Goal: Task Accomplishment & Management: Manage account settings

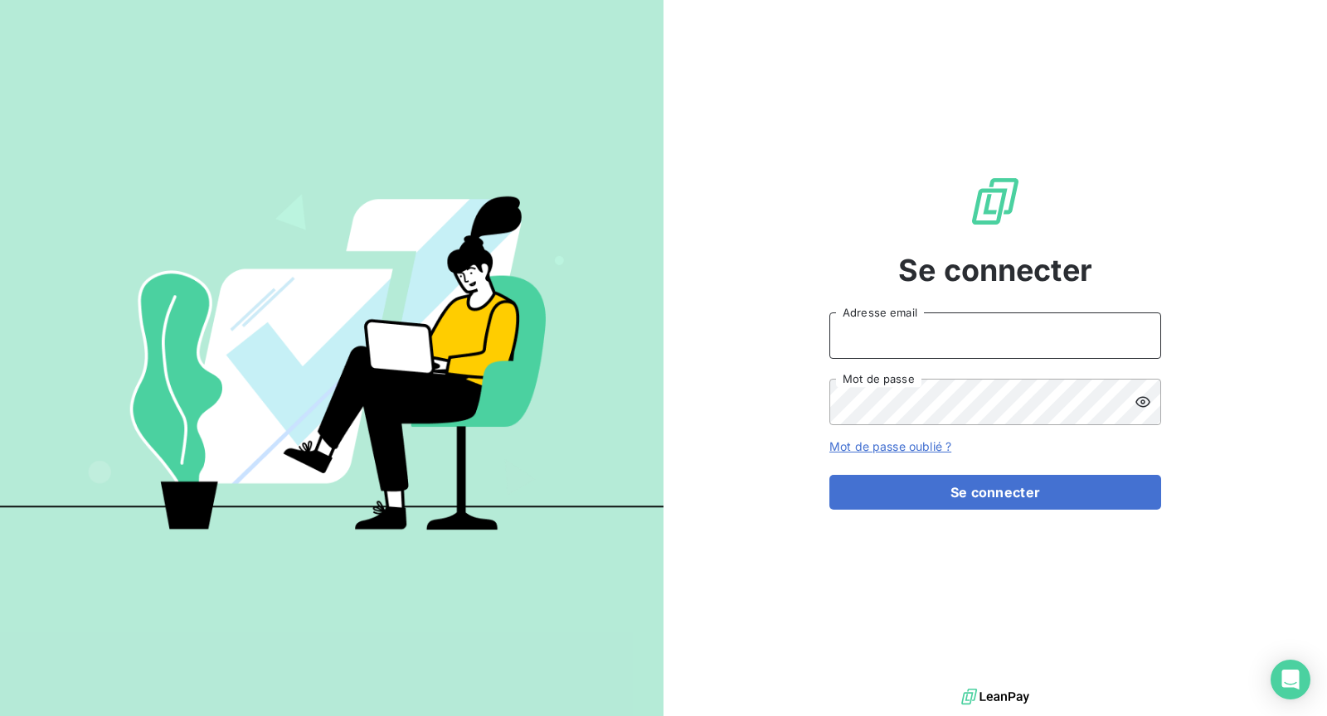
click at [964, 355] on input "Adresse email" at bounding box center [995, 336] width 332 height 46
type input "[EMAIL_ADDRESS][DOMAIN_NAME]"
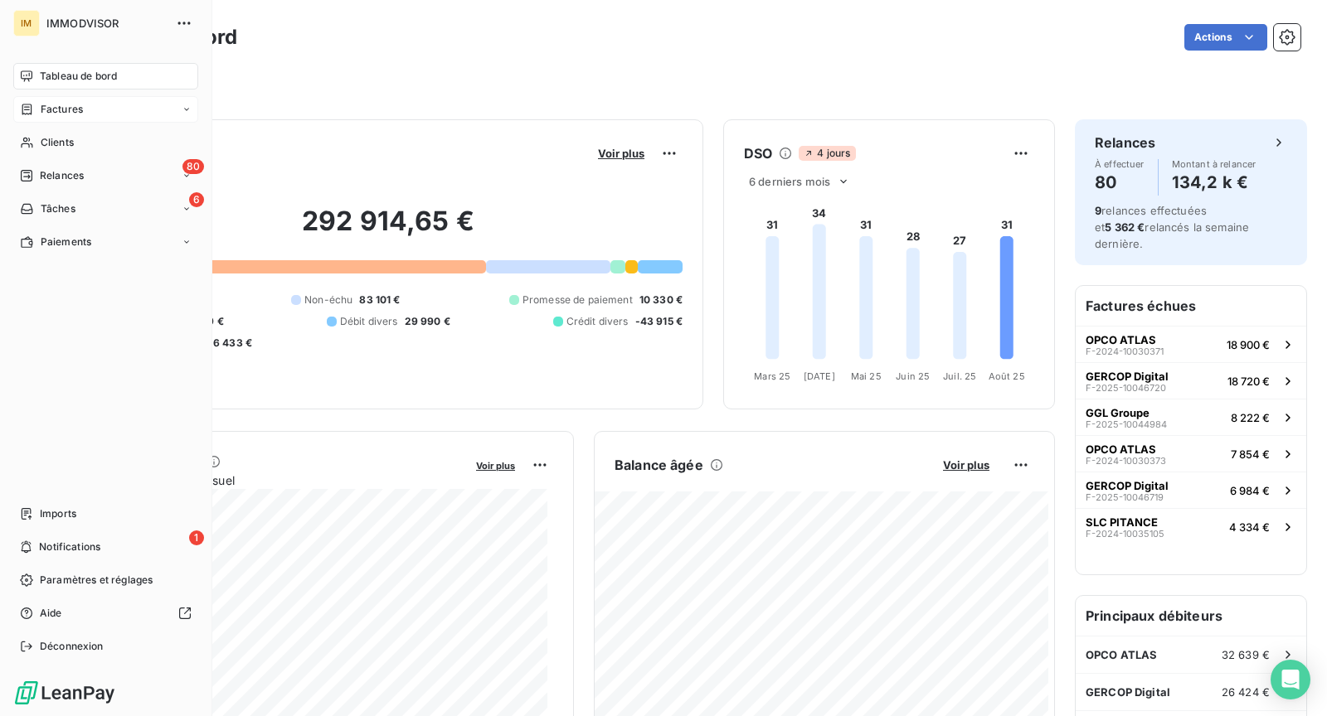
click at [47, 114] on span "Factures" at bounding box center [62, 109] width 42 height 15
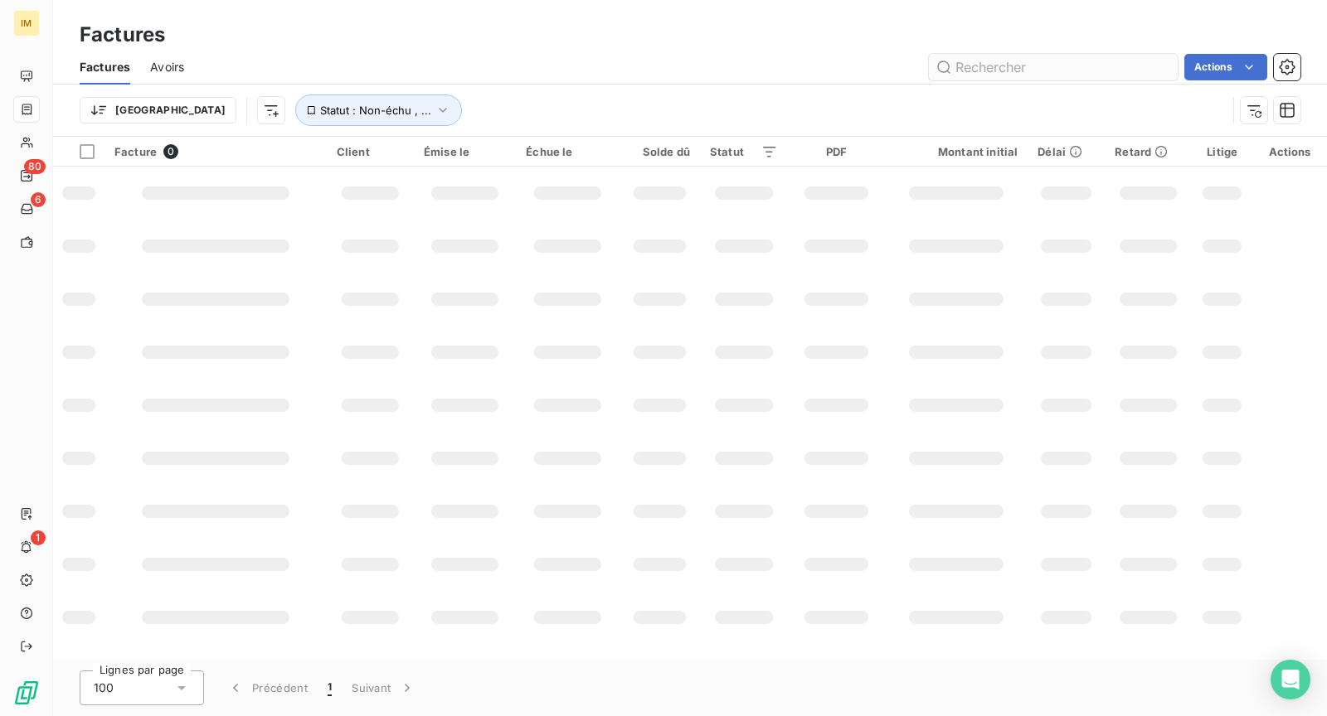
click at [1041, 66] on input "text" at bounding box center [1053, 67] width 249 height 27
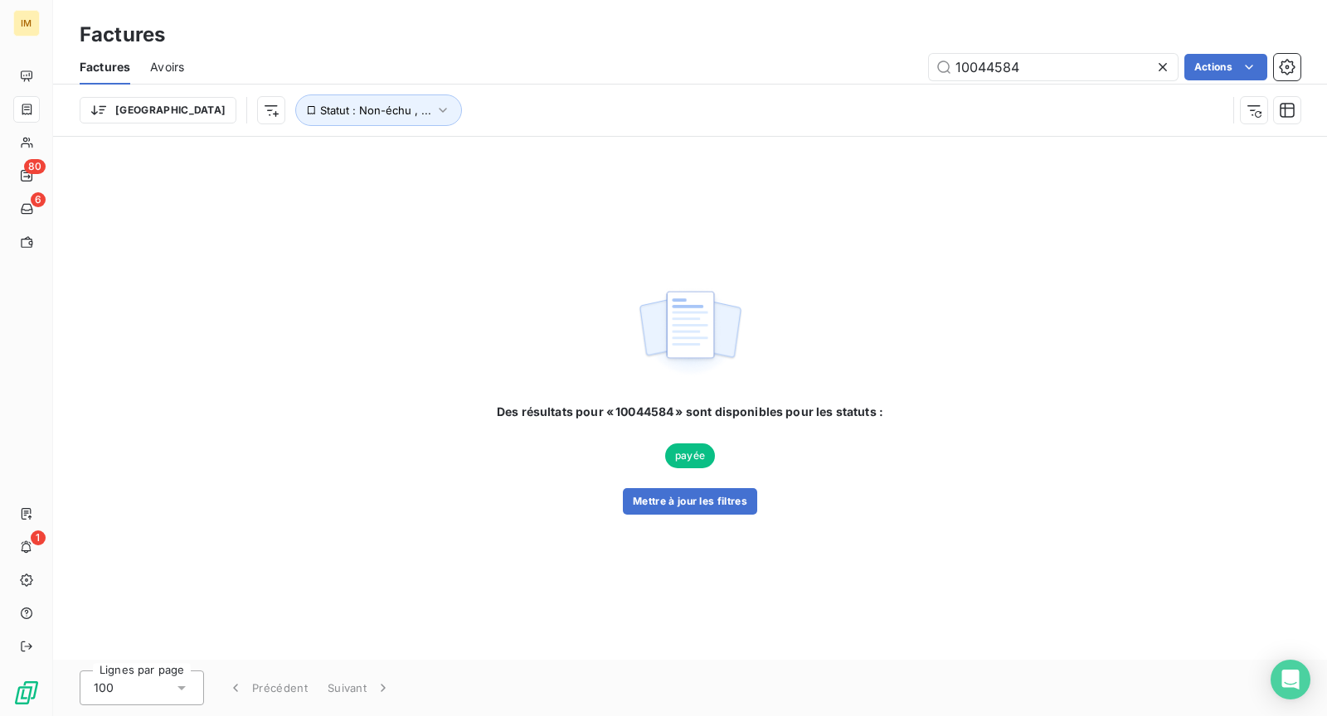
type input "10044584"
click at [692, 468] on span "payée" at bounding box center [690, 456] width 50 height 25
click at [692, 461] on span "payée" at bounding box center [690, 456] width 50 height 25
drag, startPoint x: 646, startPoint y: 409, endPoint x: 887, endPoint y: 409, distance: 241.3
click at [884, 409] on div "Des résultats pour « 10044584 » sont disponibles pour les statuts : payée Mettr…" at bounding box center [690, 398] width 1274 height 523
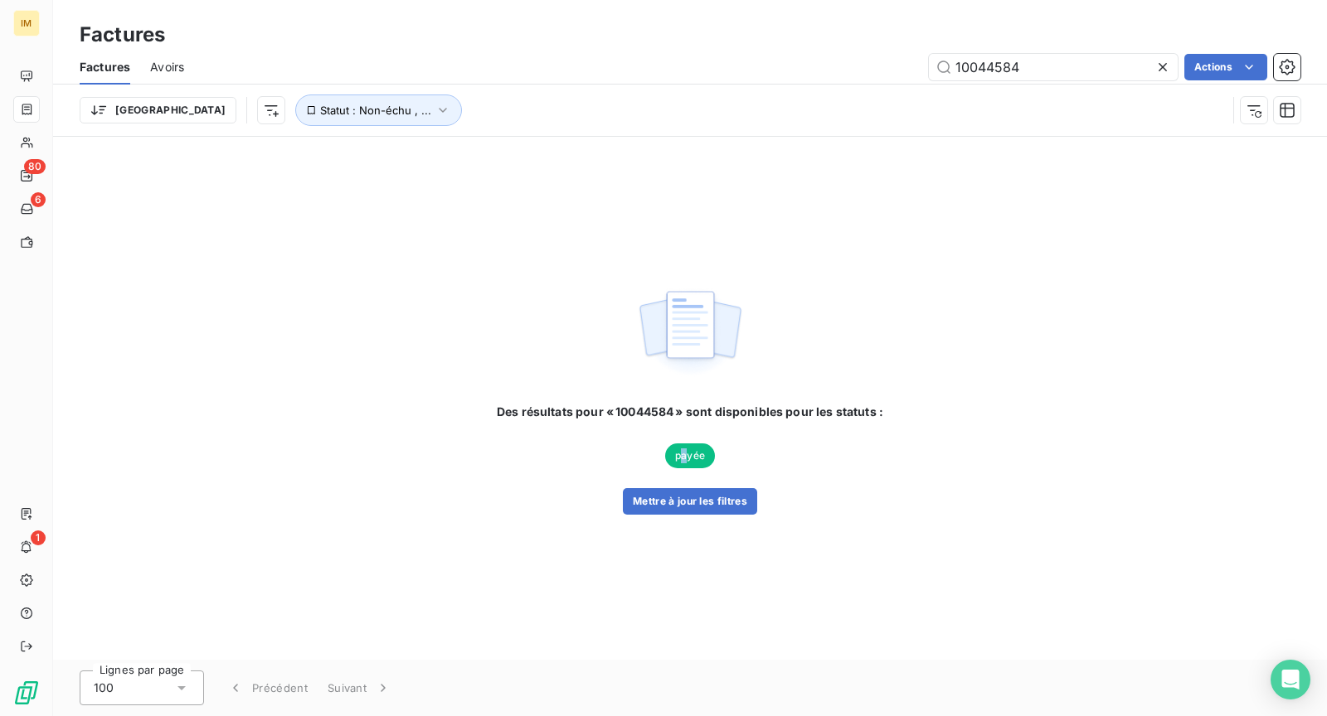
click at [684, 461] on span "payée" at bounding box center [690, 456] width 50 height 25
click at [434, 109] on icon "button" at bounding box center [442, 110] width 17 height 17
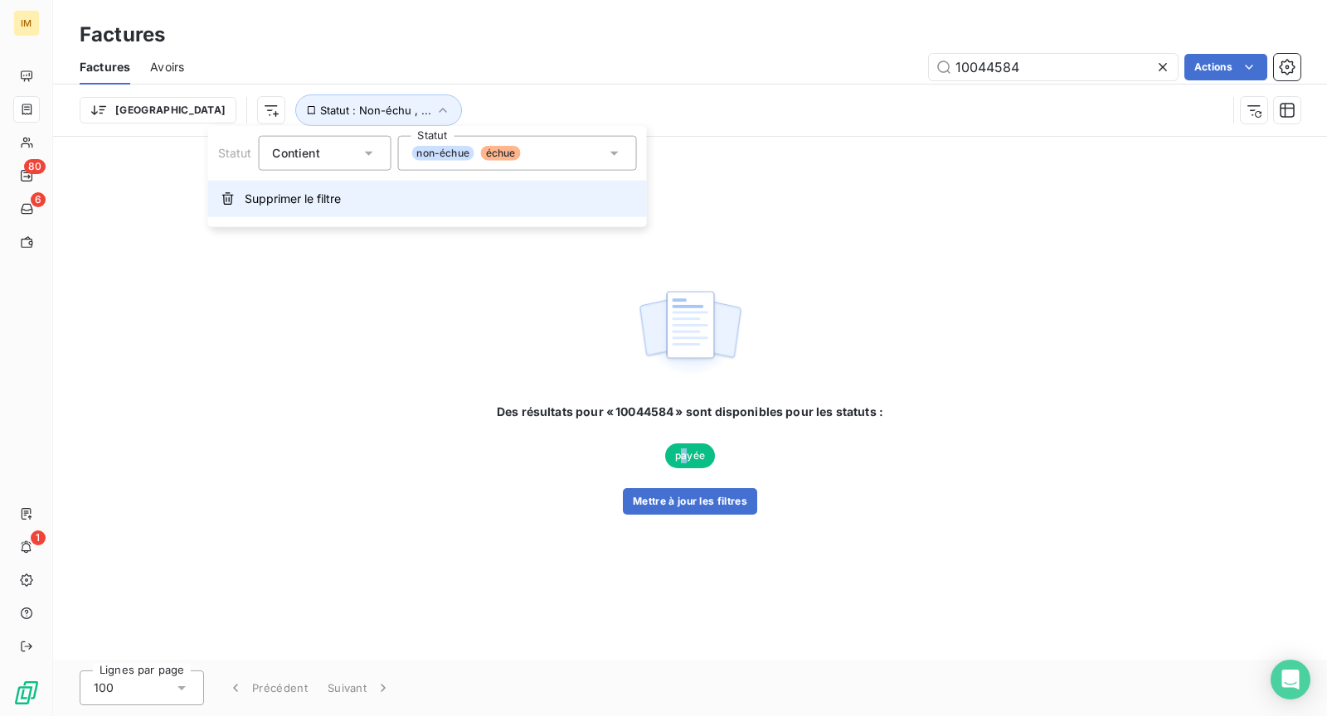
click at [318, 199] on span "Supprimer le filtre" at bounding box center [293, 199] width 96 height 17
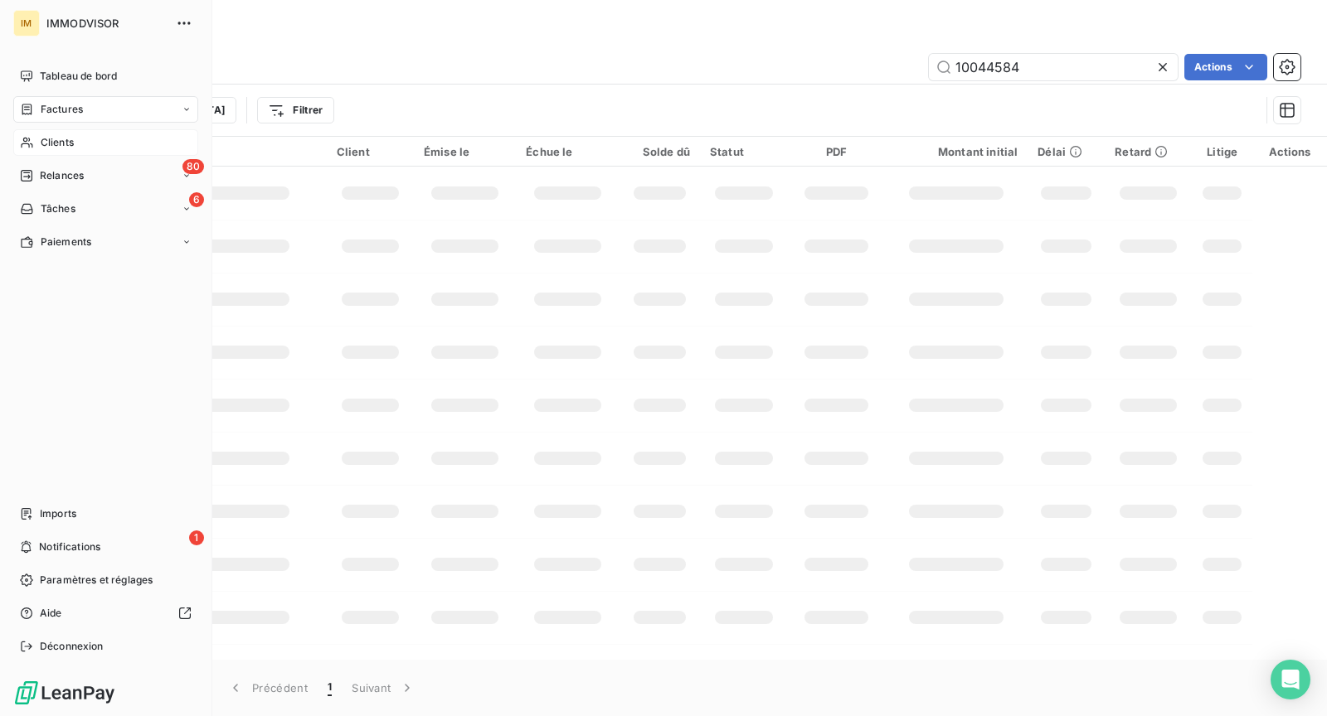
click at [27, 148] on icon at bounding box center [27, 142] width 14 height 13
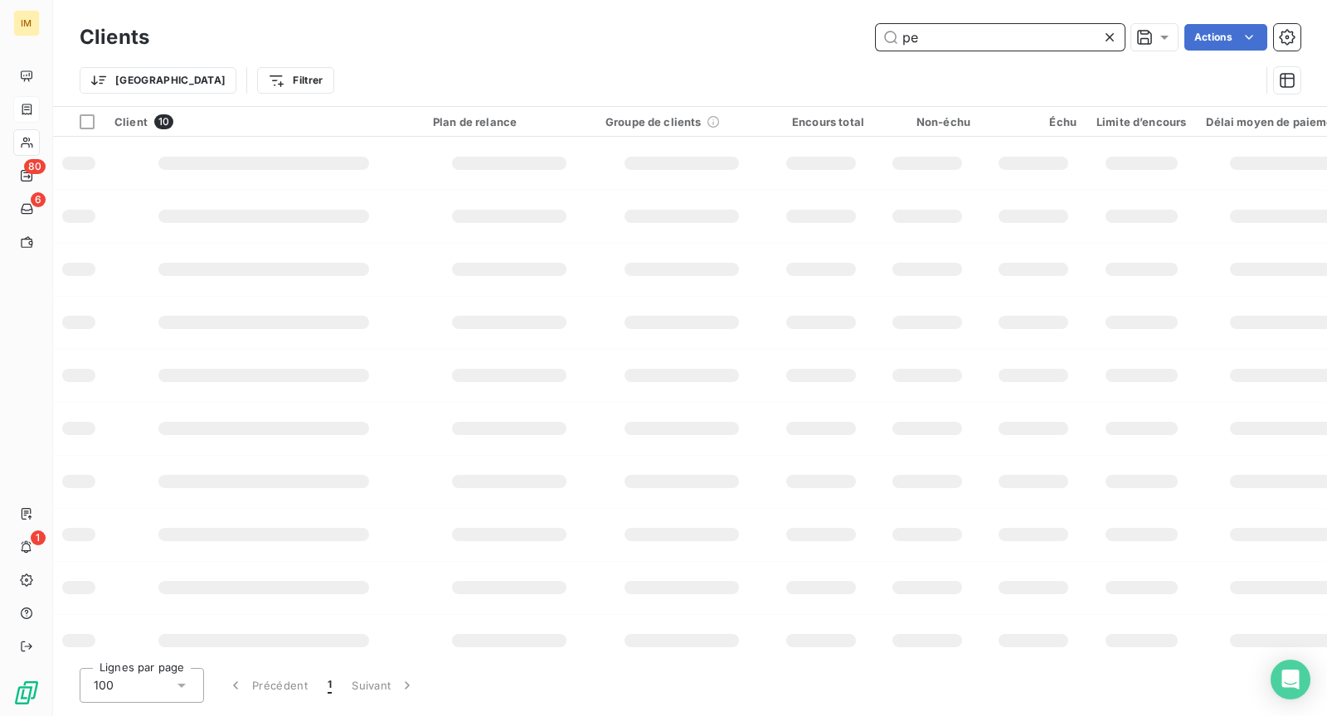
type input "p"
type input "l"
type input "maga"
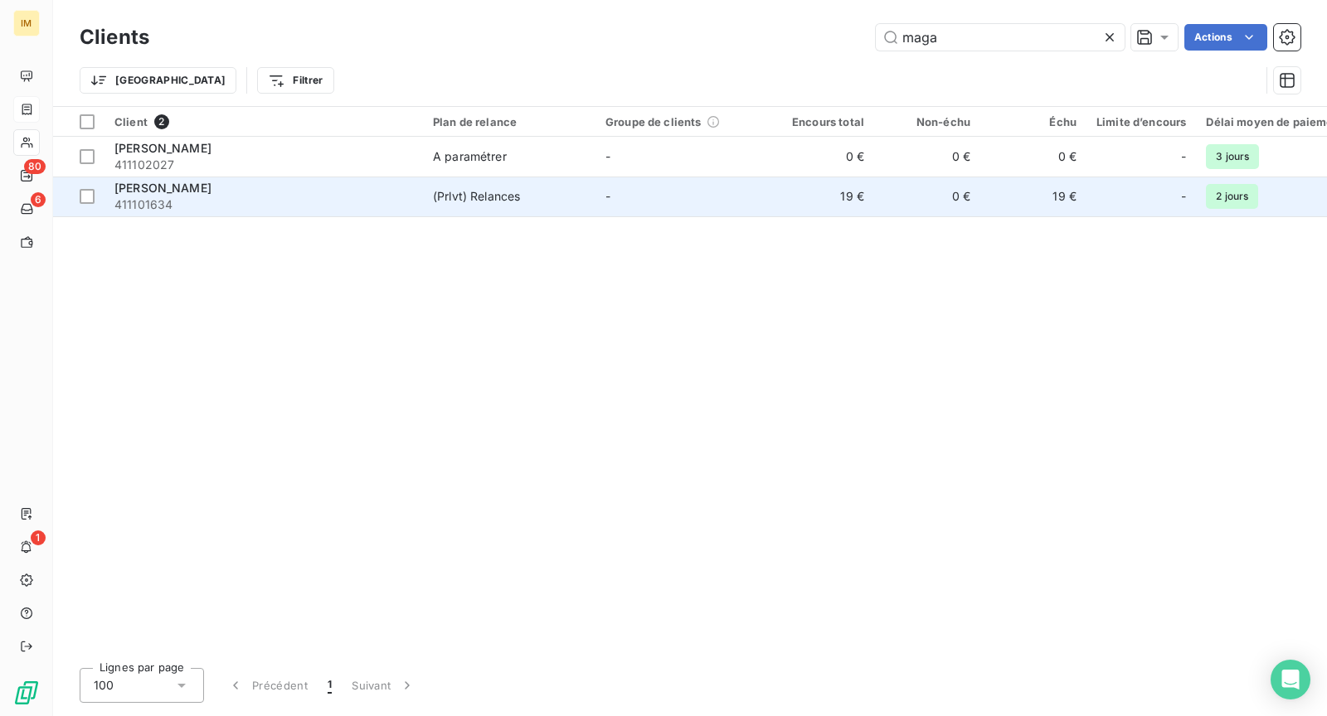
click at [494, 188] on div "(Prlvt) Relances" at bounding box center [476, 196] width 87 height 17
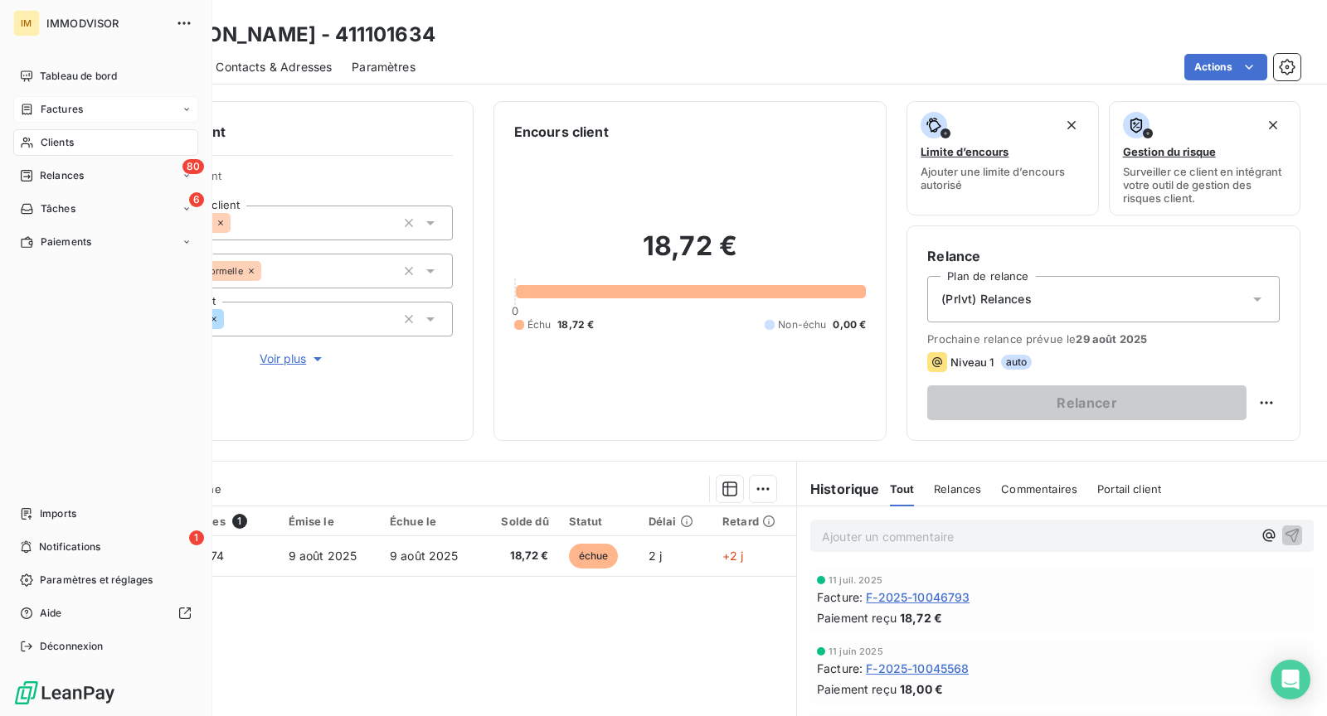
click at [37, 146] on div "Clients" at bounding box center [105, 142] width 185 height 27
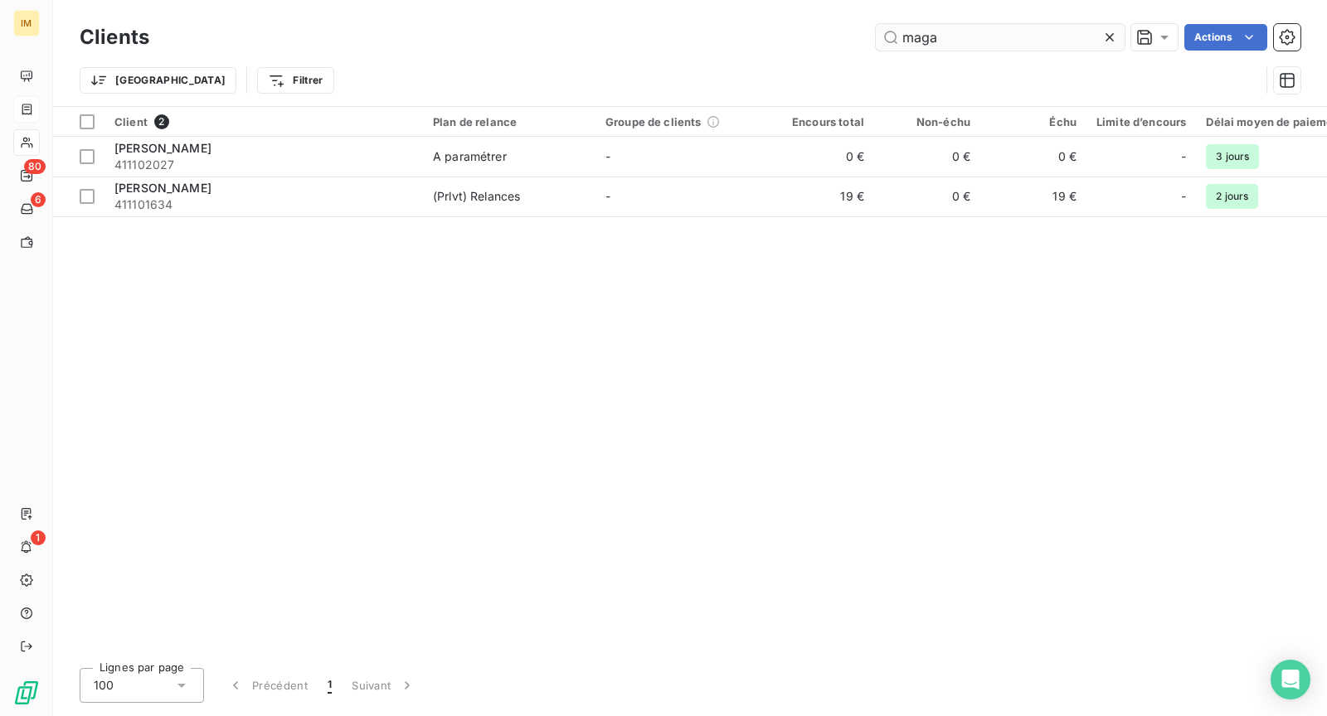
click at [940, 45] on input "maga" at bounding box center [1000, 37] width 249 height 27
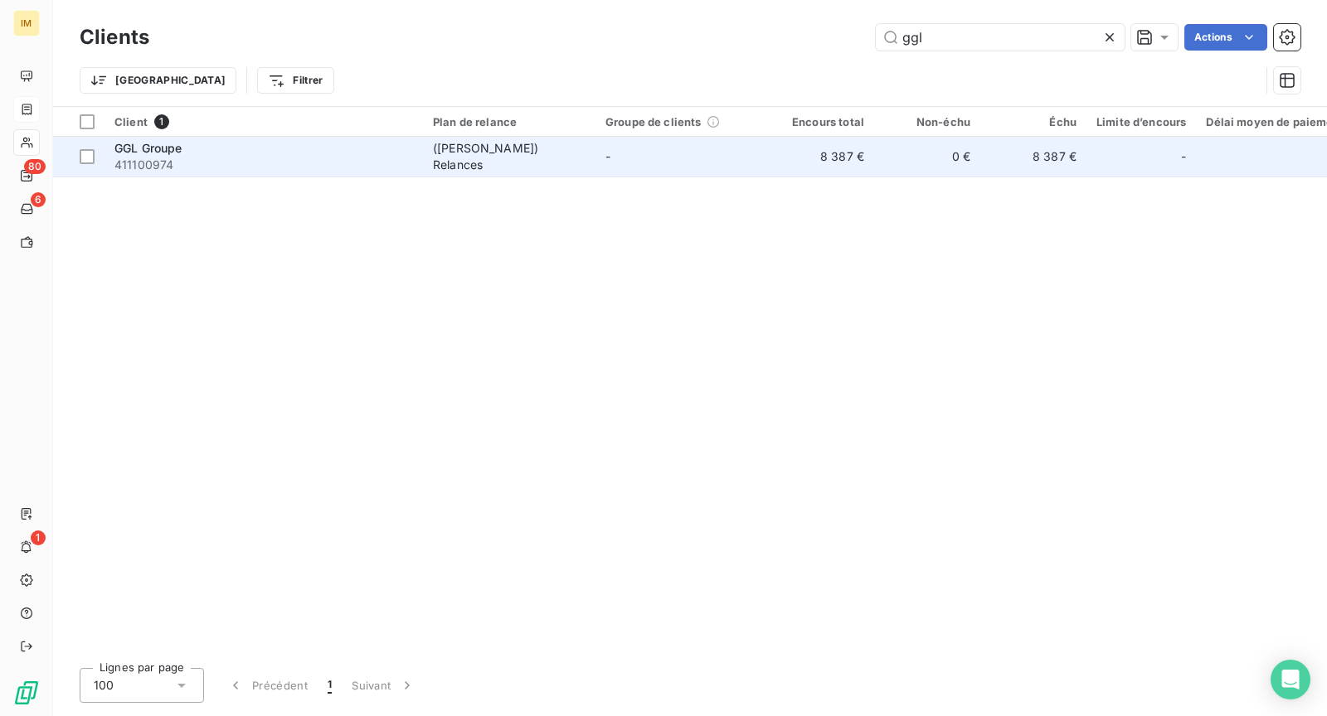
type input "ggl"
click at [608, 153] on span "-" at bounding box center [607, 156] width 5 height 14
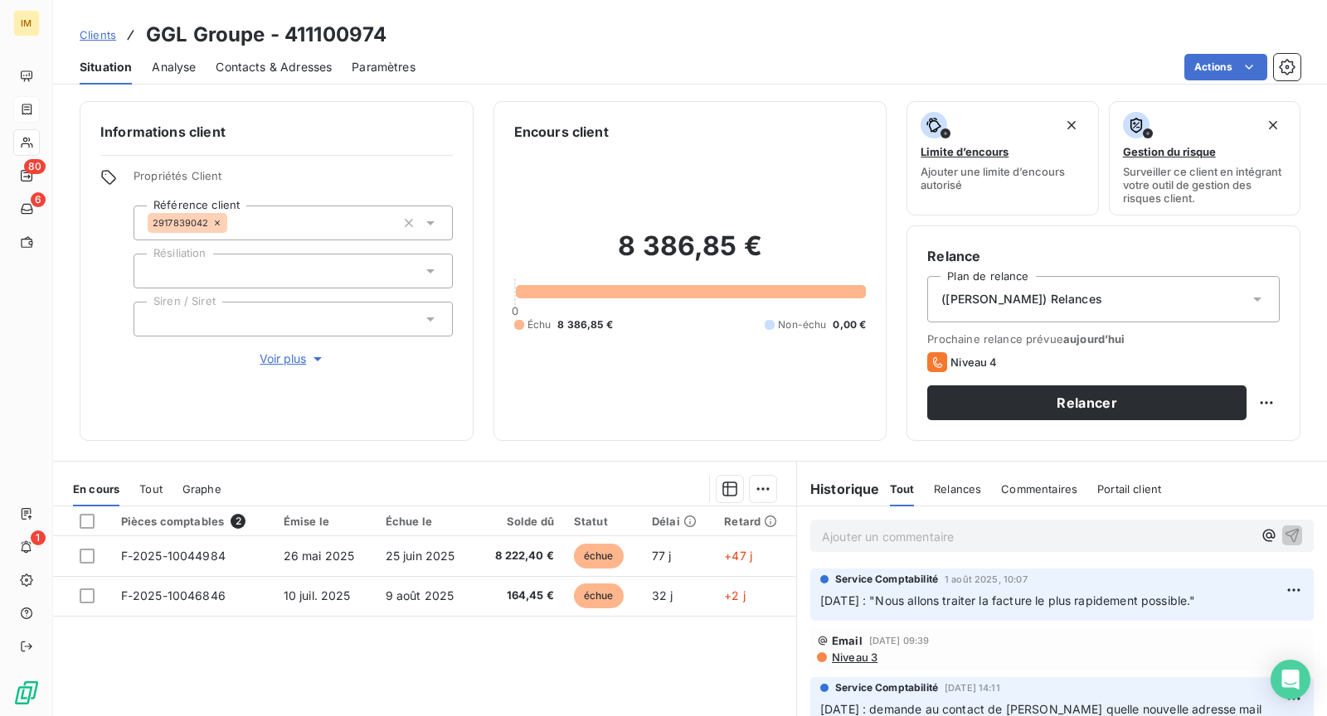
drag, startPoint x: 931, startPoint y: 534, endPoint x: 930, endPoint y: 523, distance: 10.8
click at [932, 534] on p "Ajouter un commentaire ﻿" at bounding box center [1037, 537] width 430 height 21
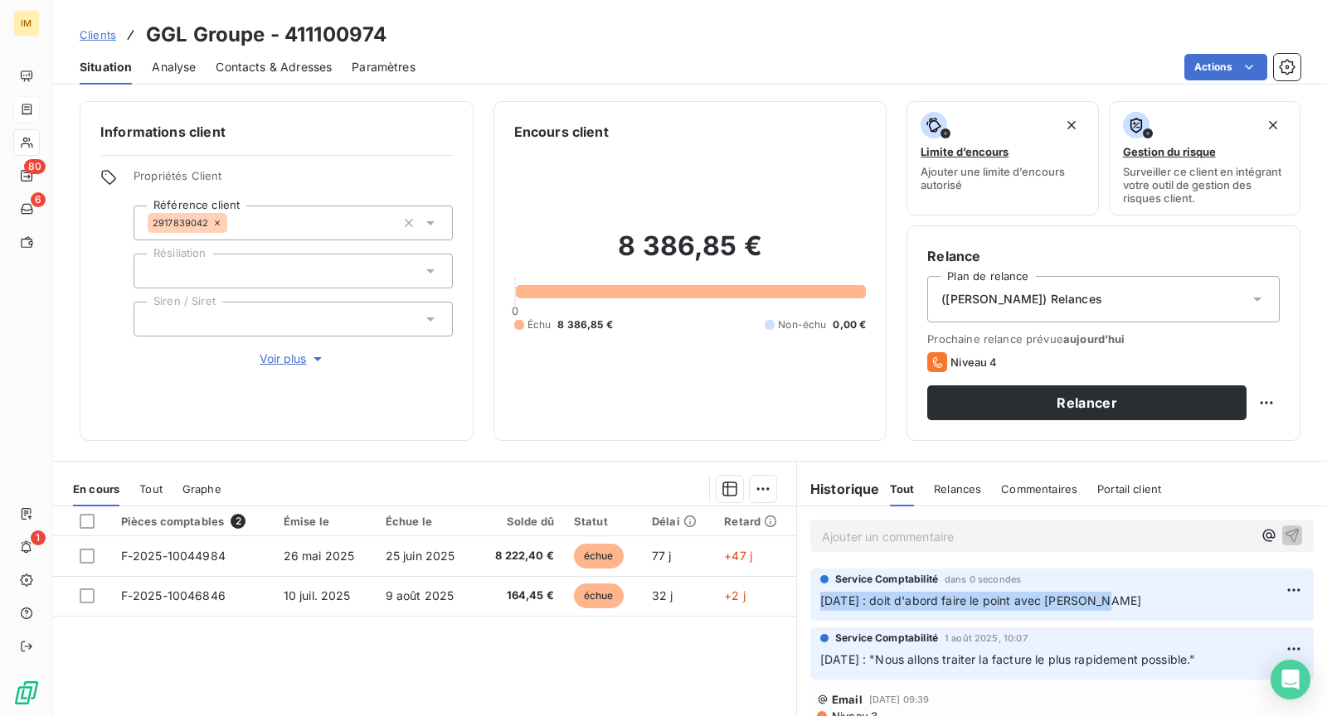
drag, startPoint x: 1036, startPoint y: 592, endPoint x: 804, endPoint y: 594, distance: 231.3
click at [810, 594] on div "Service Comptabilité dans 0 secondes [DATE] : doit d'abord faire le point avec …" at bounding box center [1061, 595] width 503 height 52
copy span "[DATE] : doit d'abord faire le point avec [PERSON_NAME]"
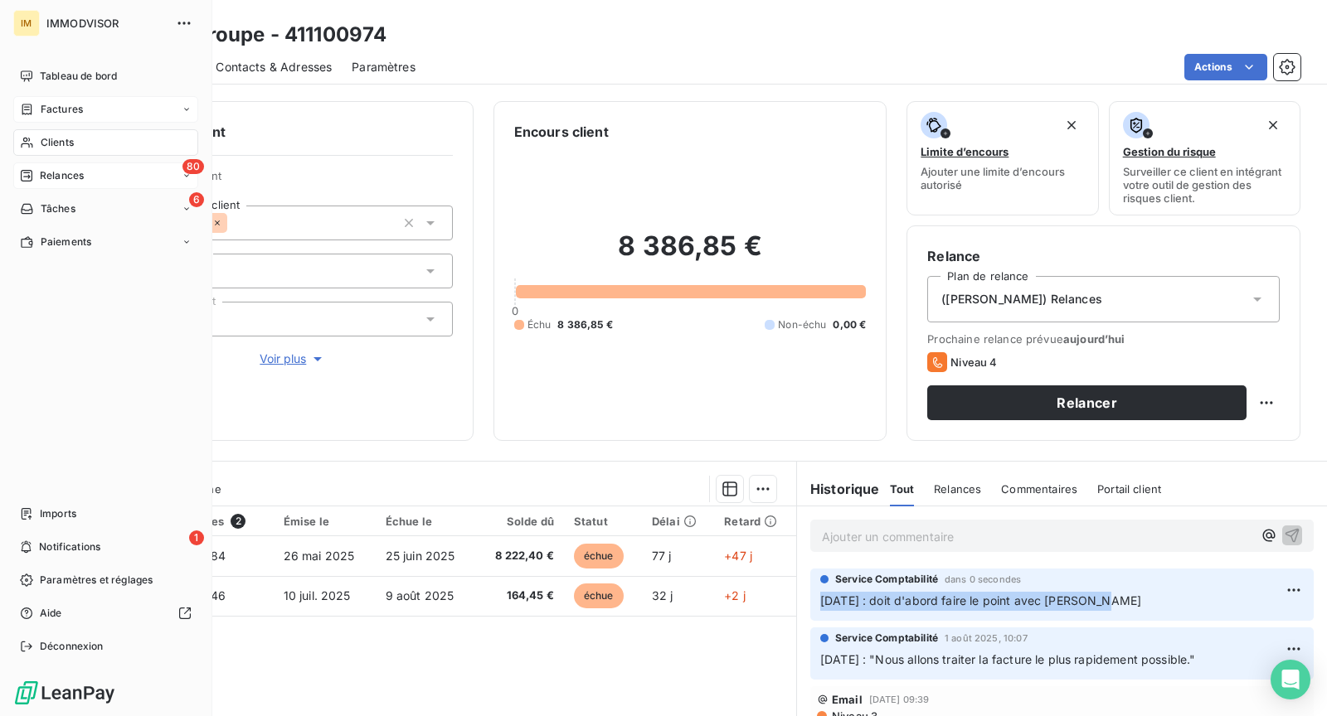
drag, startPoint x: 44, startPoint y: 134, endPoint x: 101, endPoint y: 179, distance: 72.7
click at [44, 135] on span "Clients" at bounding box center [57, 142] width 33 height 15
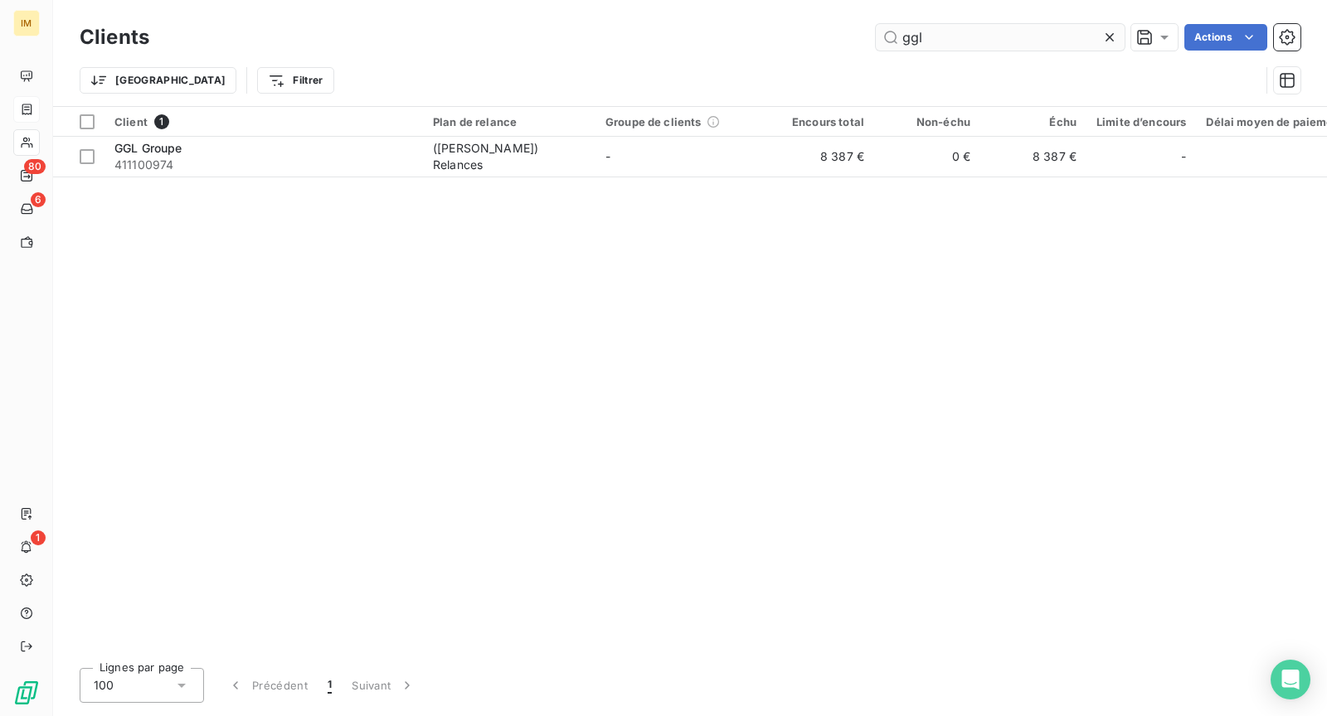
click at [966, 41] on input "ggl" at bounding box center [1000, 37] width 249 height 27
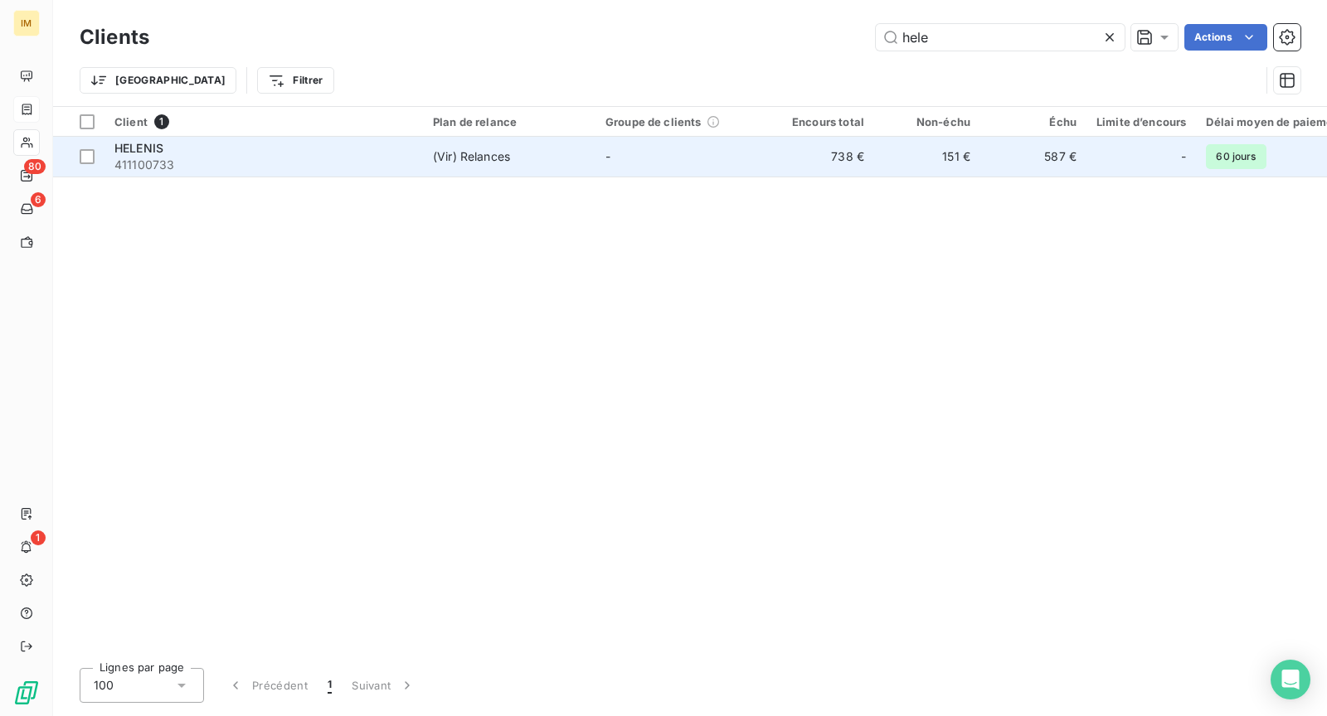
type input "hele"
click at [769, 138] on td "738 €" at bounding box center [821, 157] width 106 height 40
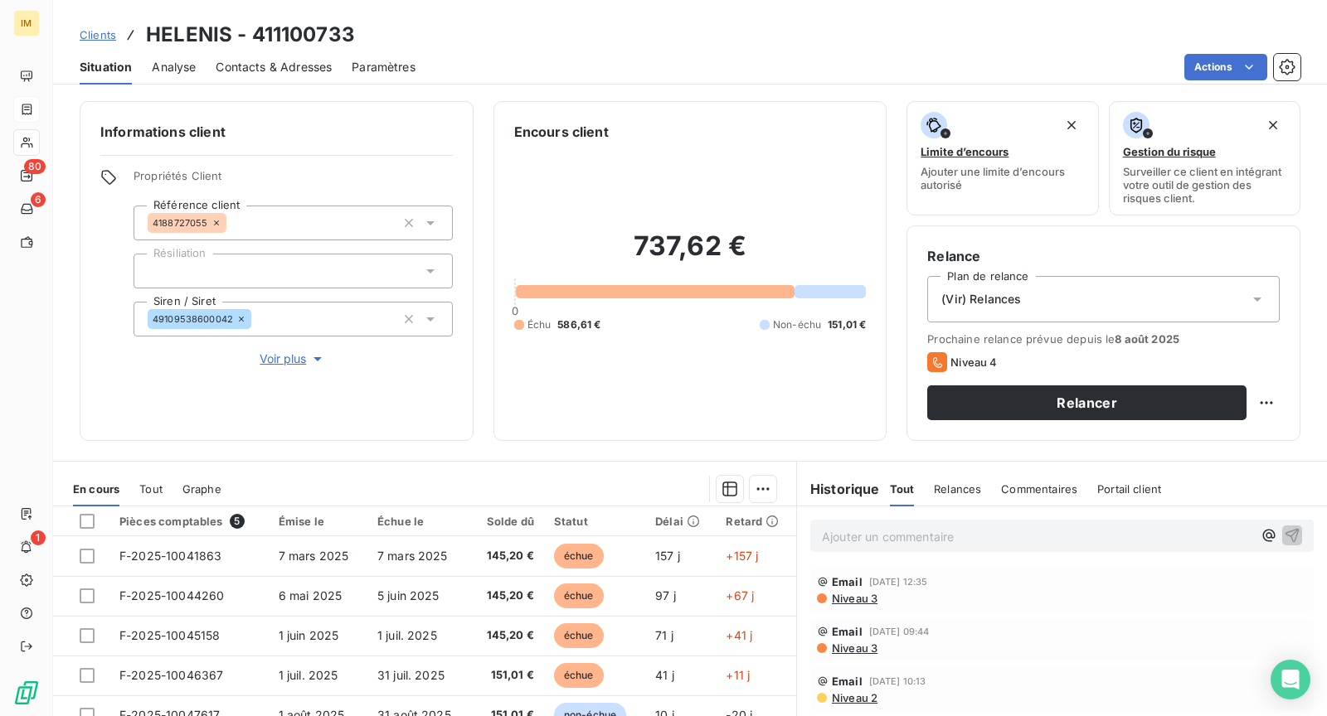
click at [948, 536] on p "Ajouter un commentaire ﻿" at bounding box center [1037, 537] width 430 height 21
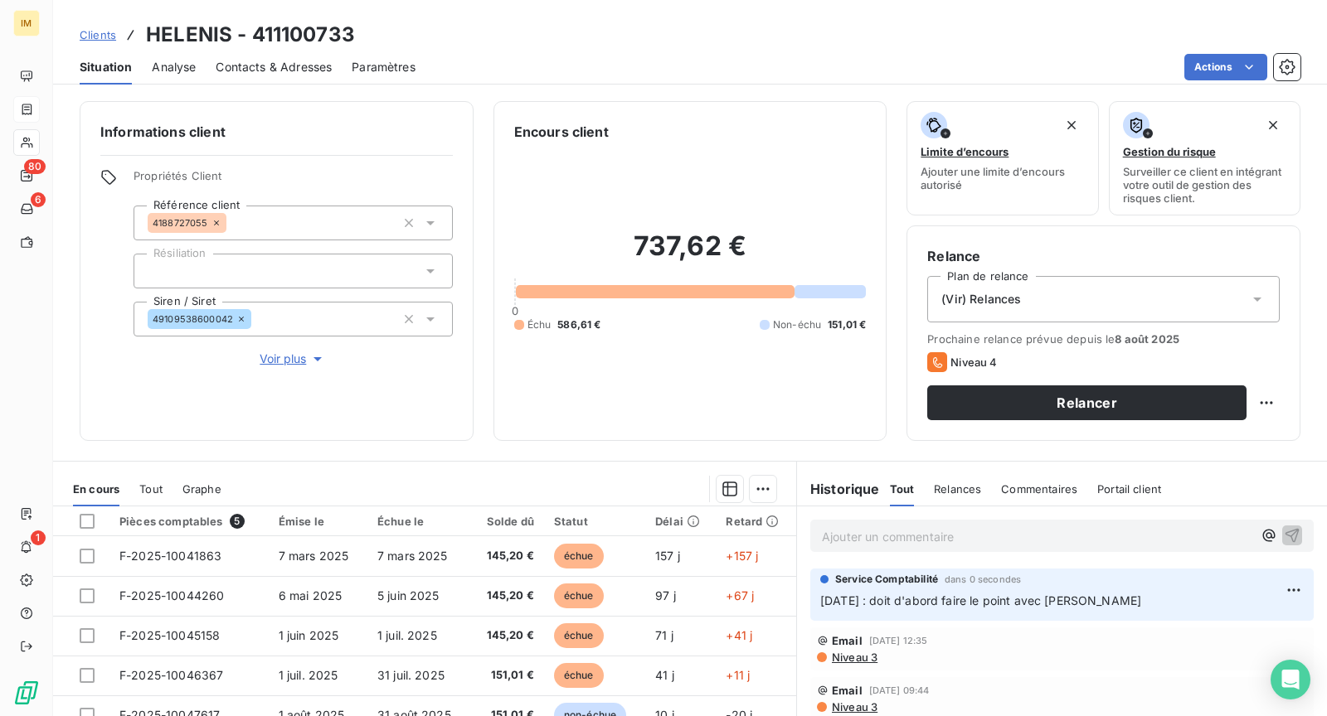
click at [1255, 396] on html "IM 80 6 1 Clients HELENIS - 411100733 Situation Analyse Contacts & Adresses Par…" at bounding box center [663, 358] width 1327 height 716
click at [1210, 439] on div "Replanifier cette action" at bounding box center [1184, 438] width 148 height 27
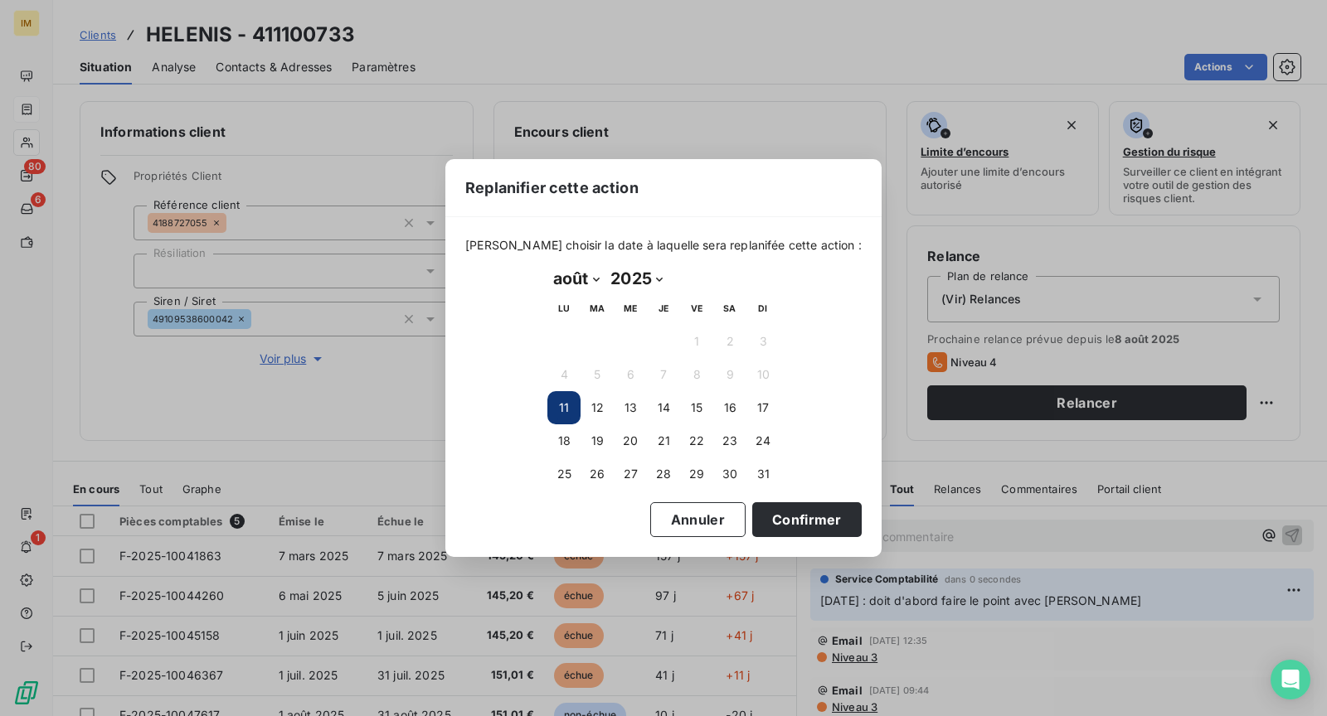
click at [585, 274] on select "janvier février mars avril mai juin juillet août septembre octobre novembre déc…" at bounding box center [575, 278] width 57 height 27
select select "8"
click at [560, 340] on button "1" at bounding box center [563, 341] width 33 height 33
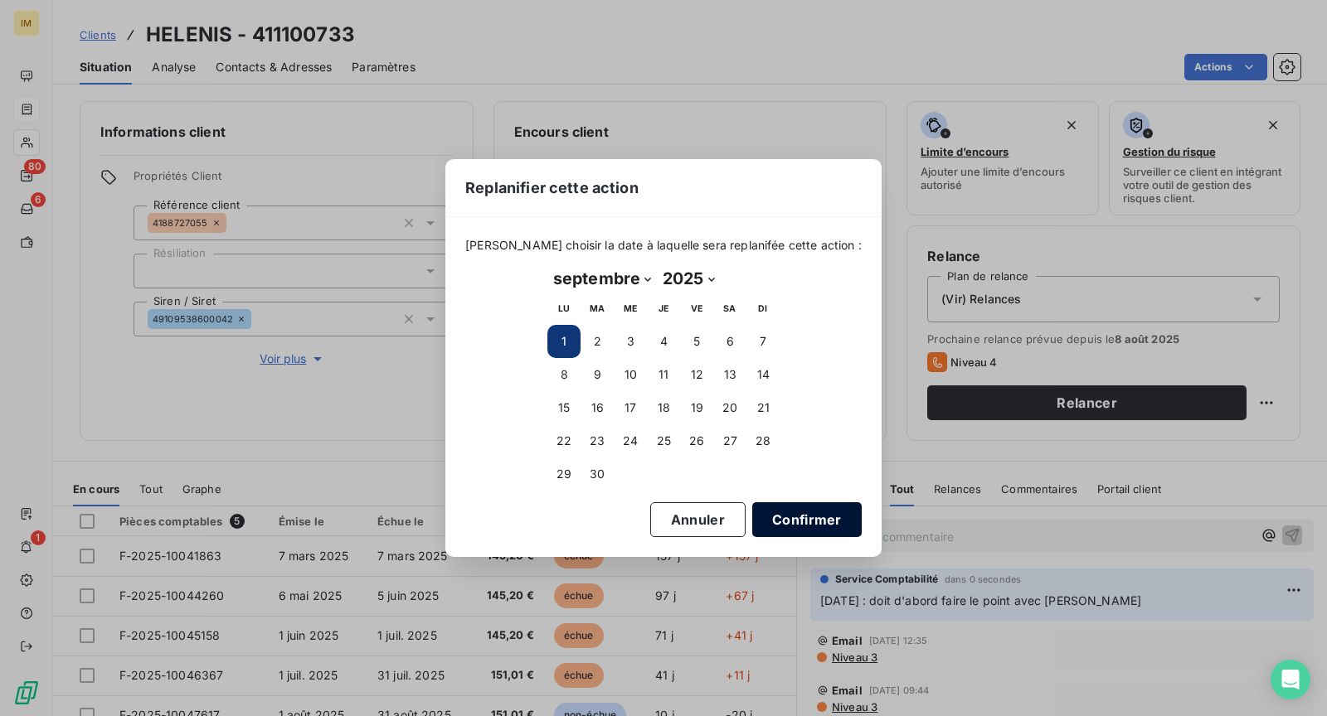
click at [809, 517] on button "Confirmer" at bounding box center [806, 519] width 109 height 35
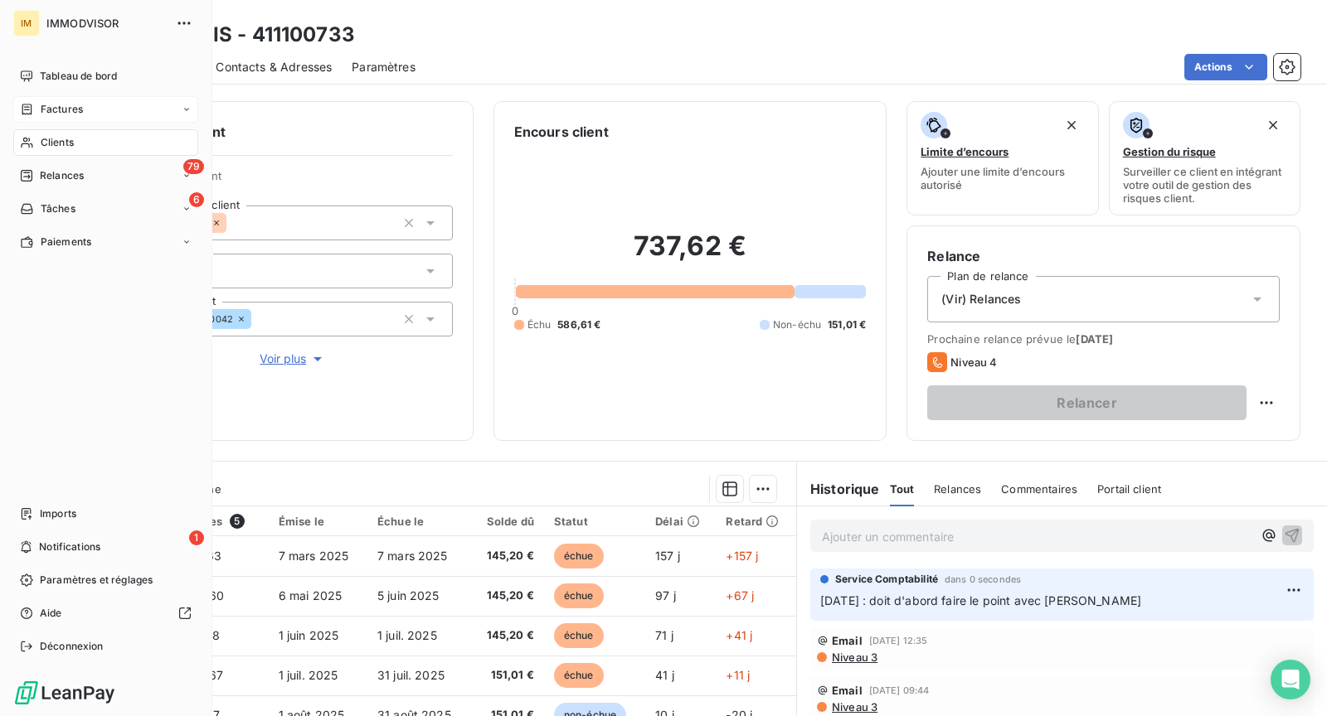
click at [38, 143] on div "Clients" at bounding box center [105, 142] width 185 height 27
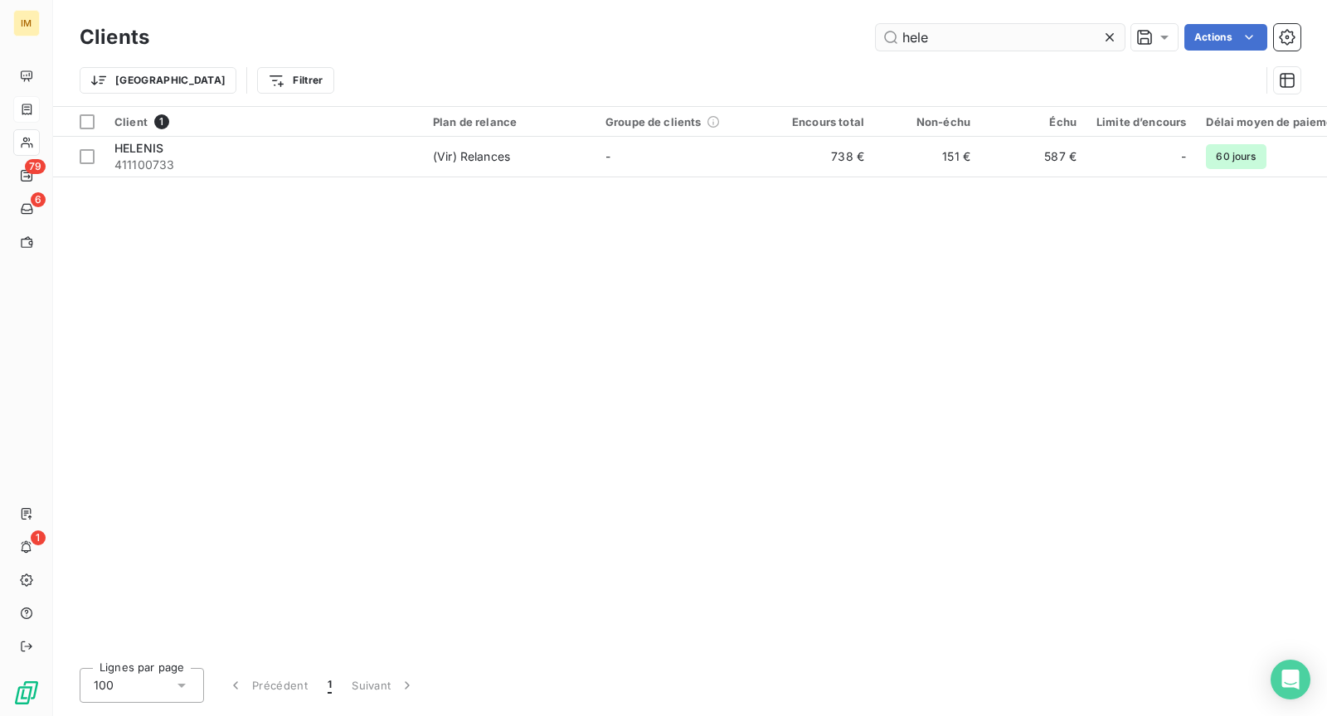
click at [983, 47] on input "hele" at bounding box center [1000, 37] width 249 height 27
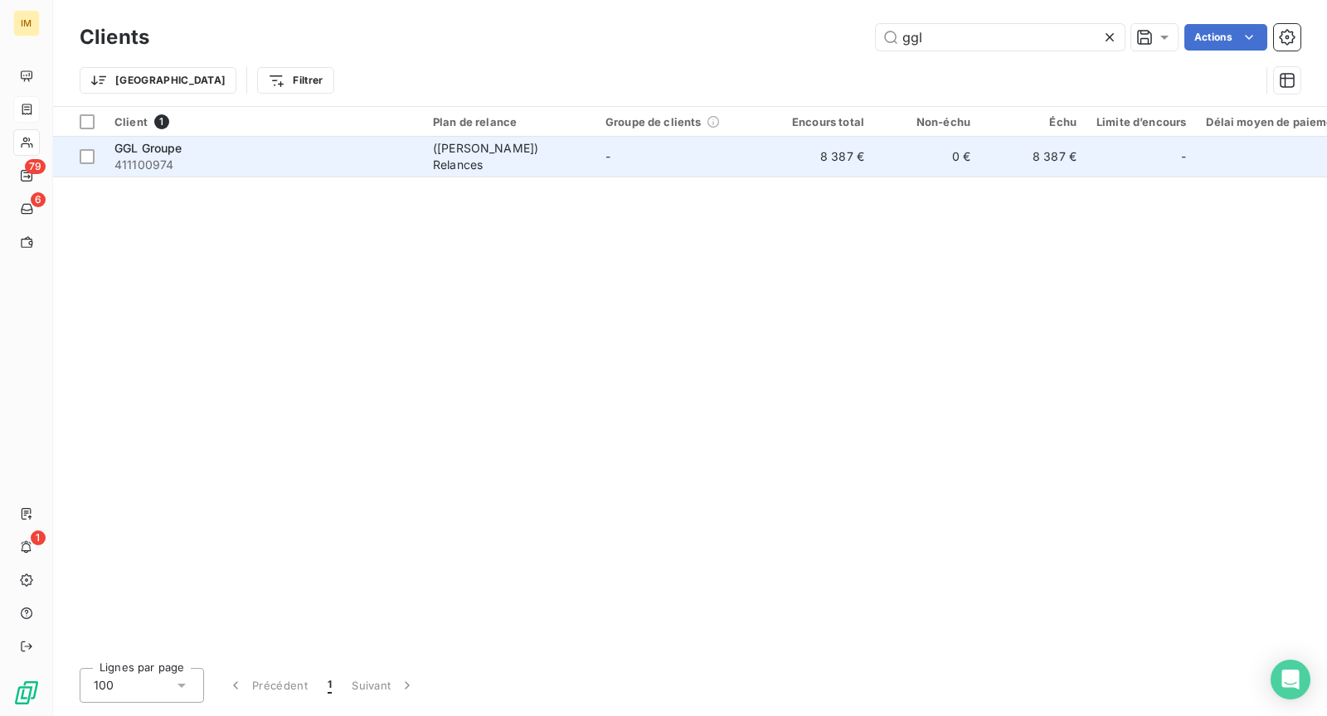
type input "ggl"
click at [549, 148] on span "([PERSON_NAME]) Relances" at bounding box center [509, 156] width 153 height 33
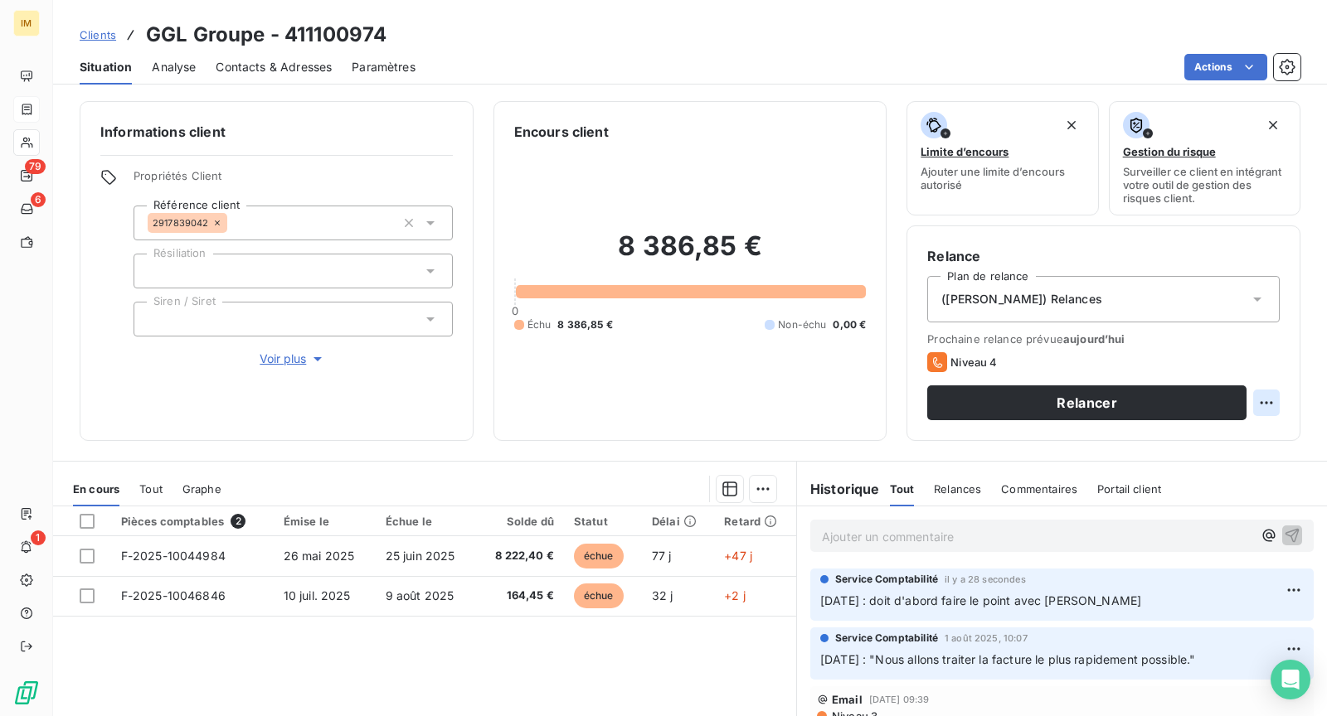
click at [1250, 394] on html "IM 79 6 1 Clients GGL Groupe - 411100974 Situation Analyse Contacts & Adresses …" at bounding box center [663, 358] width 1327 height 716
click at [1236, 442] on div "Replanifier cette action" at bounding box center [1184, 438] width 148 height 27
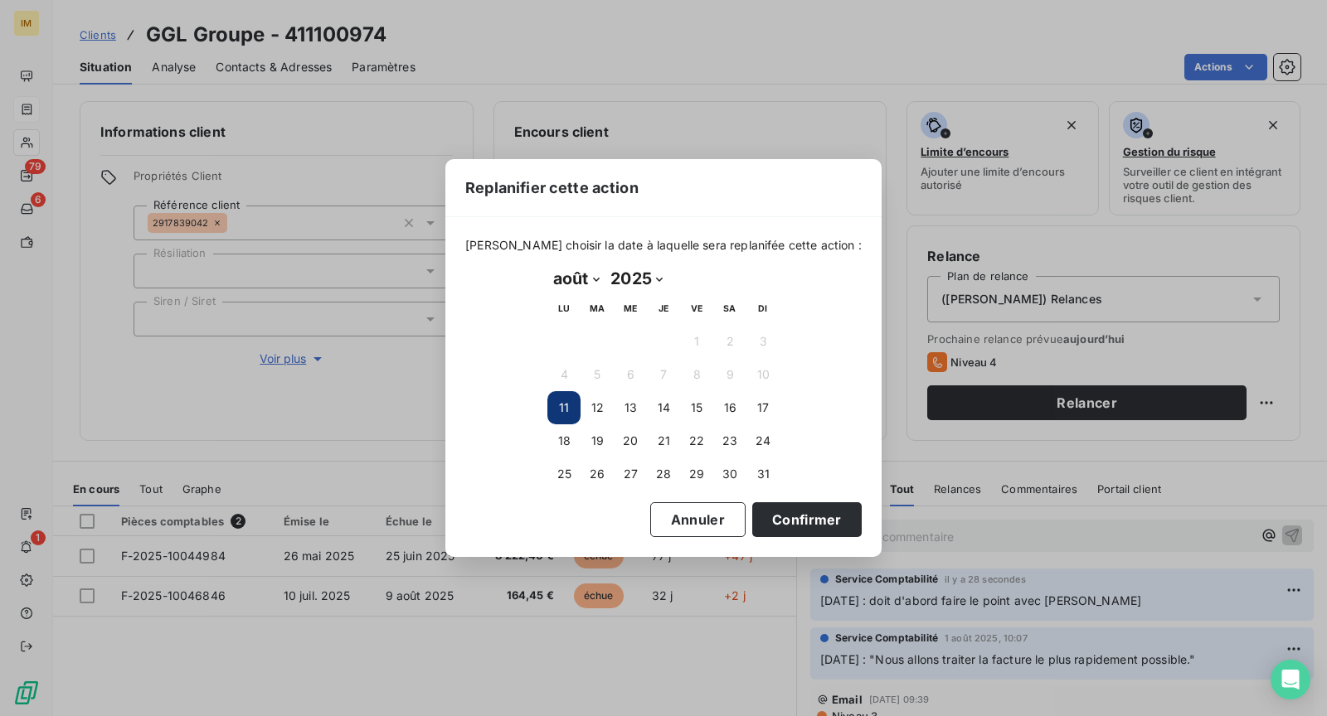
click at [593, 271] on select "janvier février mars avril mai juin juillet août septembre octobre novembre déc…" at bounding box center [575, 278] width 57 height 27
select select "8"
click at [571, 334] on button "1" at bounding box center [563, 341] width 33 height 33
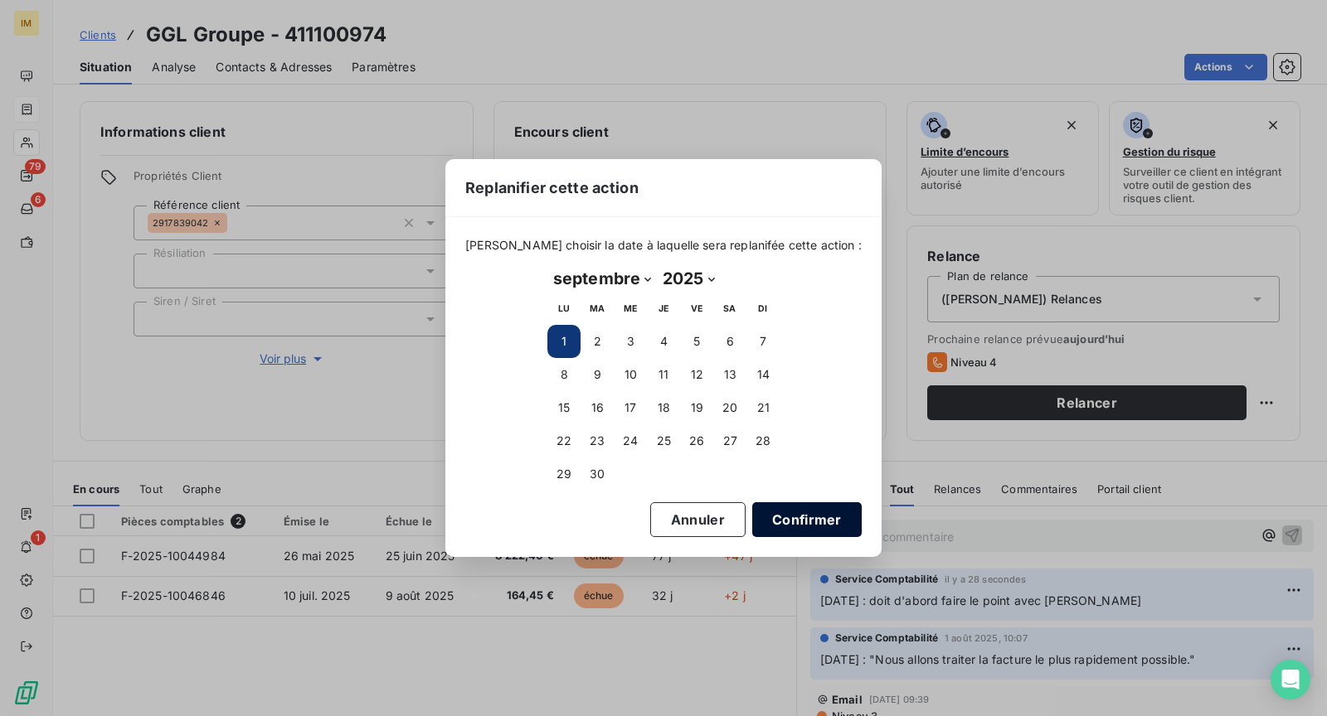
drag, startPoint x: 803, startPoint y: 532, endPoint x: 794, endPoint y: 532, distance: 10.0
click at [803, 532] on button "Confirmer" at bounding box center [806, 519] width 109 height 35
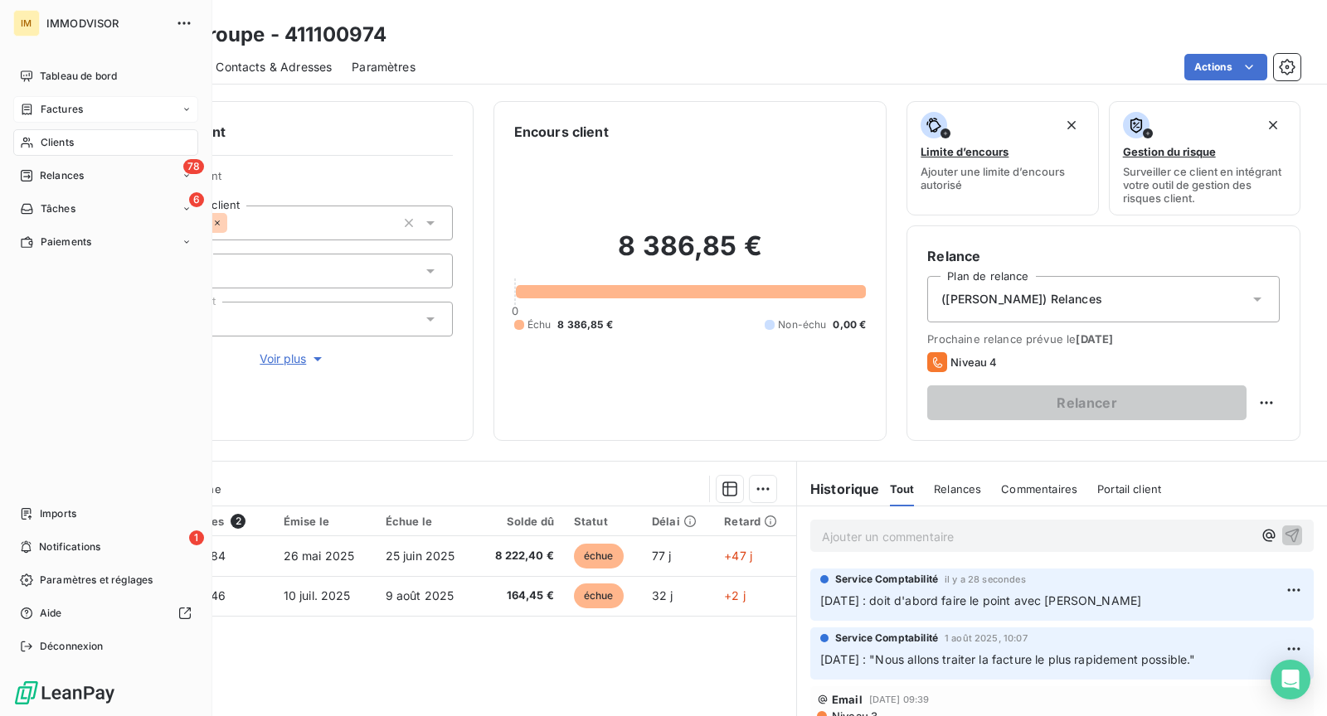
click at [37, 139] on div "Clients" at bounding box center [105, 142] width 185 height 27
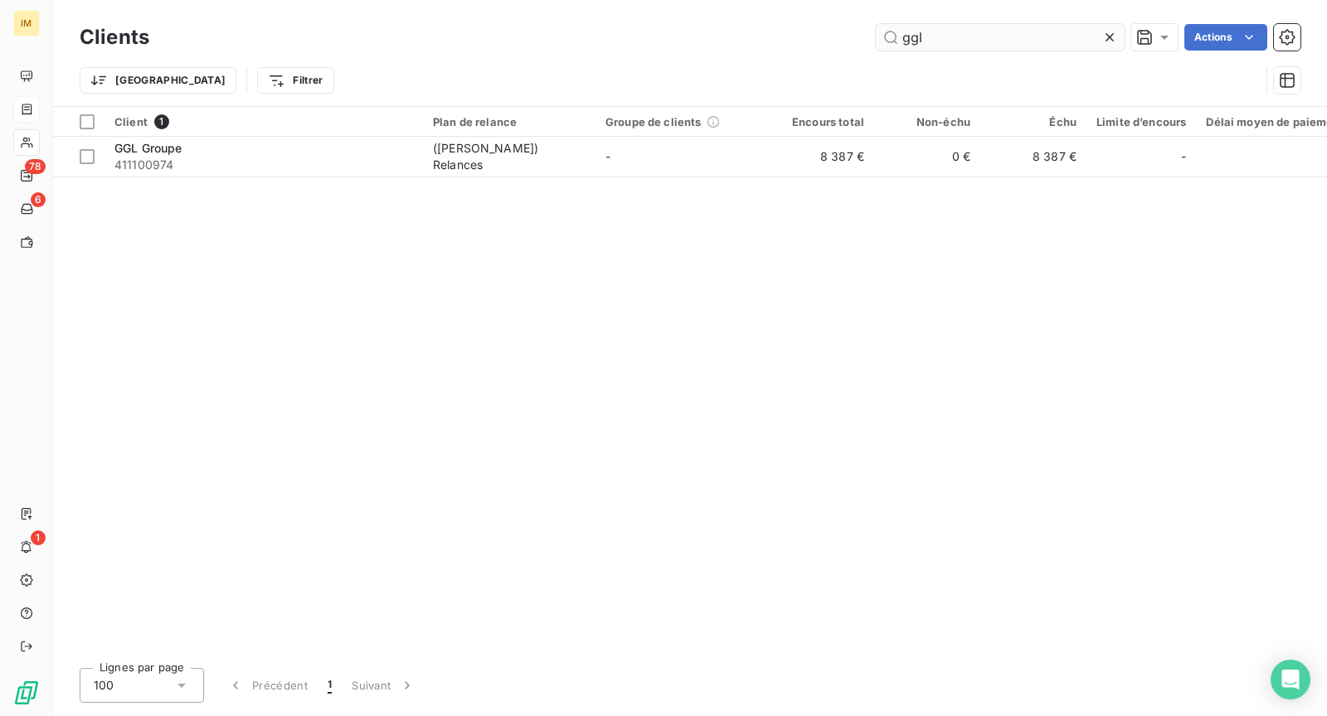
click at [929, 41] on input "ggl" at bounding box center [1000, 37] width 249 height 27
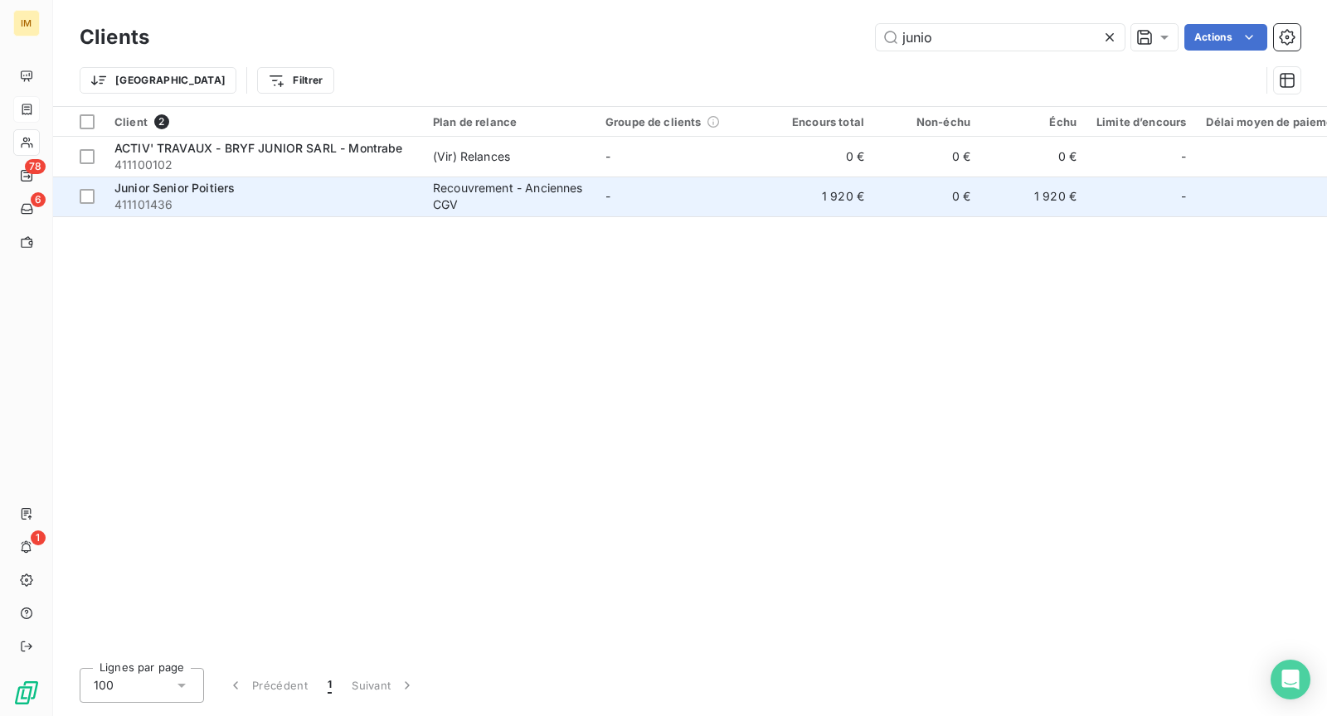
type input "junio"
click at [296, 193] on div "Junior Senior Poitiers" at bounding box center [263, 188] width 299 height 17
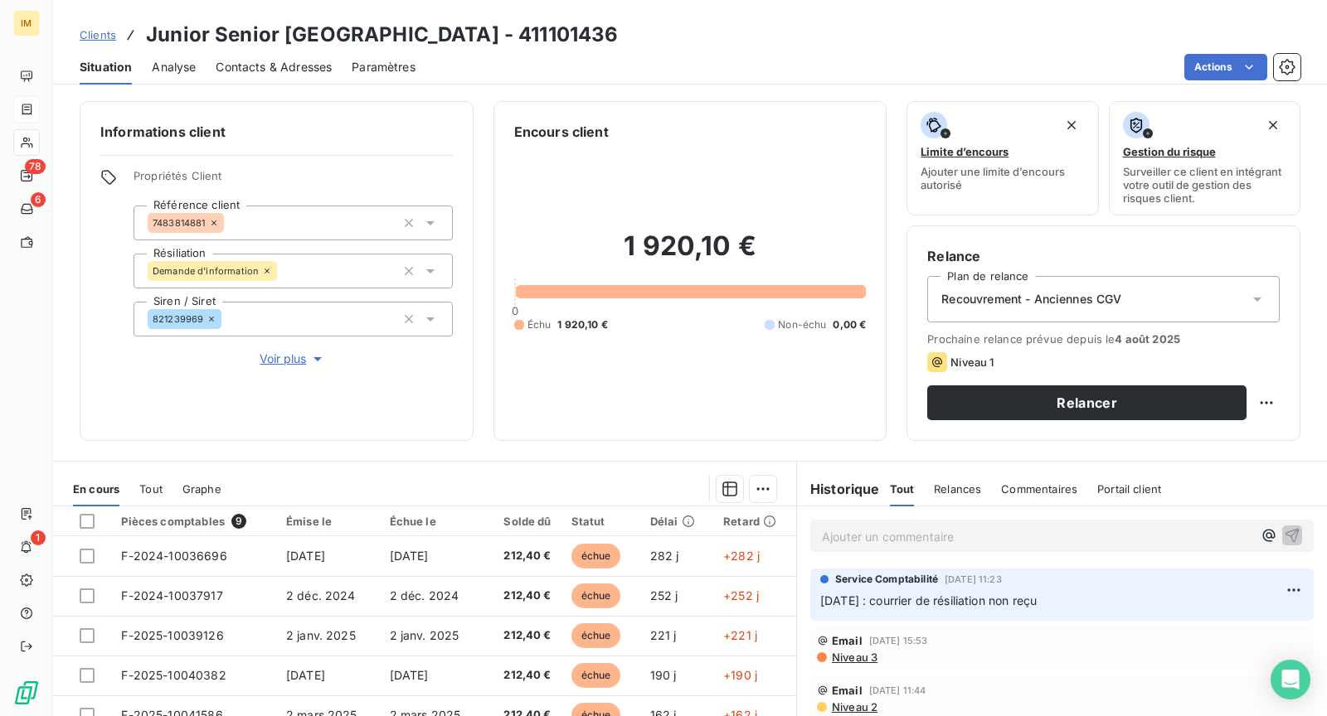
click at [302, 83] on div "Contacts & Adresses" at bounding box center [274, 67] width 116 height 35
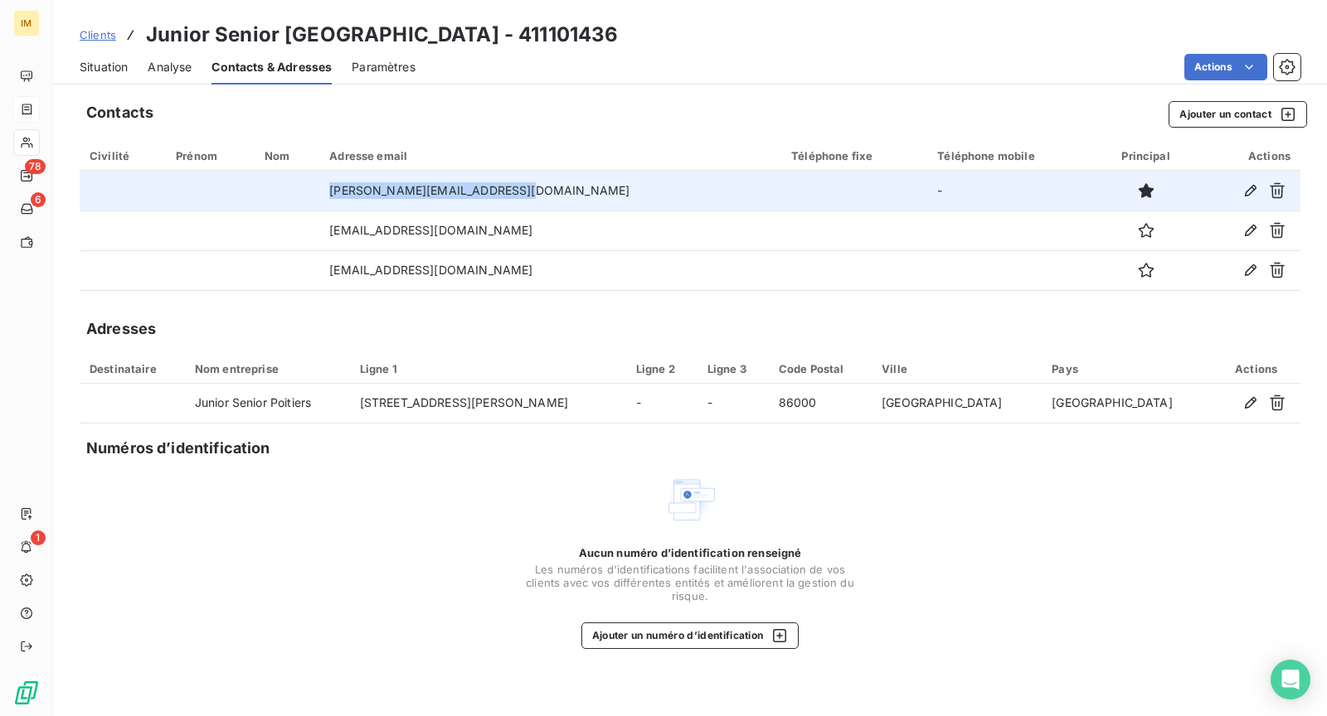
drag, startPoint x: 589, startPoint y: 192, endPoint x: 296, endPoint y: 184, distance: 292.8
click at [313, 187] on tr "[PERSON_NAME][EMAIL_ADDRESS][DOMAIN_NAME] -" at bounding box center [690, 191] width 1221 height 40
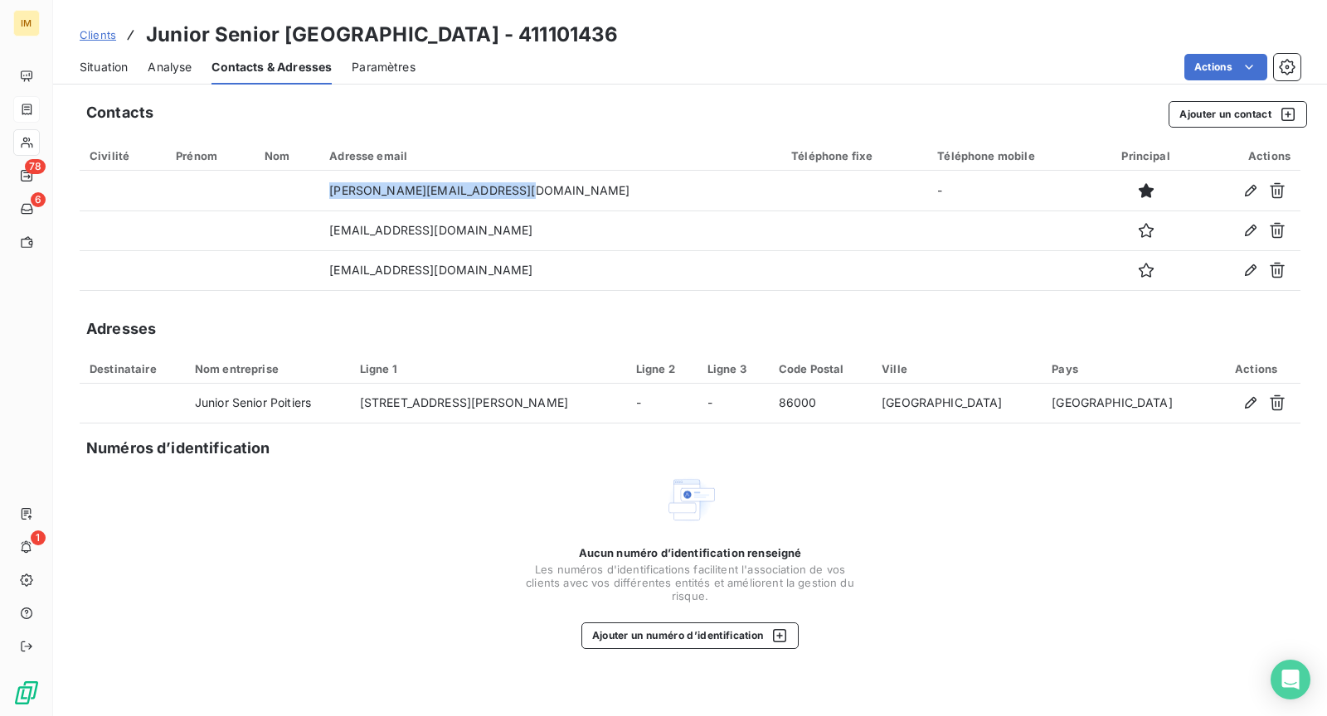
click at [121, 65] on span "Situation" at bounding box center [104, 67] width 48 height 17
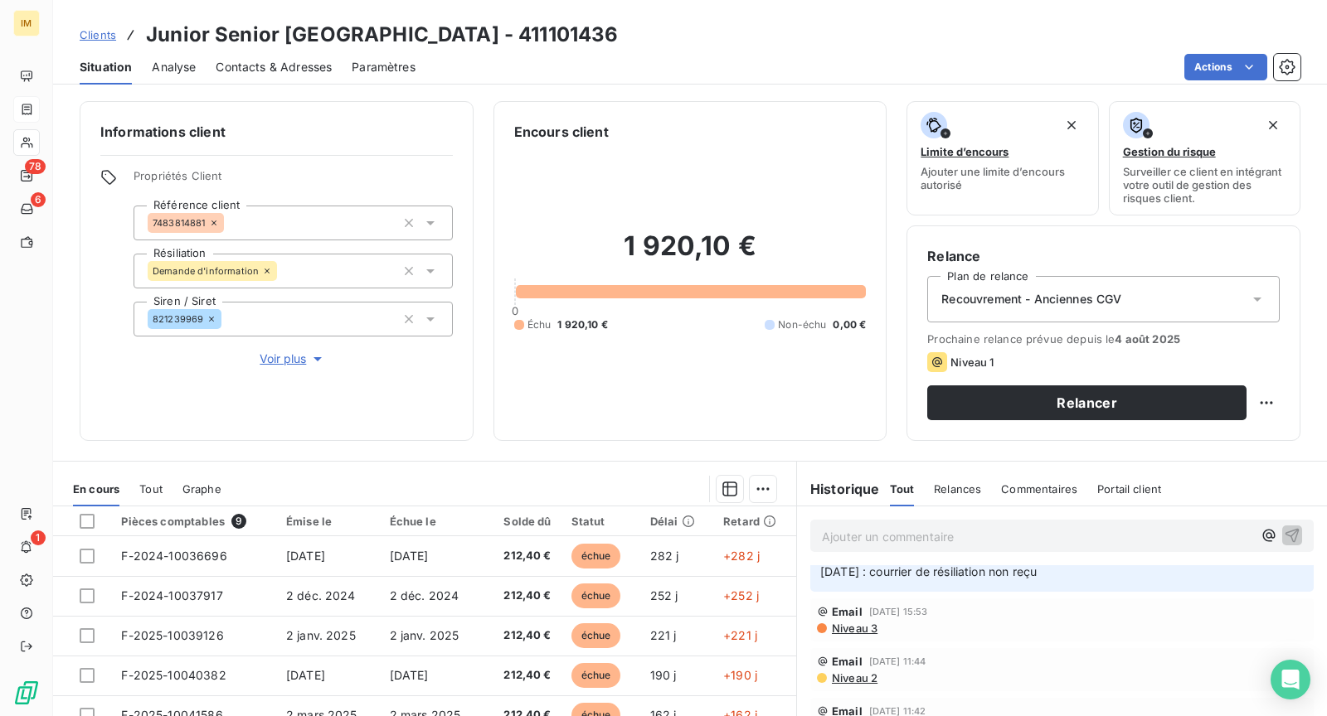
scroll to position [29, 0]
click at [856, 622] on span "Niveau 3" at bounding box center [853, 628] width 47 height 13
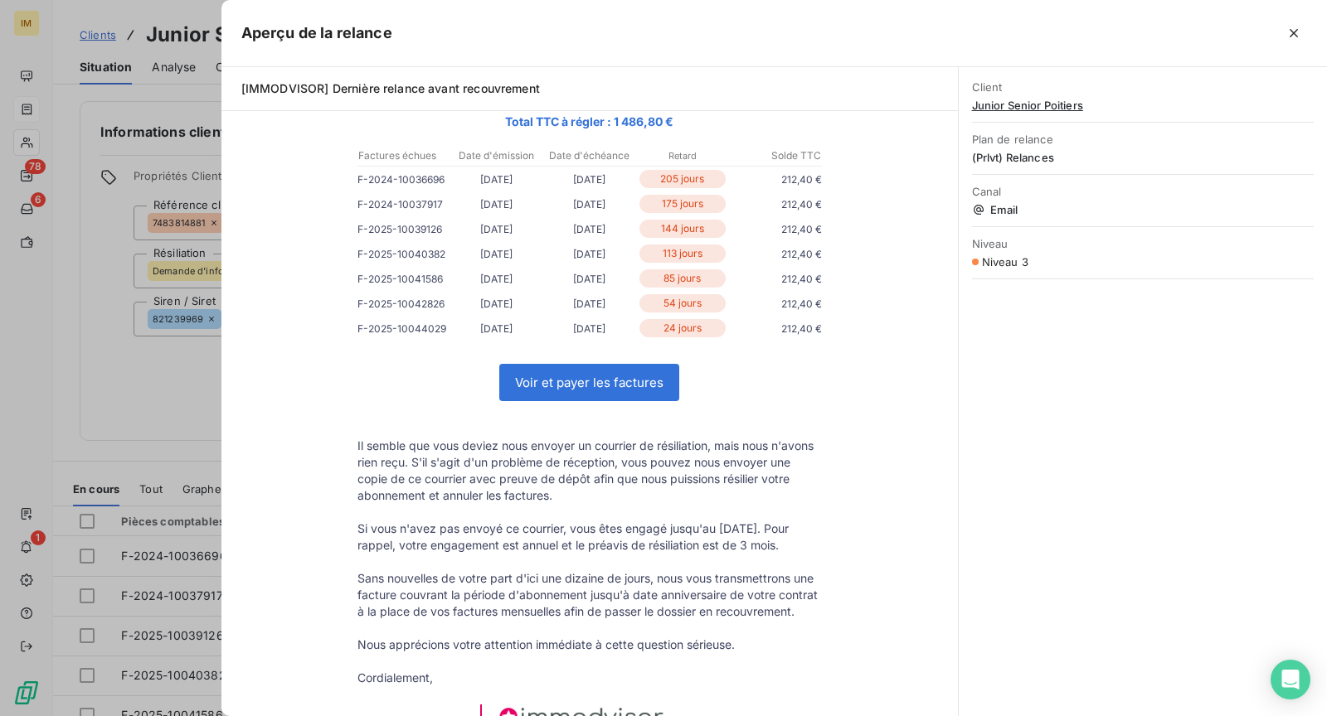
scroll to position [274, 0]
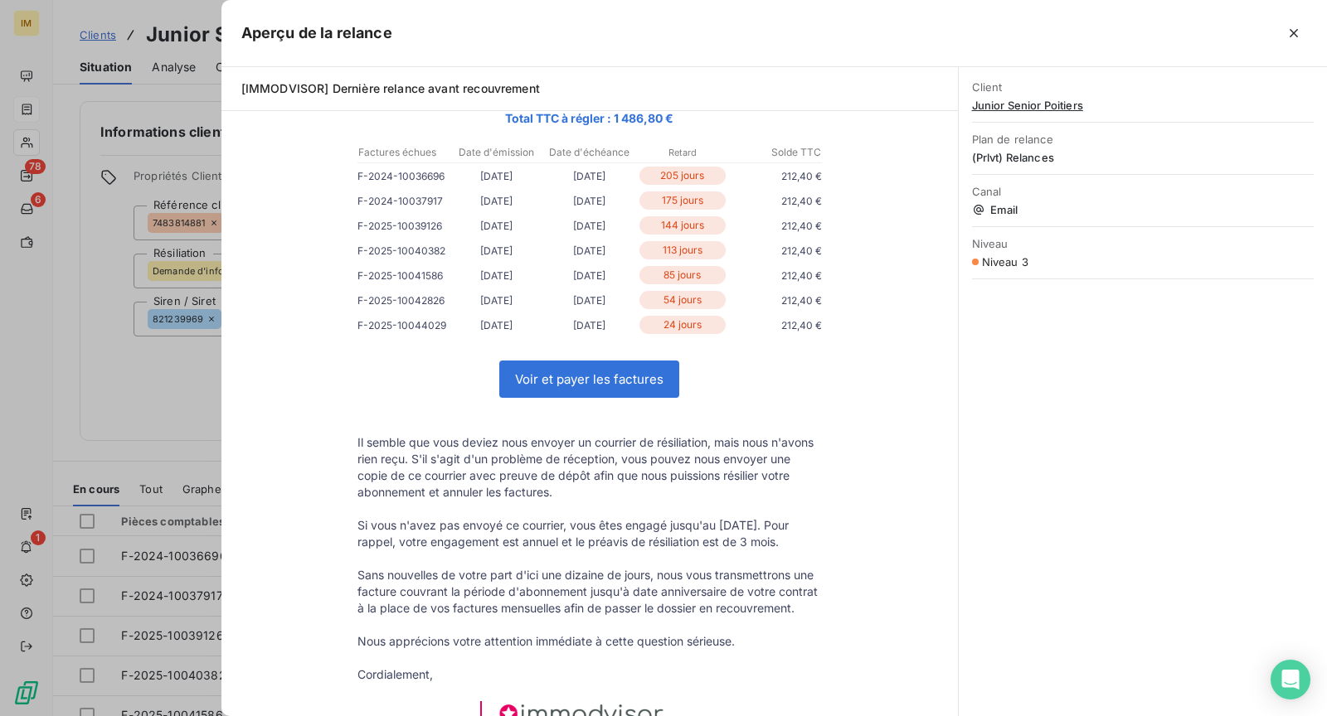
click at [124, 269] on div at bounding box center [663, 358] width 1327 height 716
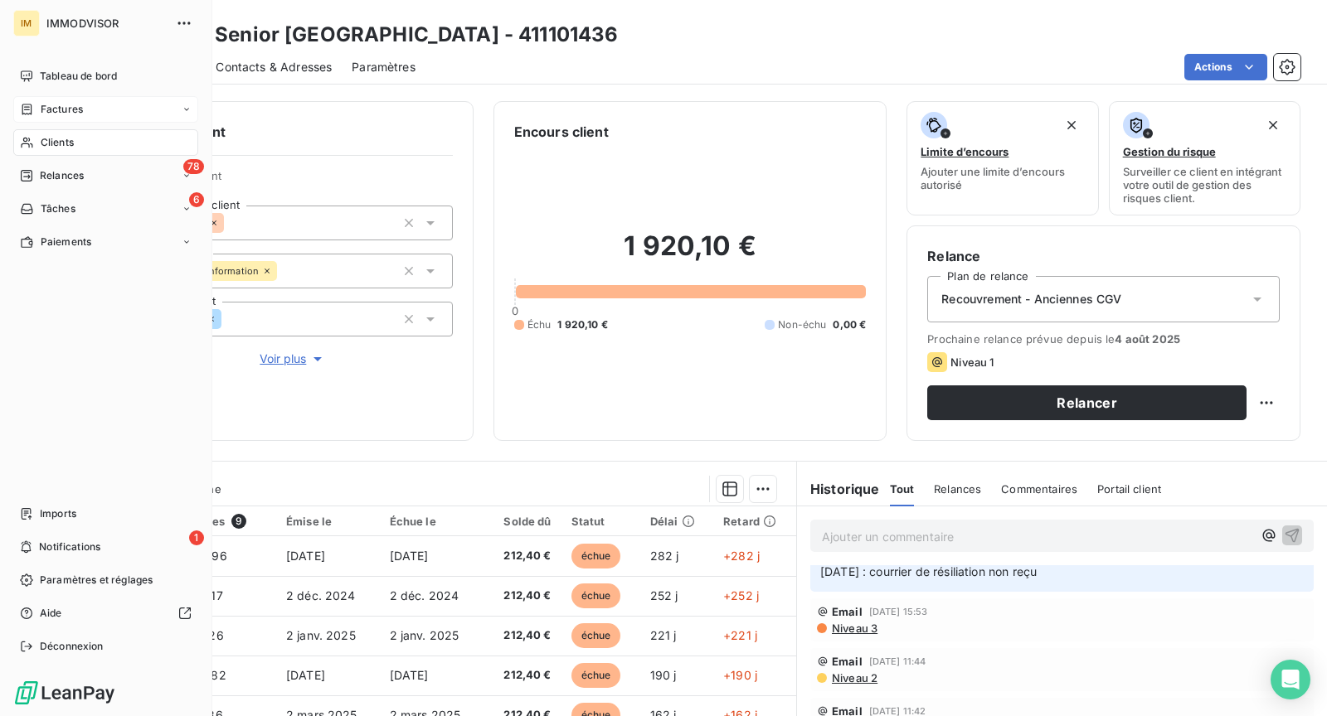
click at [30, 143] on icon at bounding box center [27, 143] width 12 height 11
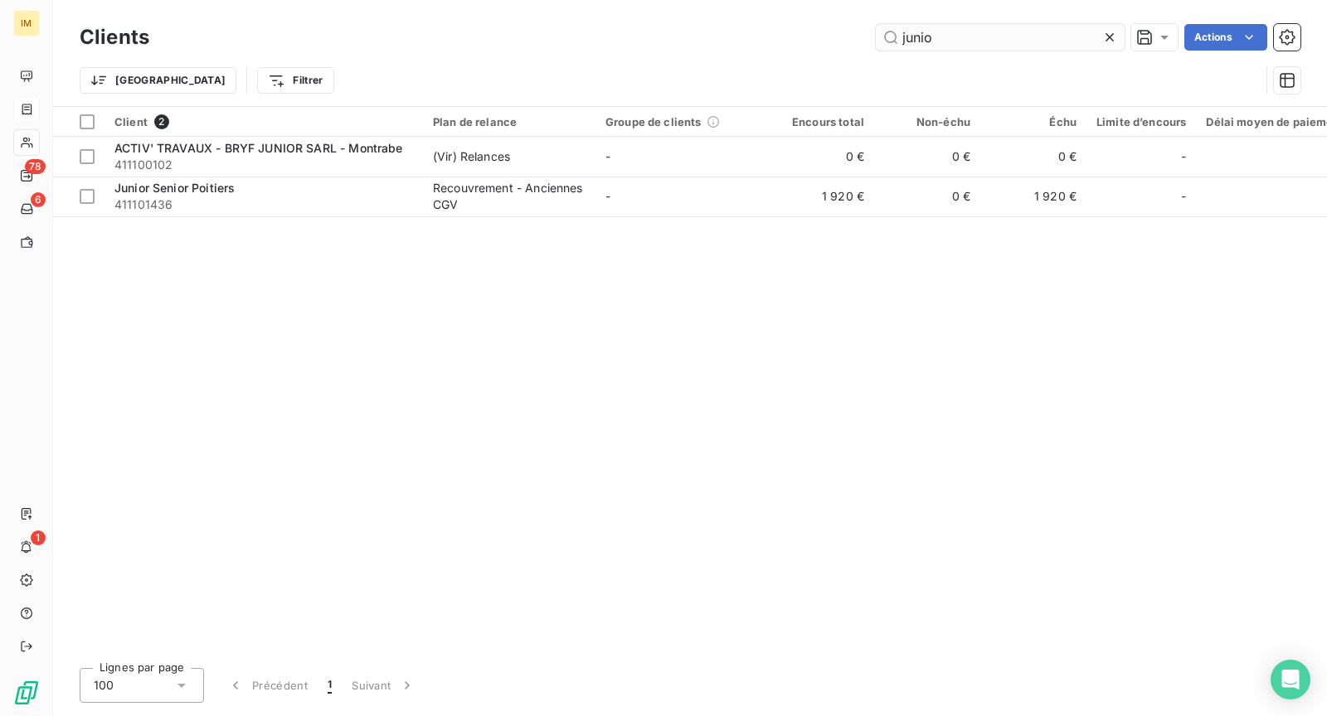
click at [934, 36] on input "junio" at bounding box center [1000, 37] width 249 height 27
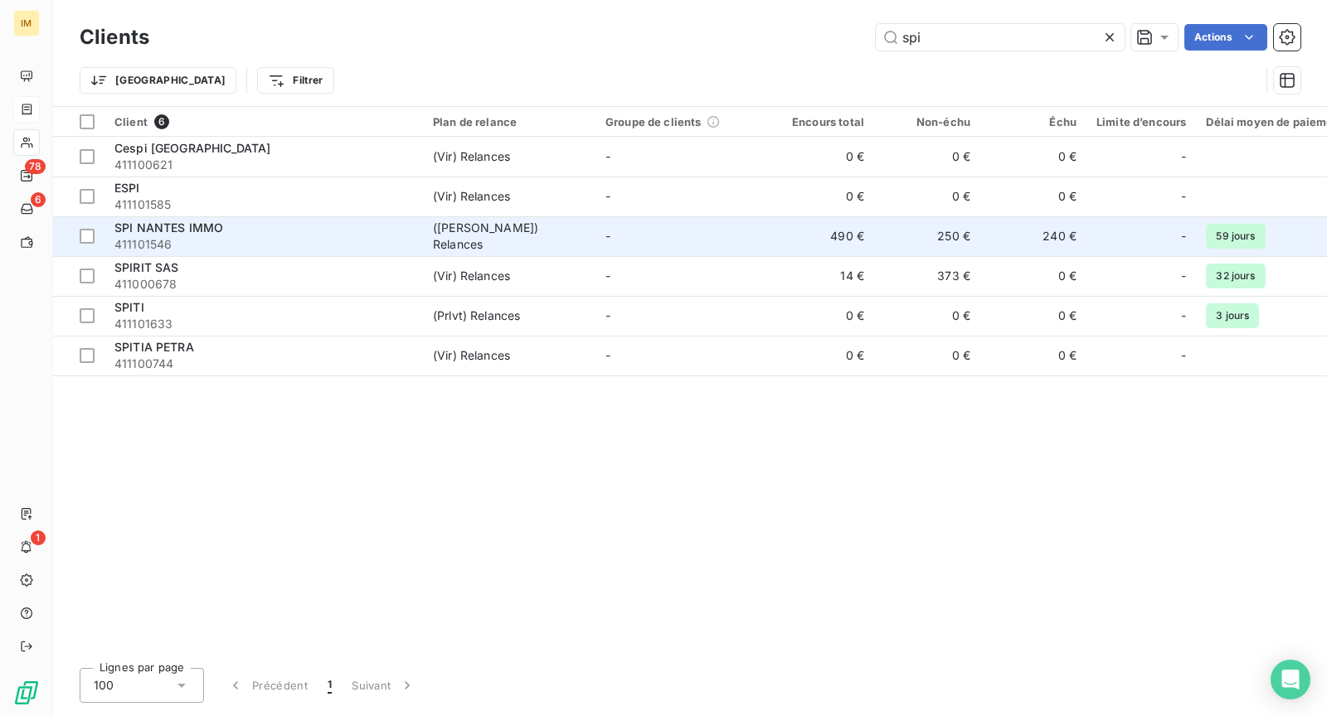
type input "spi"
click at [288, 242] on span "411101546" at bounding box center [263, 244] width 299 height 17
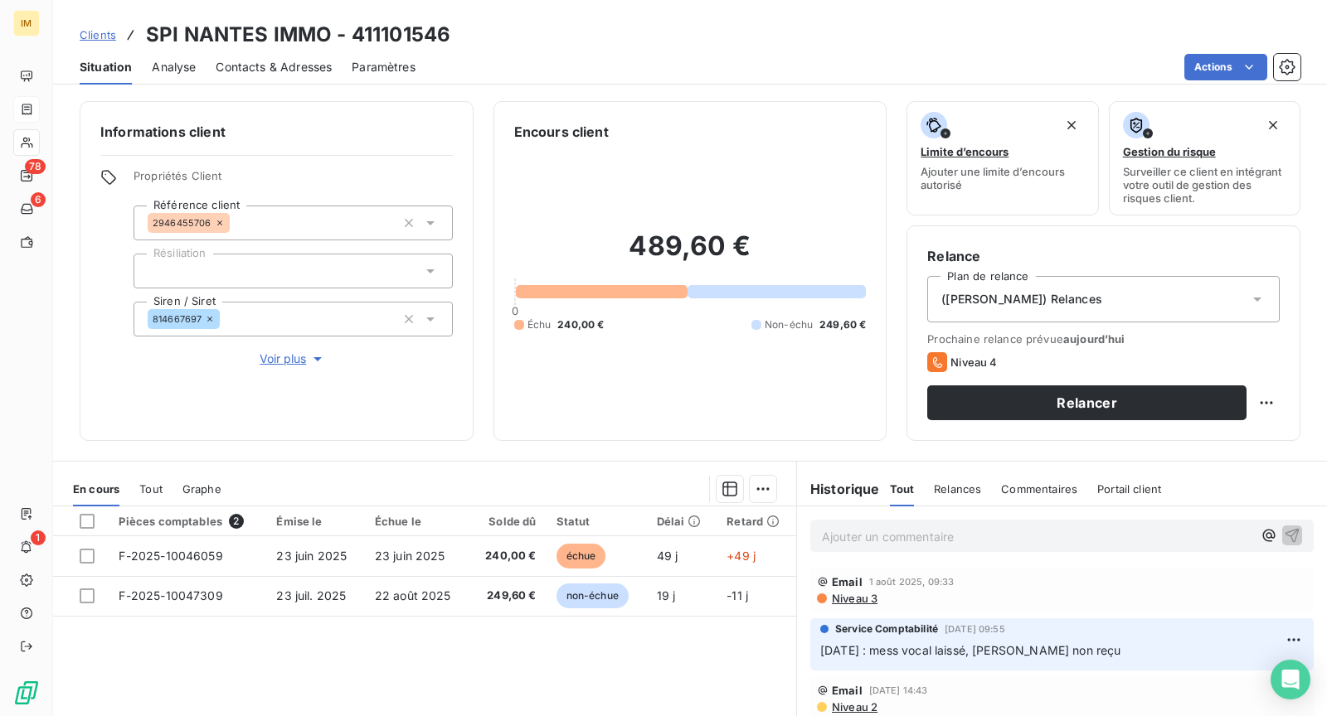
click at [294, 361] on span "Voir plus" at bounding box center [293, 359] width 66 height 17
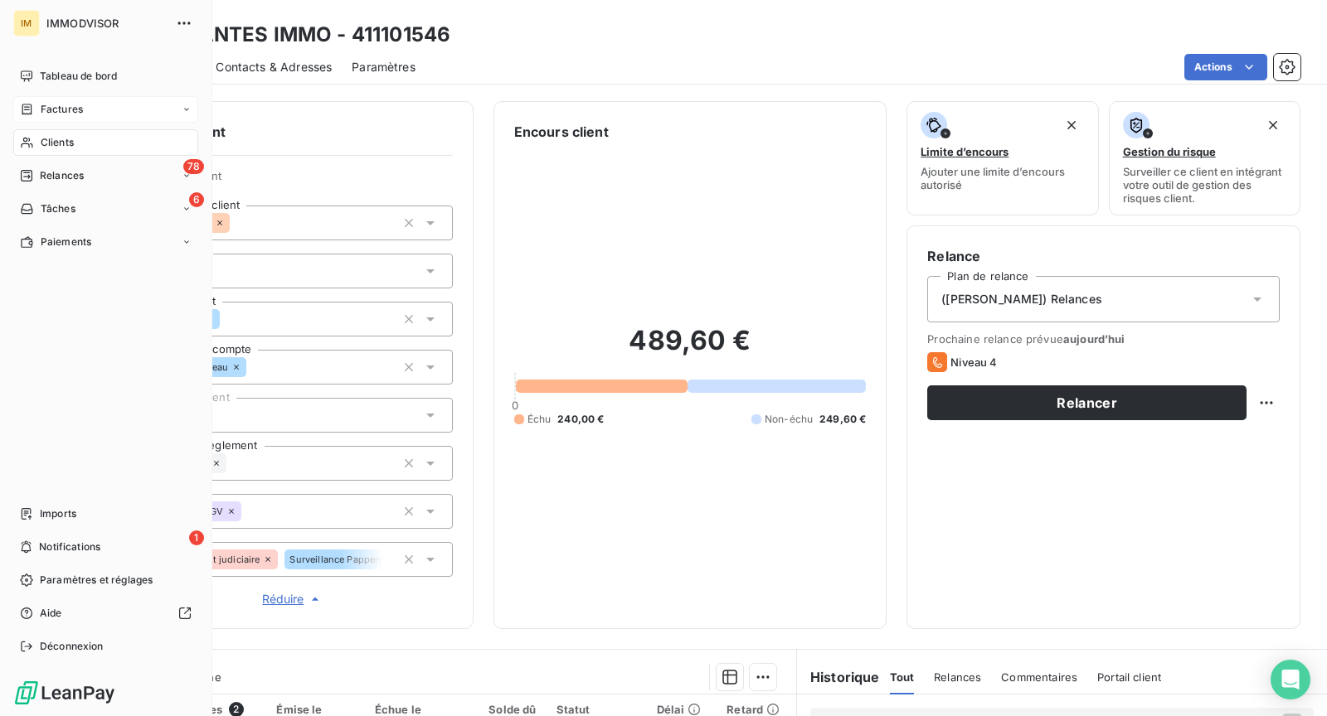
click at [54, 153] on div "Clients" at bounding box center [105, 142] width 185 height 27
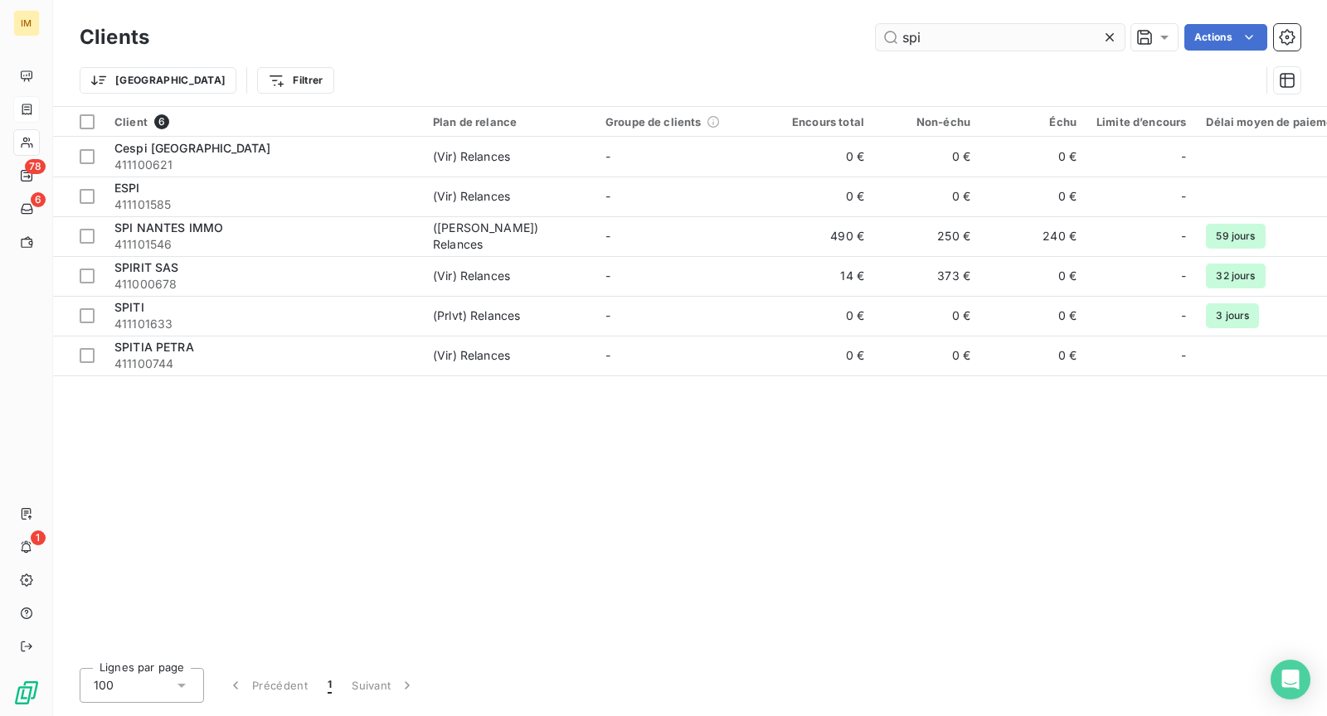
click at [910, 38] on input "spi" at bounding box center [1000, 37] width 249 height 27
click at [910, 37] on input "spi" at bounding box center [1000, 37] width 249 height 27
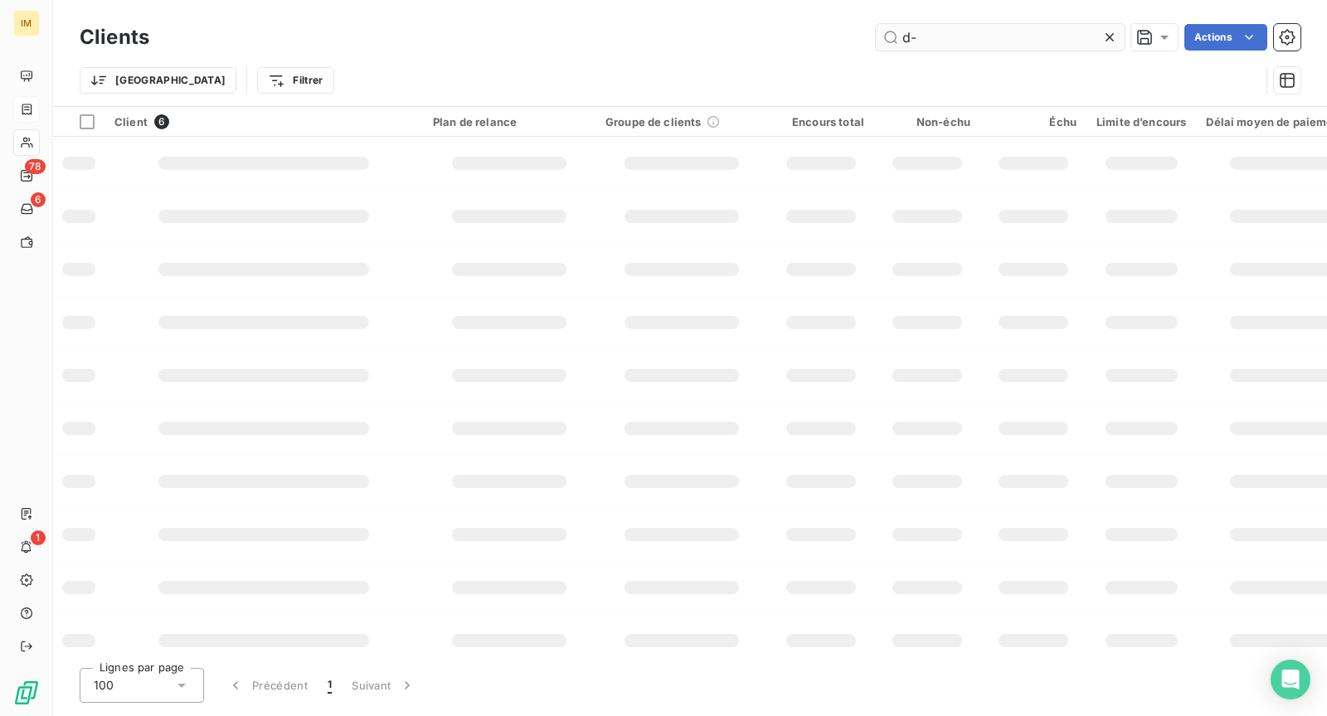
type input "d-h"
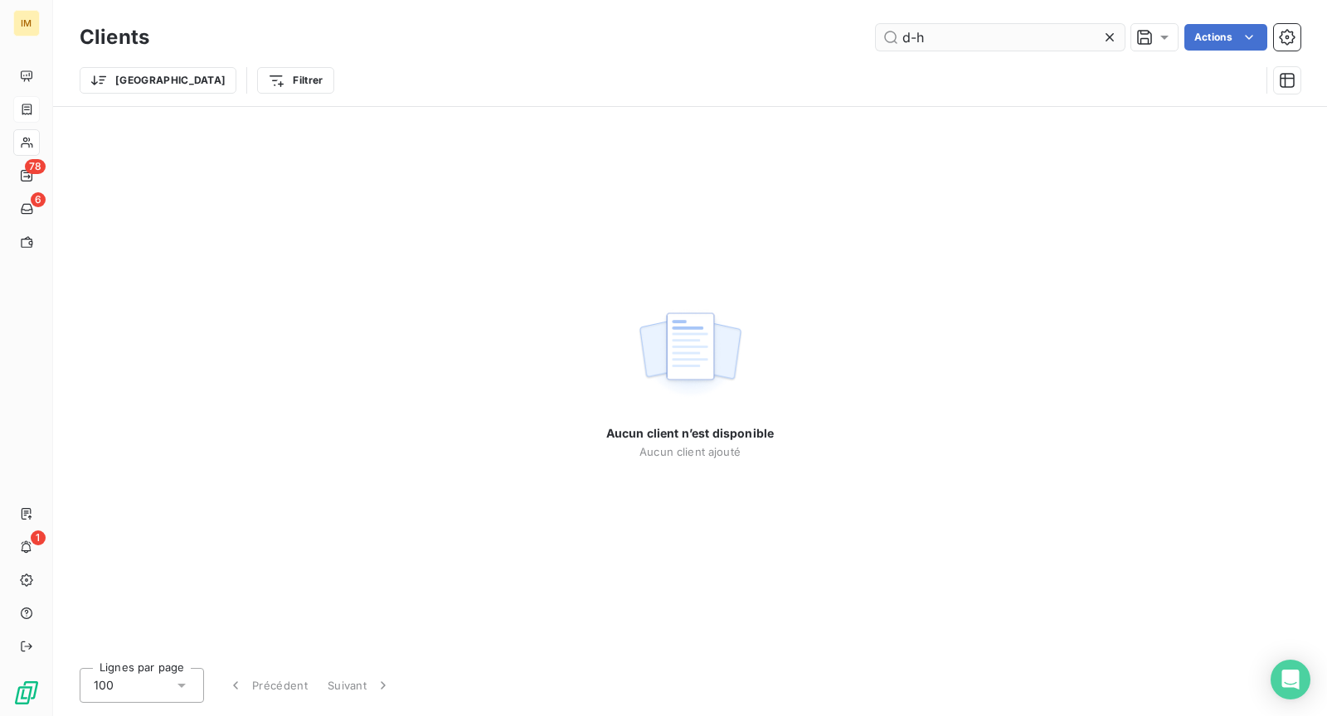
click at [948, 37] on input "d-h" at bounding box center [1000, 37] width 249 height 27
click at [943, 32] on input "d-h" at bounding box center [1000, 37] width 249 height 27
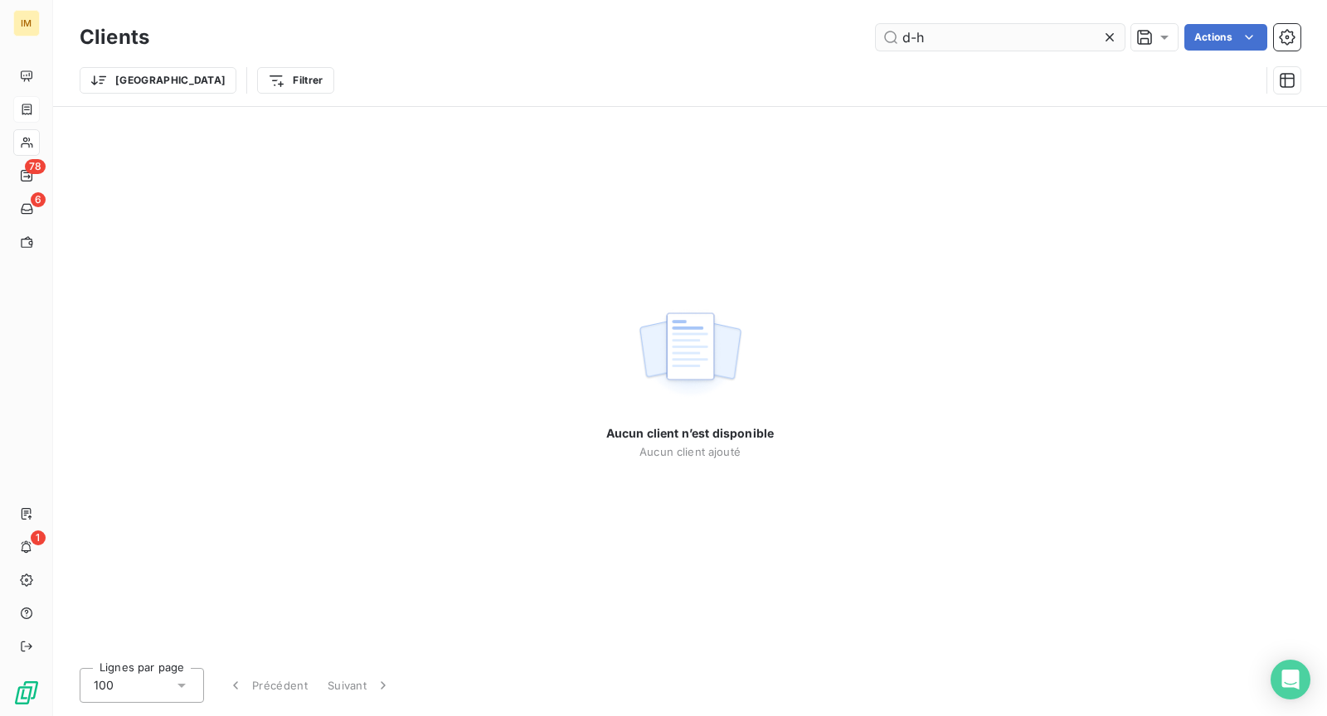
click at [943, 32] on input "d-h" at bounding box center [1000, 37] width 249 height 27
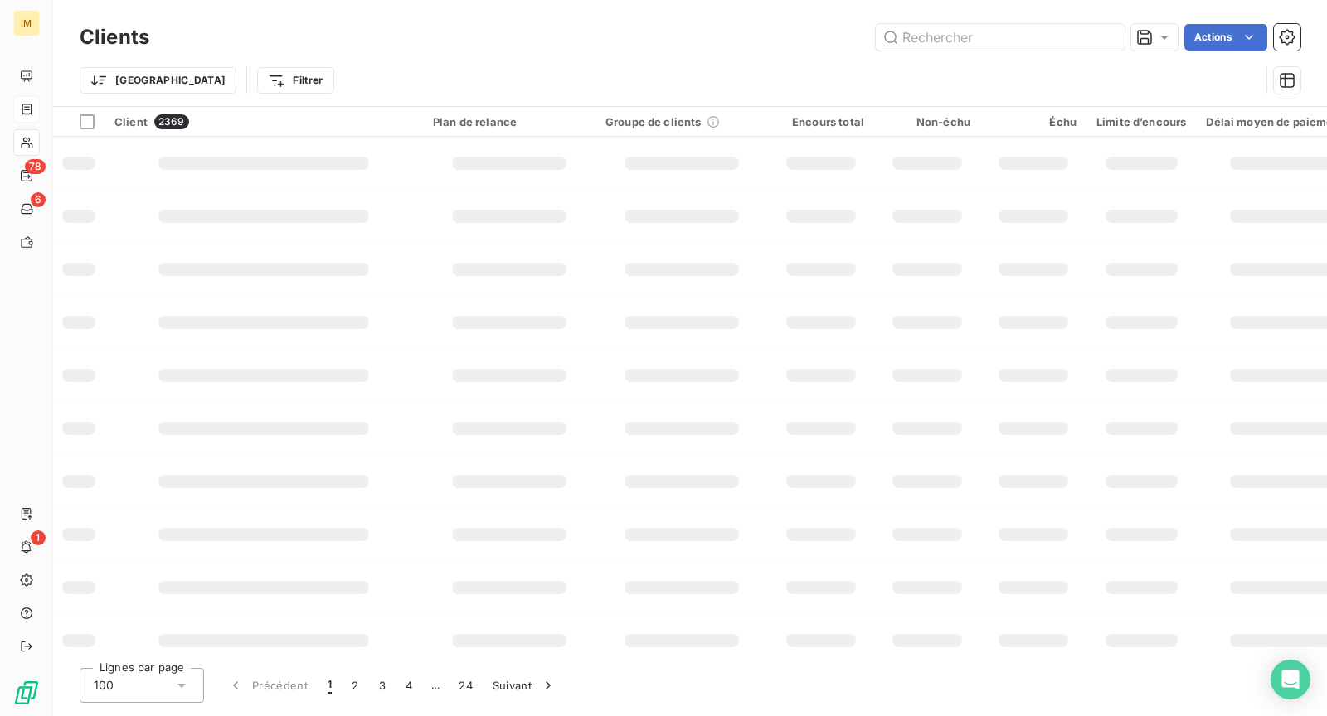
click at [1018, 22] on div "Clients Actions" at bounding box center [690, 37] width 1221 height 35
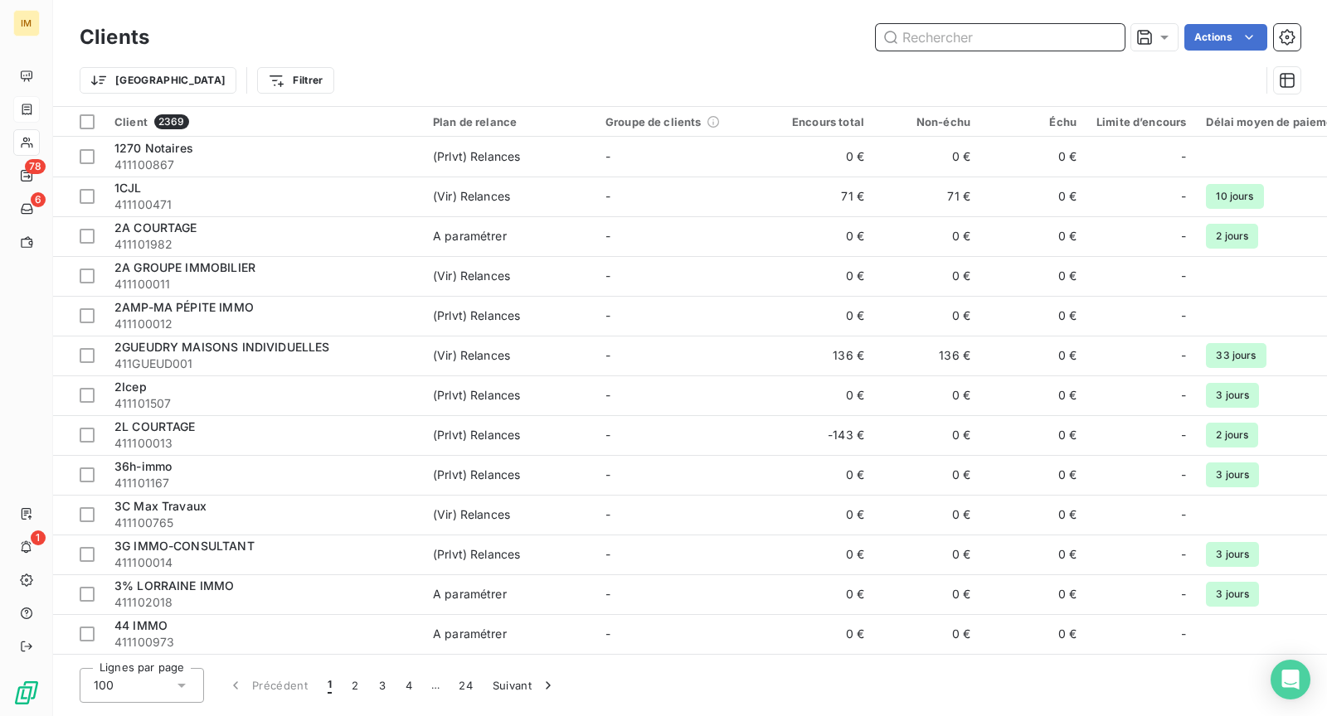
paste input "EI [PERSON_NAME]"
click at [1014, 30] on input "text" at bounding box center [1000, 37] width 249 height 27
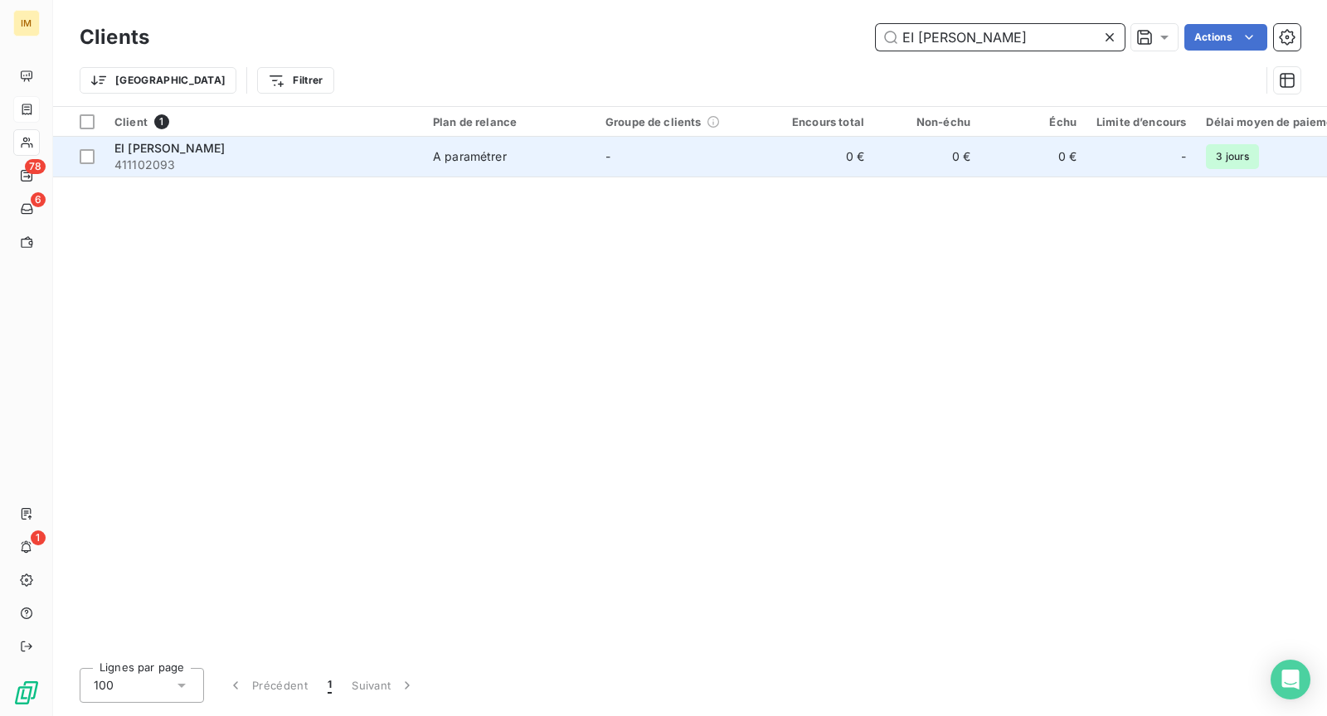
type input "EI [PERSON_NAME]"
click at [540, 153] on span "A paramétrer" at bounding box center [509, 156] width 153 height 17
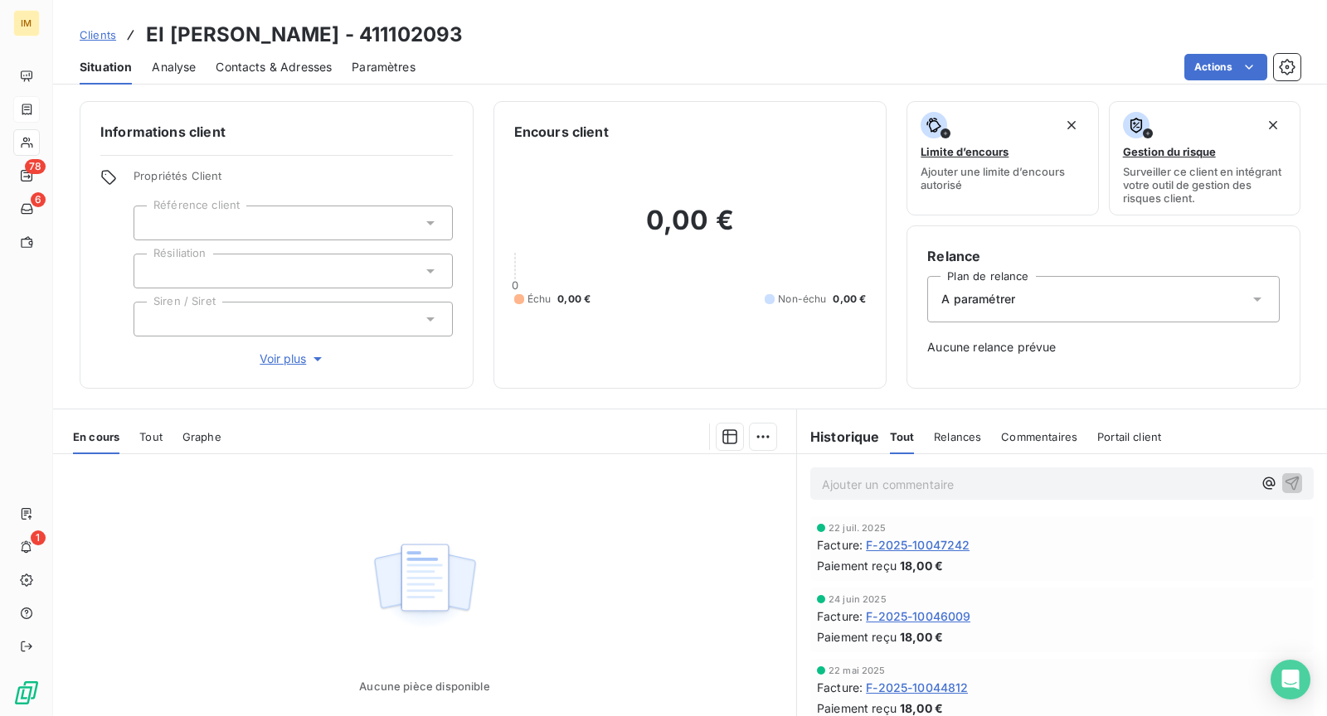
click at [1210, 61] on html "IM 78 6 1 Clients EI [PERSON_NAME] - 411102093 Situation Analyse Contacts & Adr…" at bounding box center [663, 358] width 1327 height 716
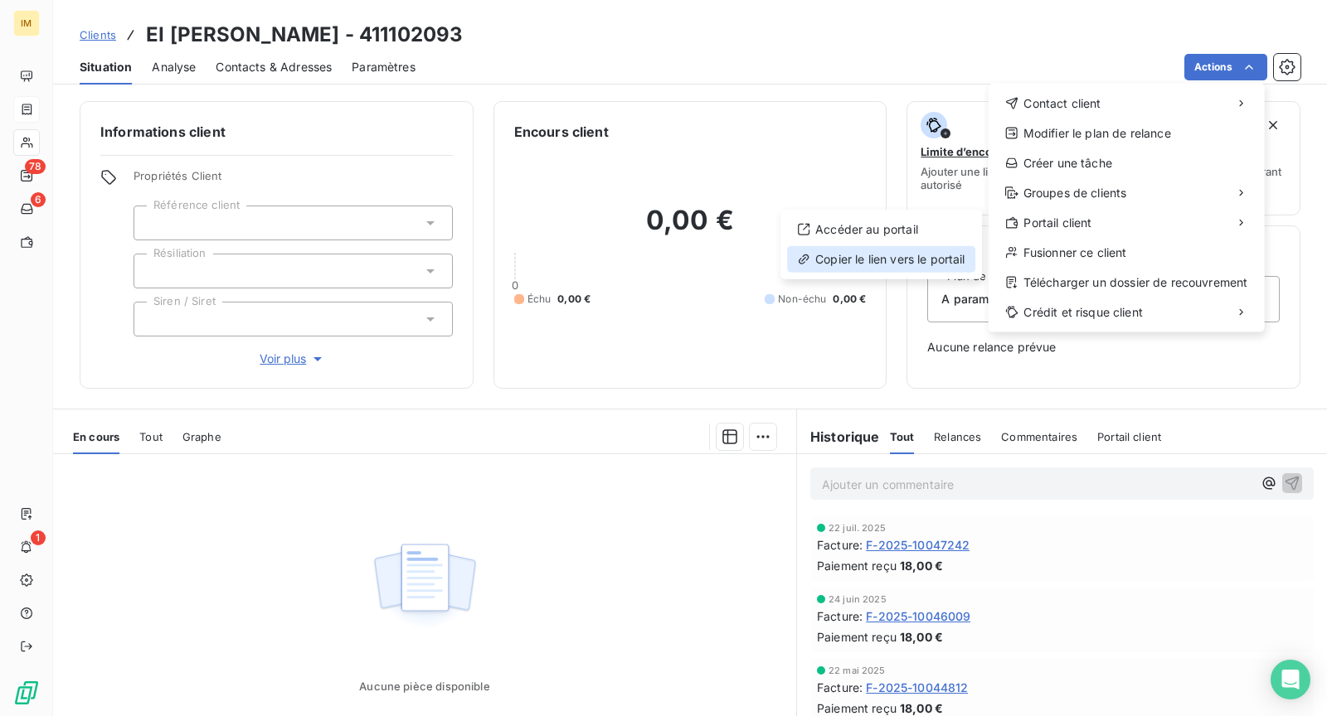
click at [911, 256] on div "Copier le lien vers le portail" at bounding box center [881, 259] width 188 height 27
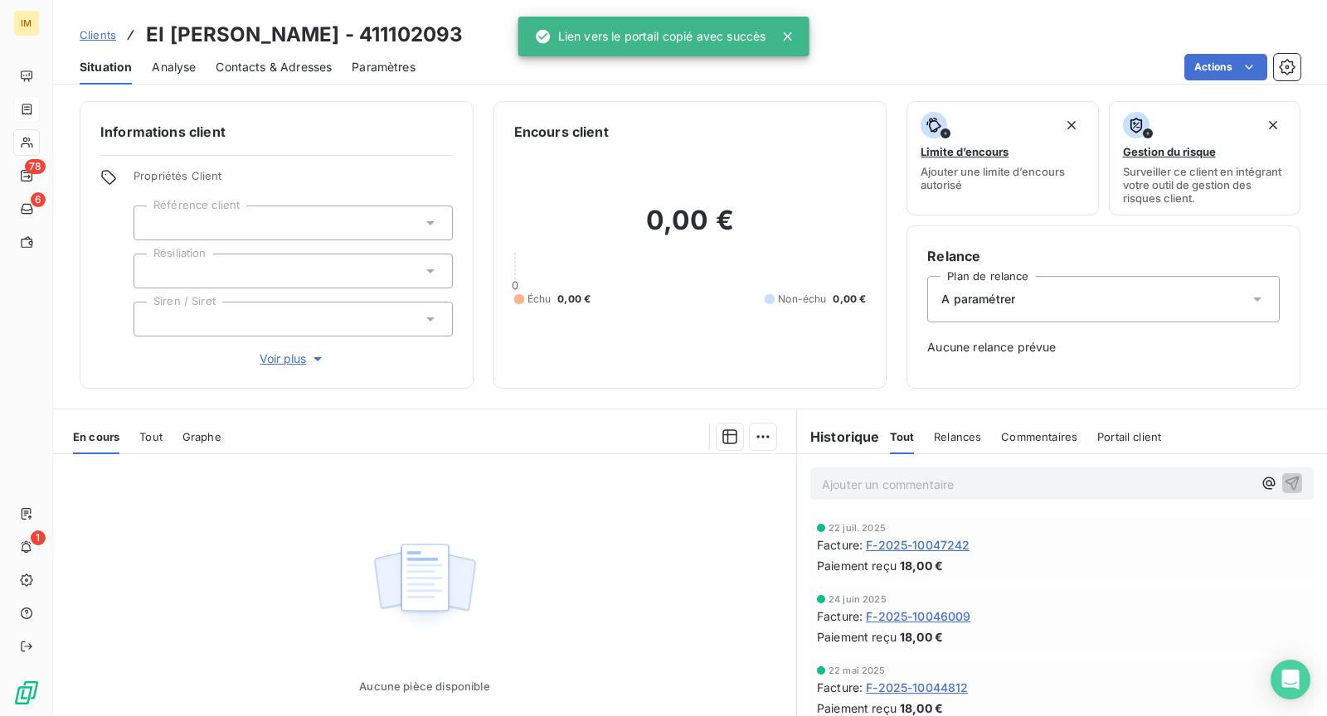
click at [32, 140] on icon at bounding box center [27, 142] width 14 height 13
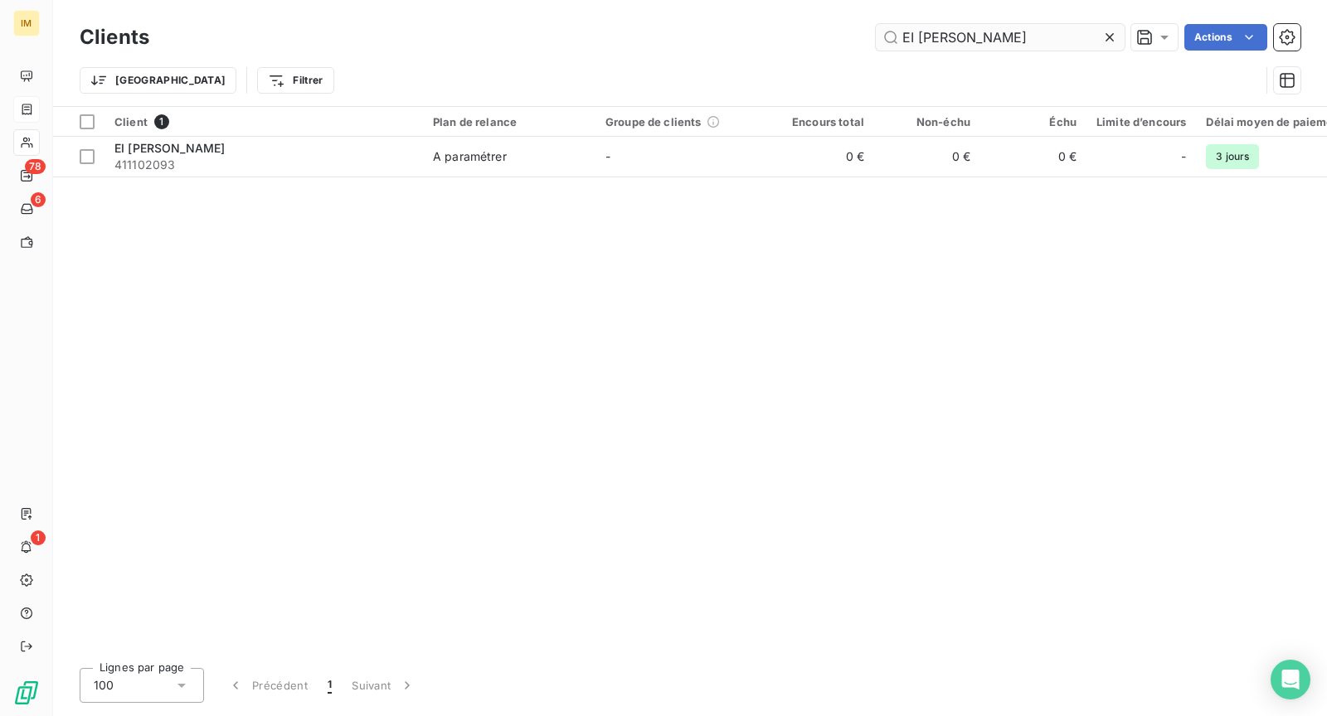
click at [944, 45] on input "EI [PERSON_NAME]" at bounding box center [1000, 37] width 249 height 27
click at [944, 44] on input "EI [PERSON_NAME]" at bounding box center [1000, 37] width 249 height 27
type input "trinquet"
click at [367, 178] on div "Client 1 Plan de relance Groupe de clients Encours total Non-échu Échu Limite d…" at bounding box center [690, 381] width 1274 height 548
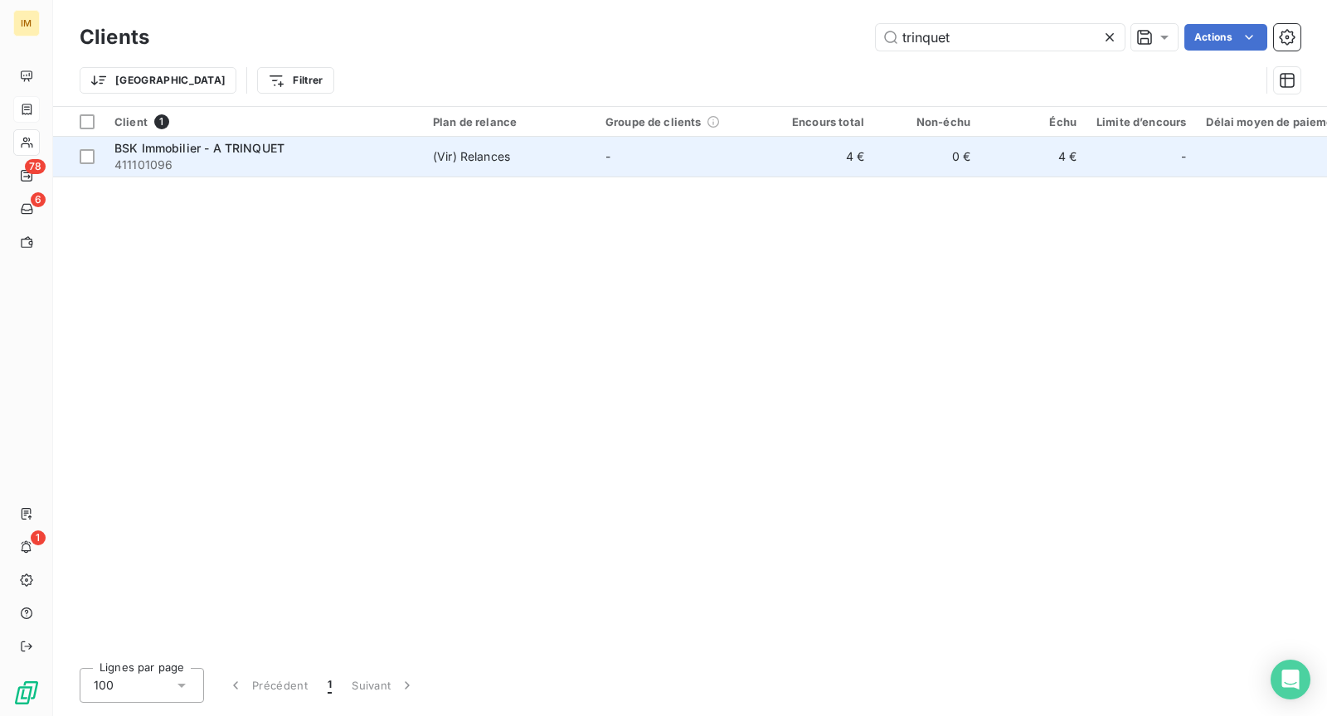
click at [365, 170] on span "411101096" at bounding box center [263, 165] width 299 height 17
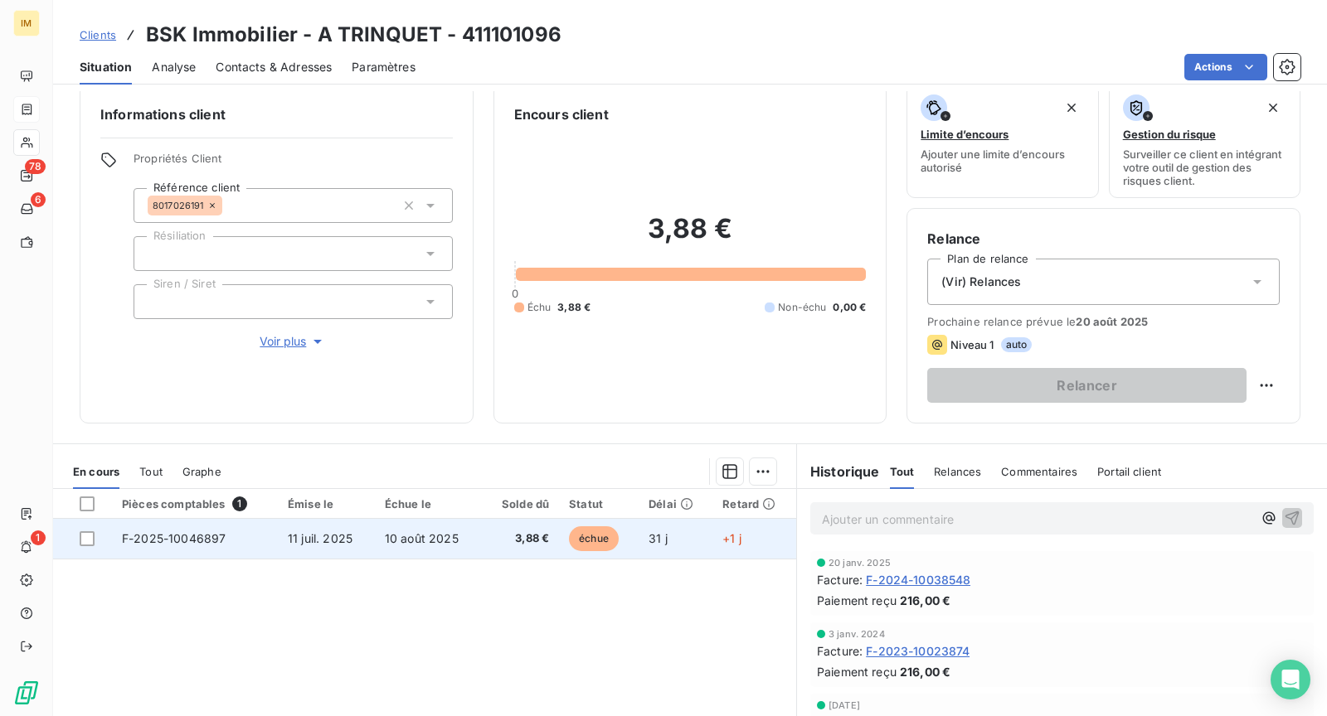
scroll to position [37, 0]
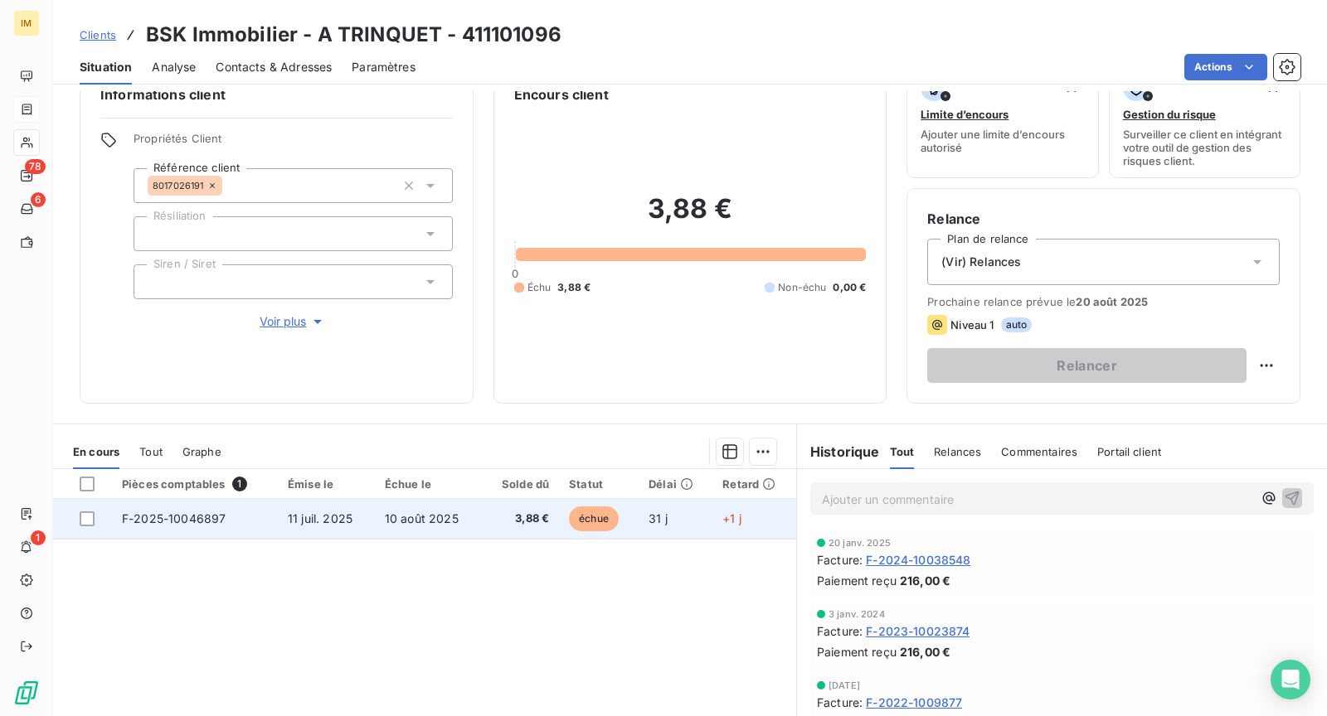
click at [422, 521] on span "10 août 2025" at bounding box center [422, 519] width 74 height 14
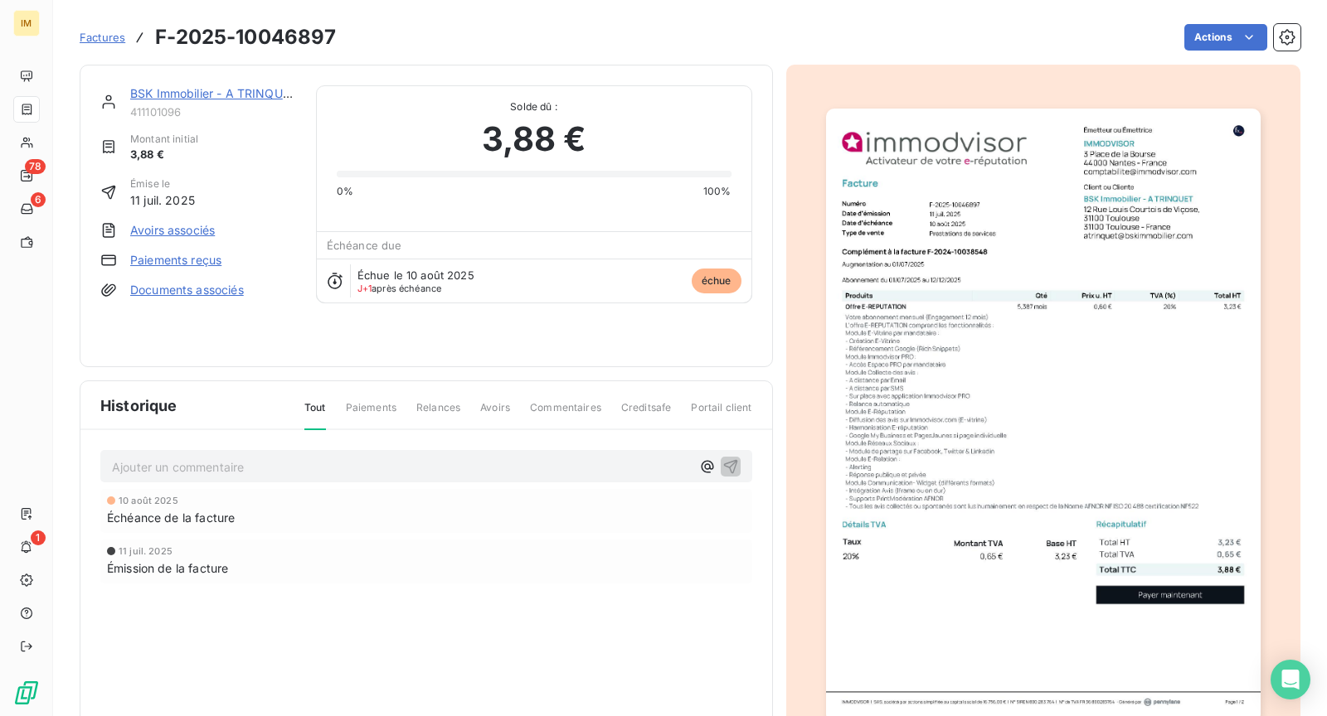
drag, startPoint x: 1150, startPoint y: 348, endPoint x: 801, endPoint y: 313, distance: 350.8
click at [1149, 348] on div at bounding box center [1043, 415] width 515 height 701
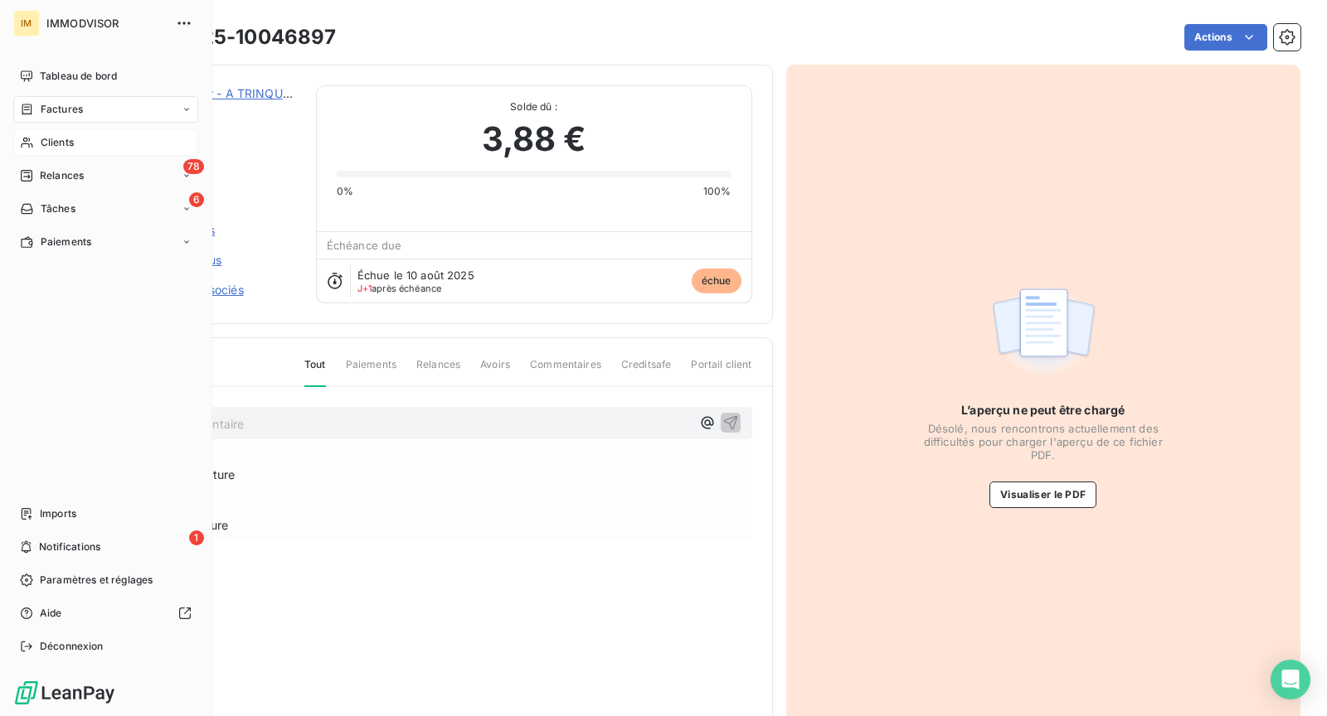
click at [43, 137] on span "Clients" at bounding box center [57, 142] width 33 height 15
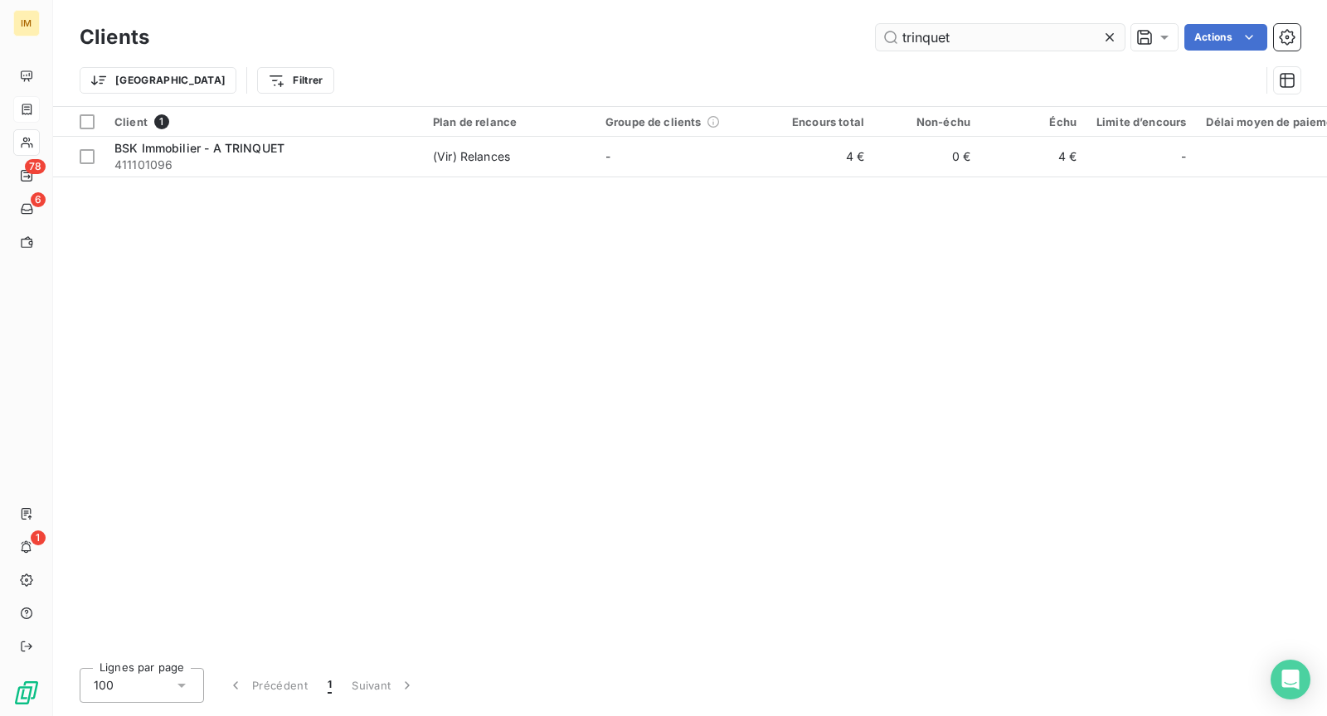
click at [954, 39] on input "trinquet" at bounding box center [1000, 37] width 249 height 27
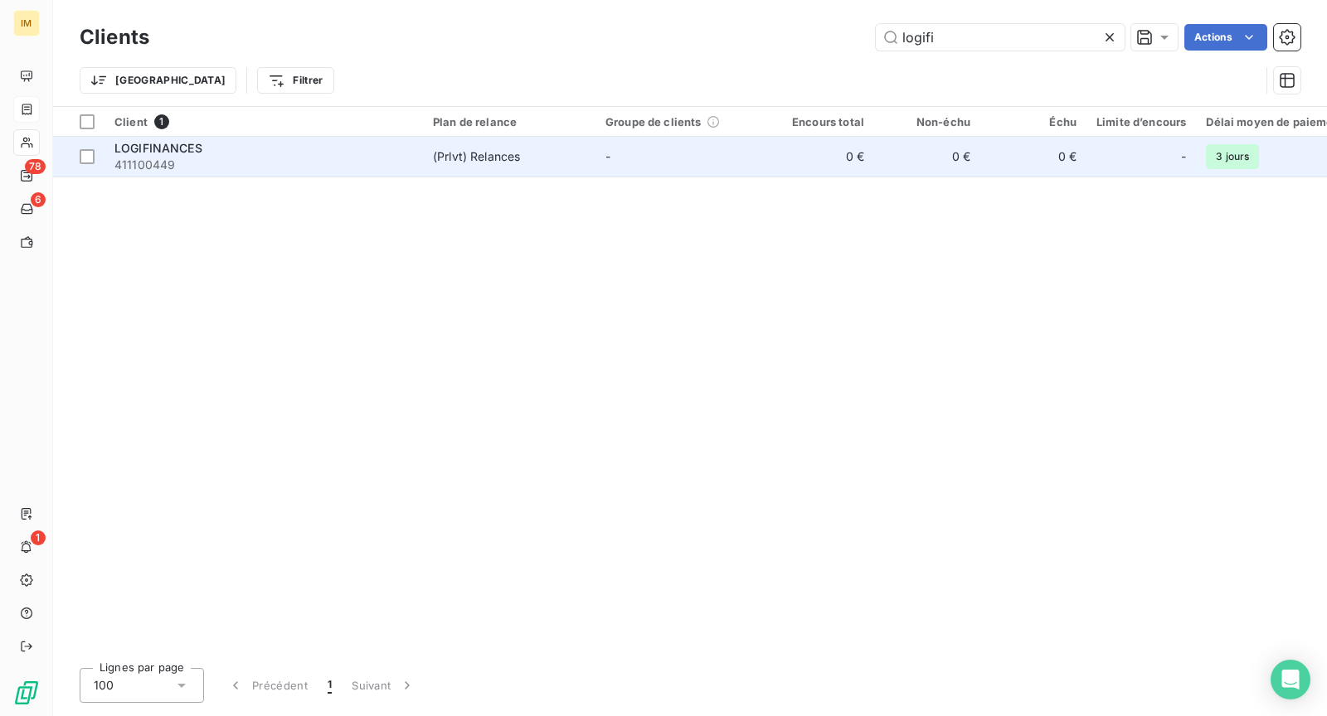
type input "logifi"
click at [571, 156] on span "(Prlvt) Relances" at bounding box center [509, 156] width 153 height 17
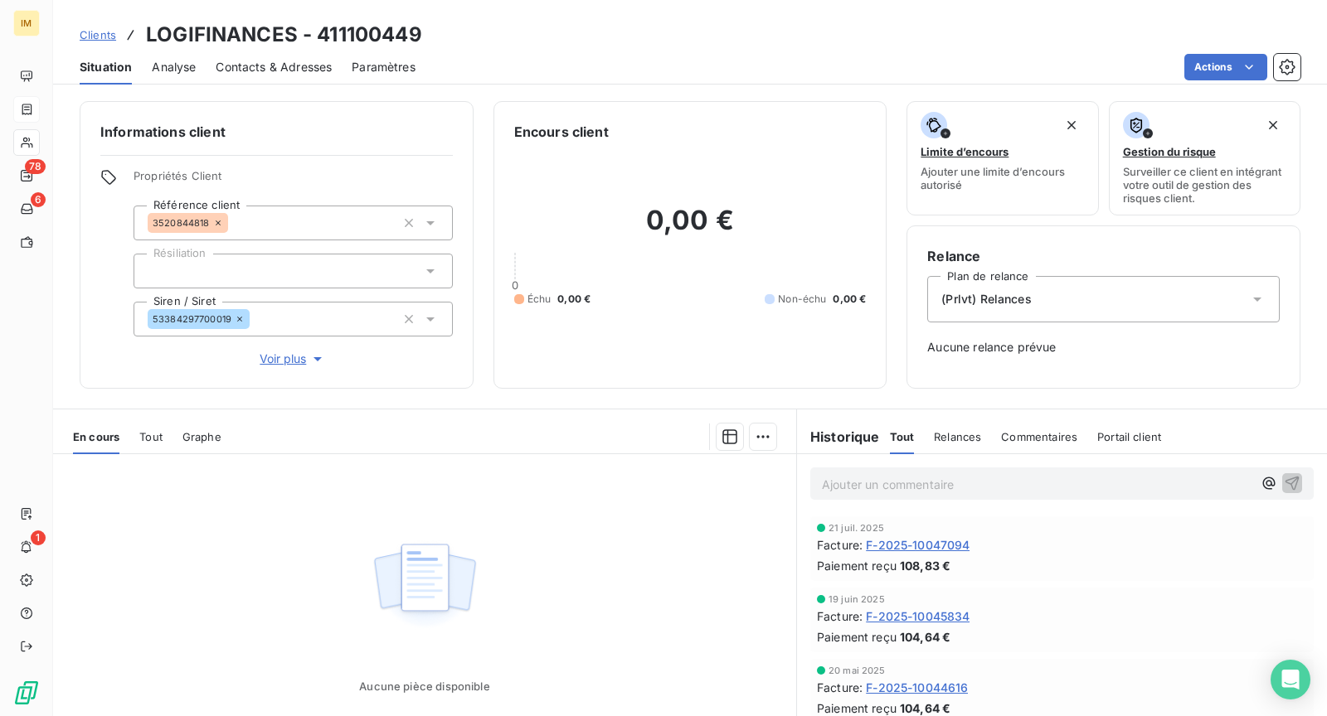
click at [1226, 66] on html "IM 78 6 1 Clients LOGIFINANCES - 411100449 Situation Analyse Contacts & Adresse…" at bounding box center [663, 358] width 1327 height 716
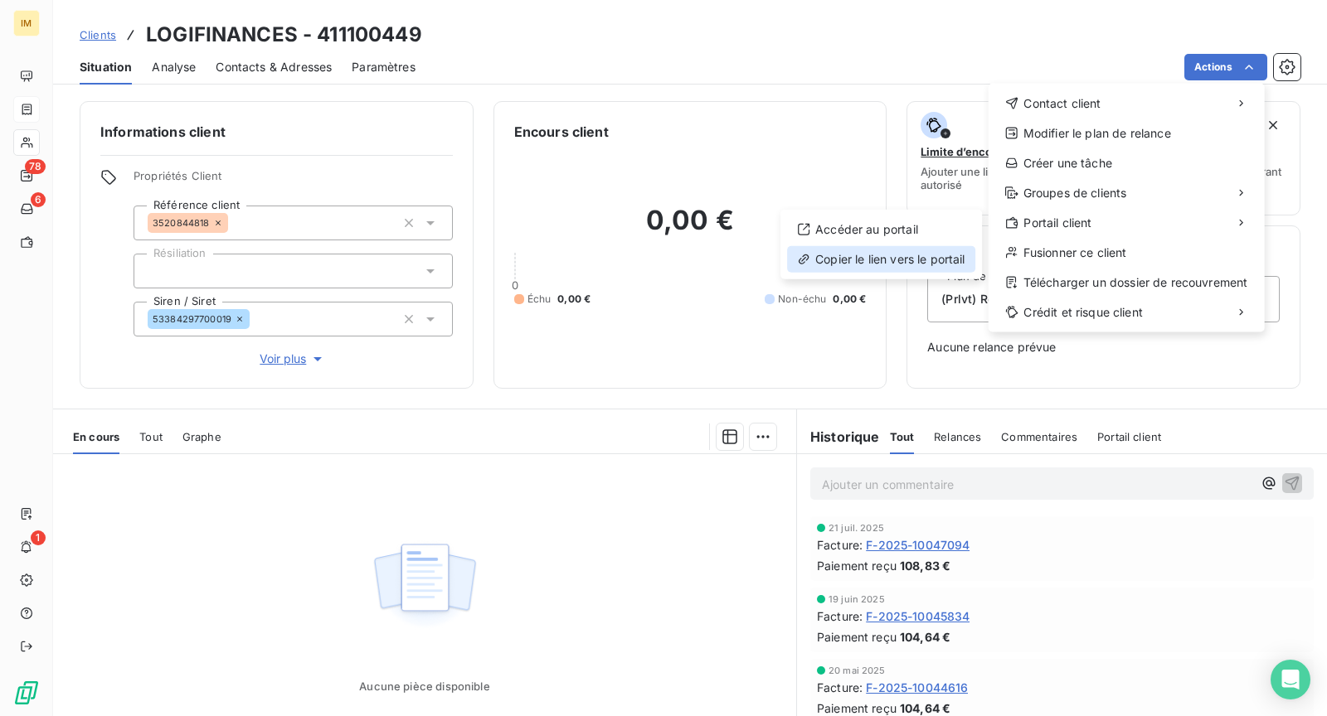
click at [891, 252] on div "Copier le lien vers le portail" at bounding box center [881, 259] width 188 height 27
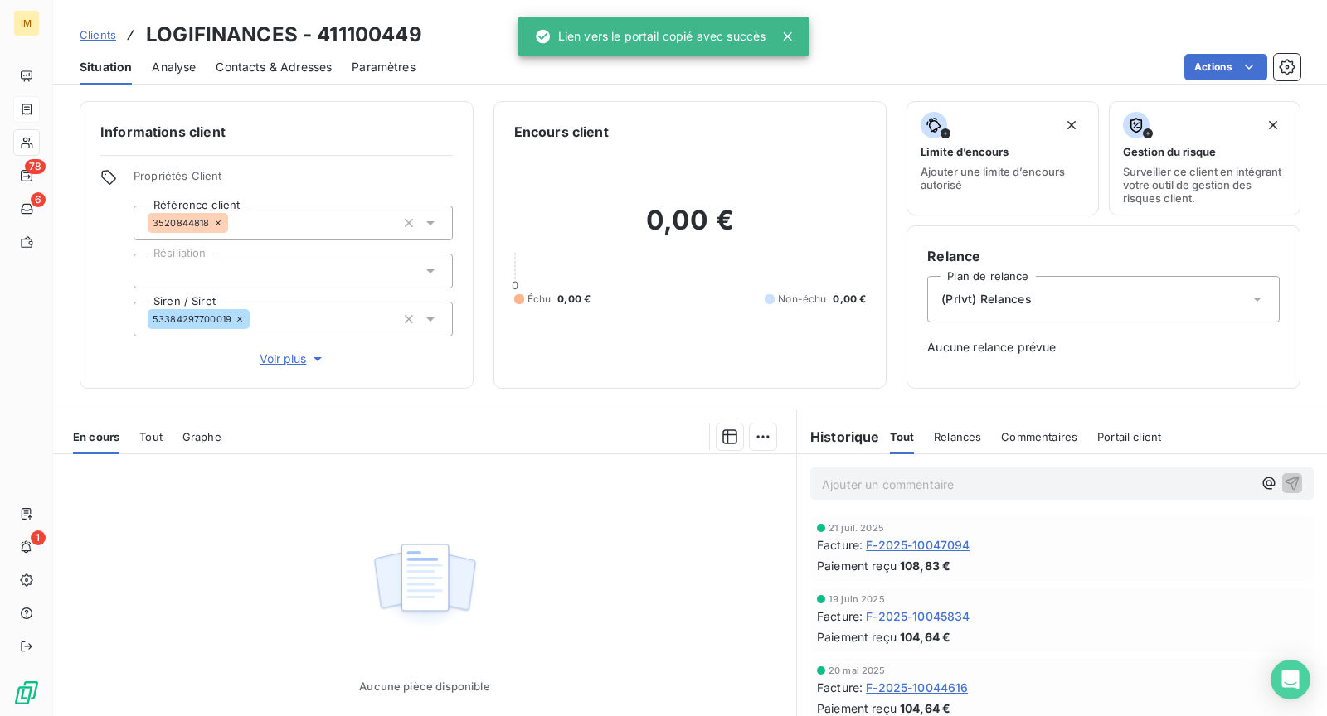
click at [184, 80] on div "Analyse" at bounding box center [174, 67] width 44 height 35
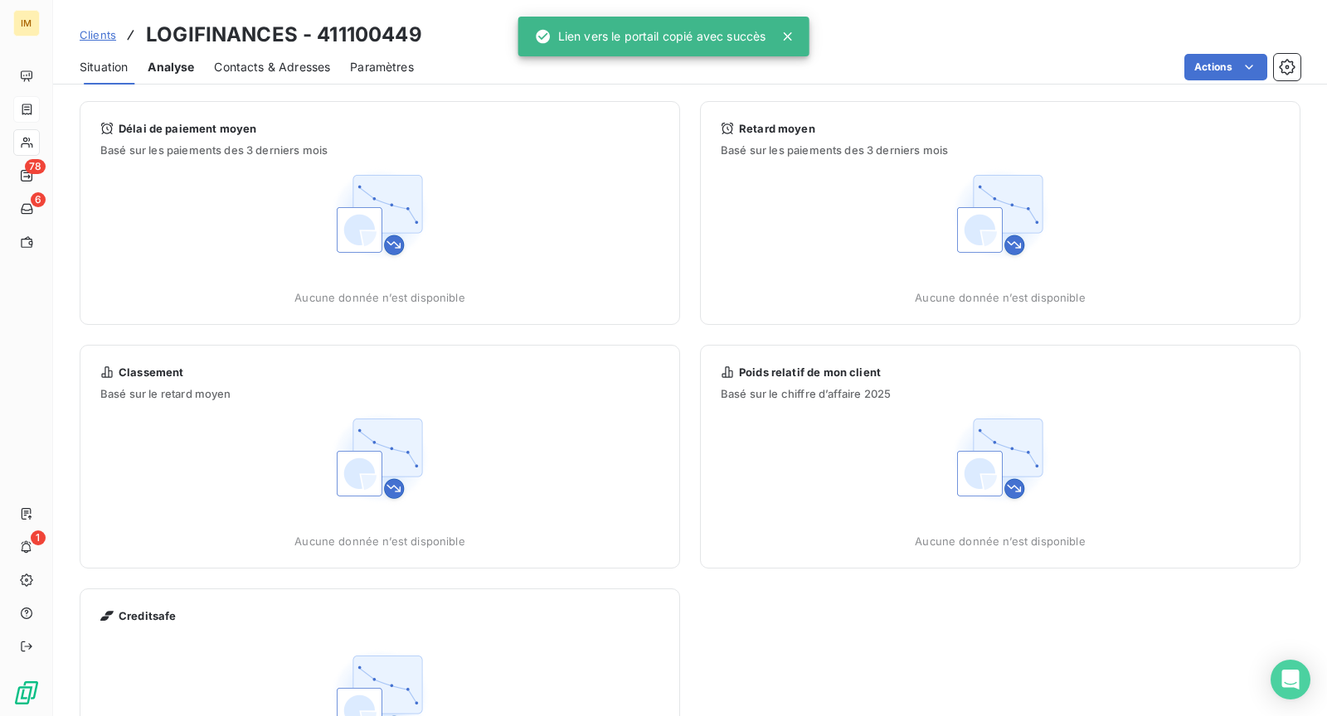
click at [184, 67] on span "Analyse" at bounding box center [171, 67] width 46 height 17
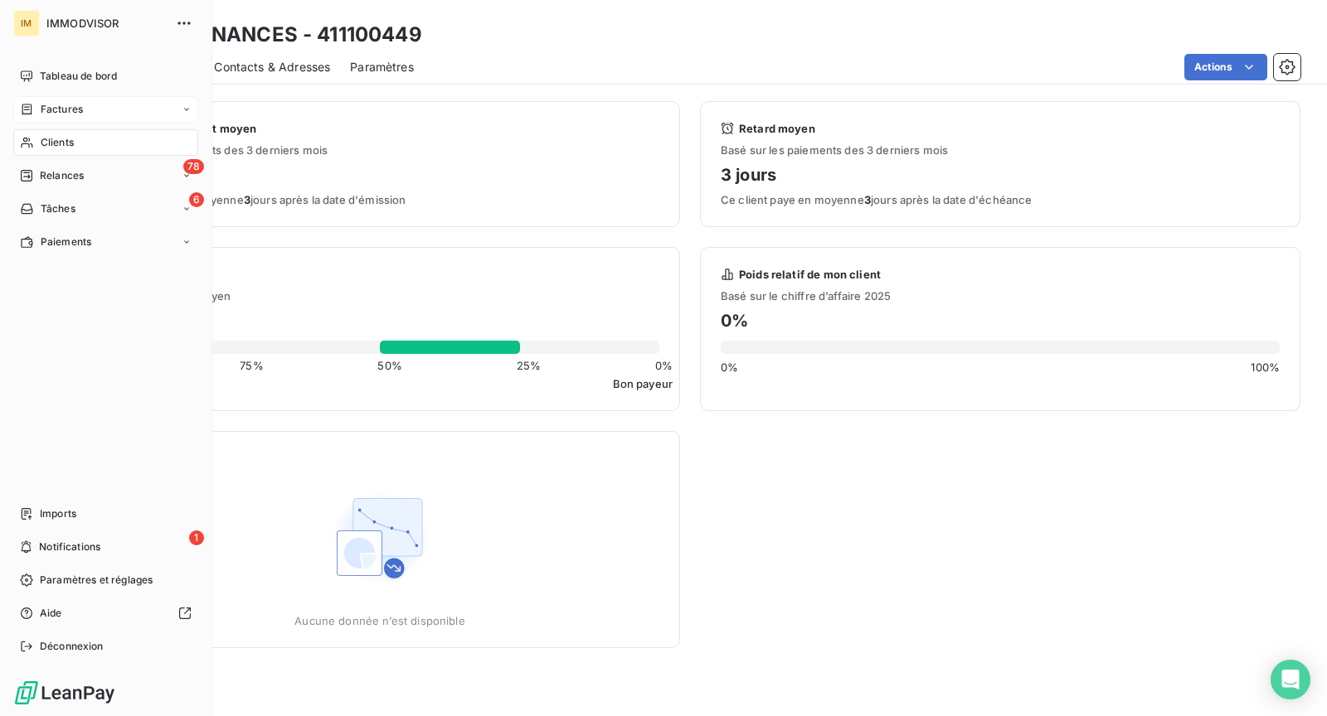
click at [33, 142] on div "Clients" at bounding box center [105, 142] width 185 height 27
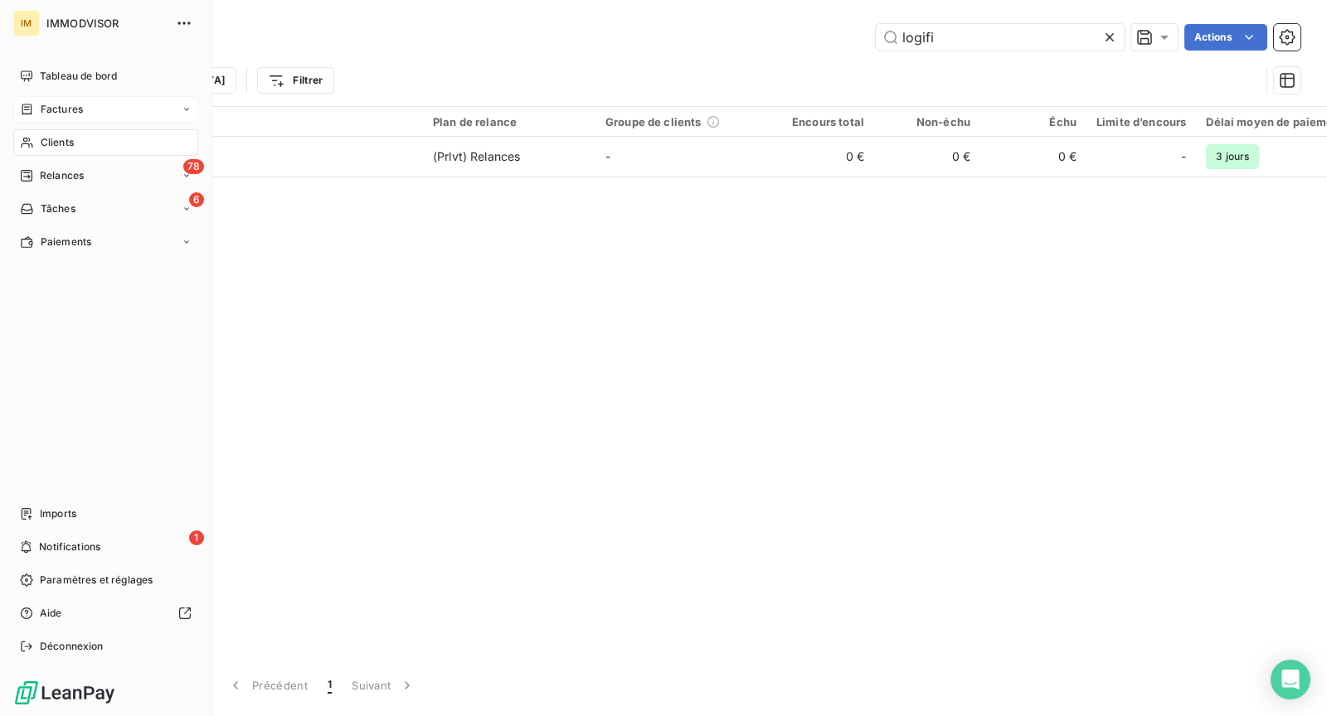
click at [30, 127] on nav "Tableau de bord Factures Clients 78 Relances 6 Tâches Paiements" at bounding box center [105, 159] width 185 height 192
drag, startPoint x: 41, startPoint y: 138, endPoint x: 56, endPoint y: 140, distance: 15.9
click at [41, 138] on span "Clients" at bounding box center [57, 142] width 33 height 15
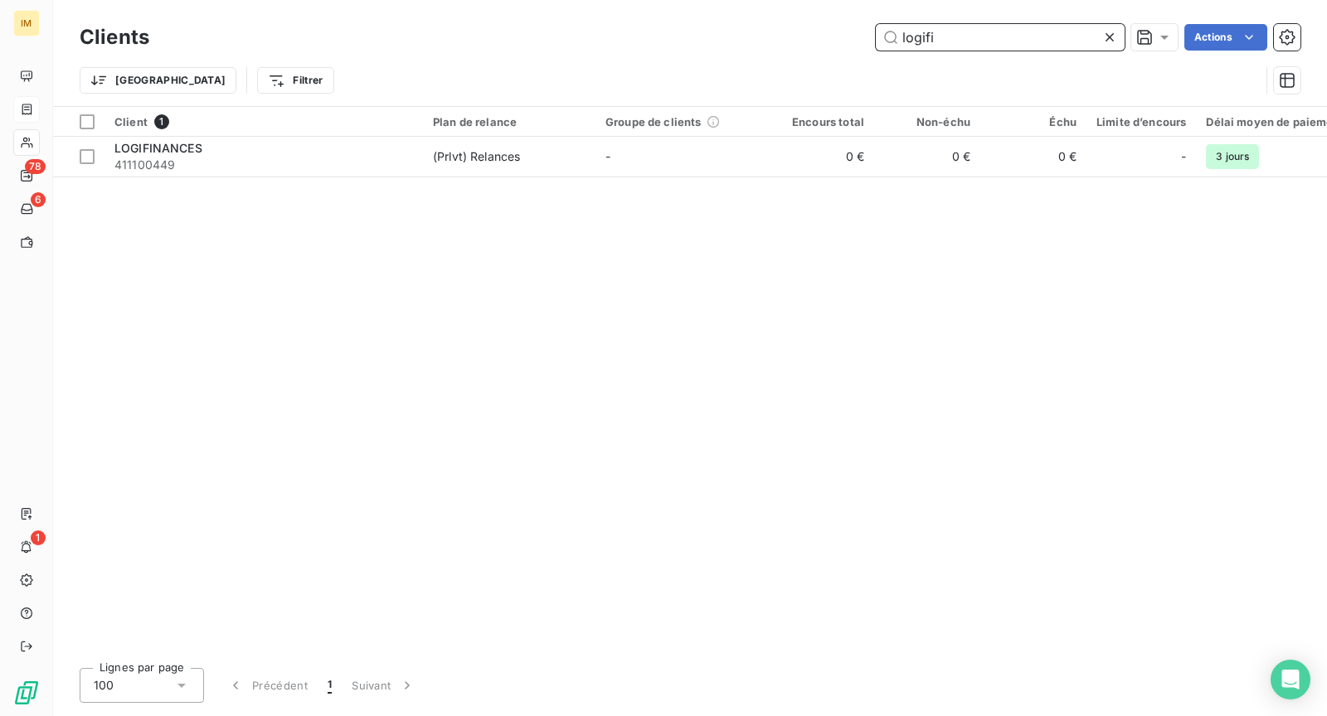
click at [972, 36] on input "logifi" at bounding box center [1000, 37] width 249 height 27
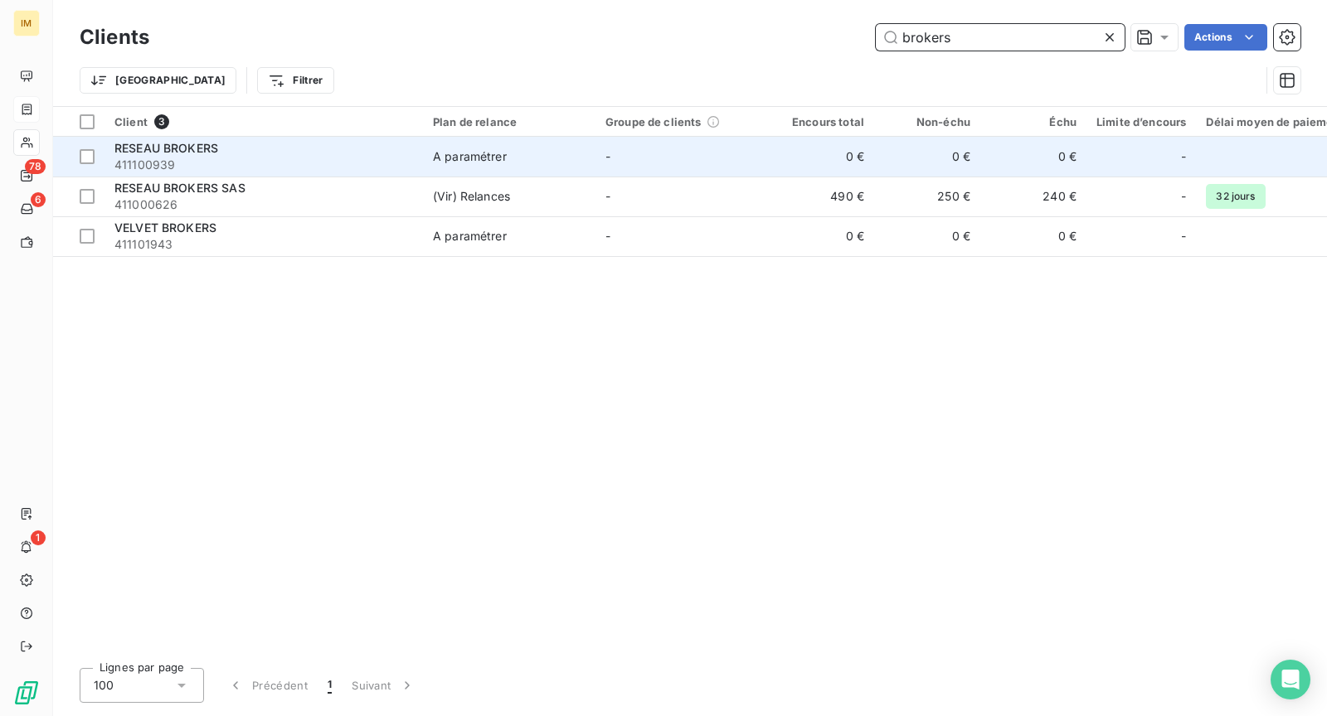
type input "brokers"
click at [312, 160] on span "411100939" at bounding box center [263, 165] width 299 height 17
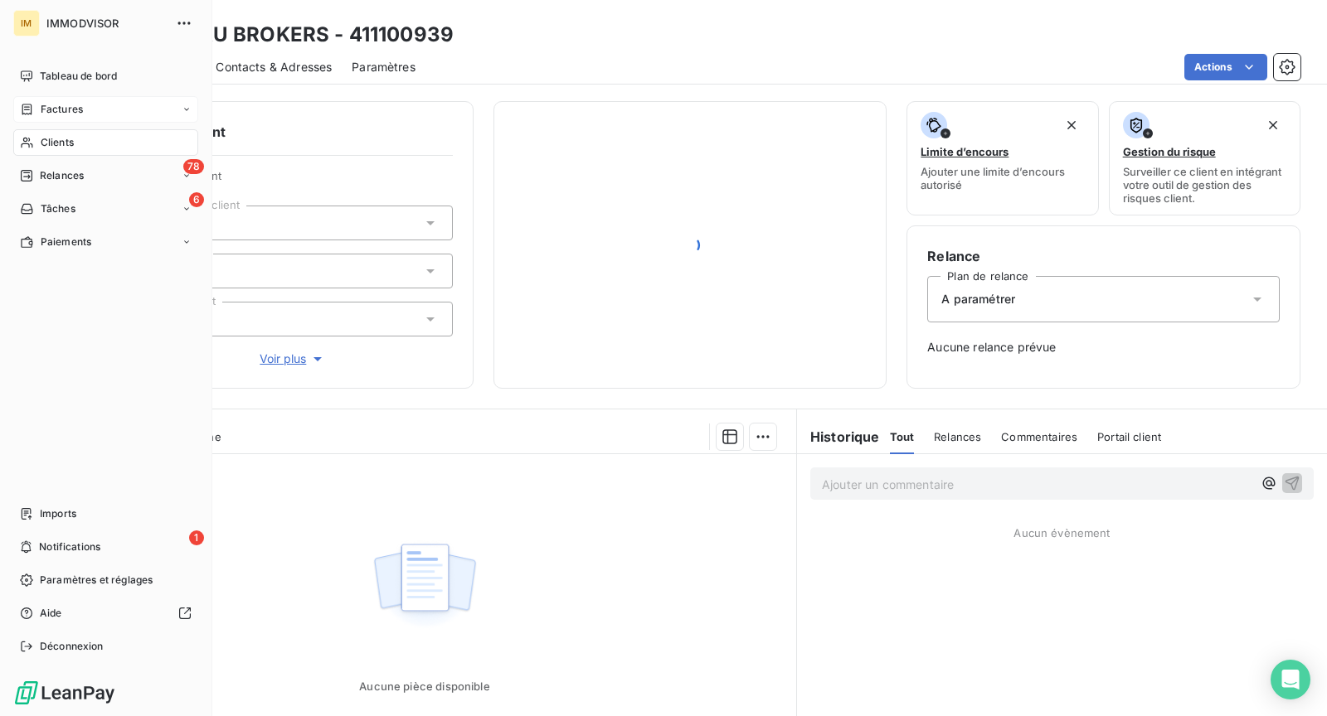
click at [23, 143] on icon at bounding box center [27, 143] width 12 height 11
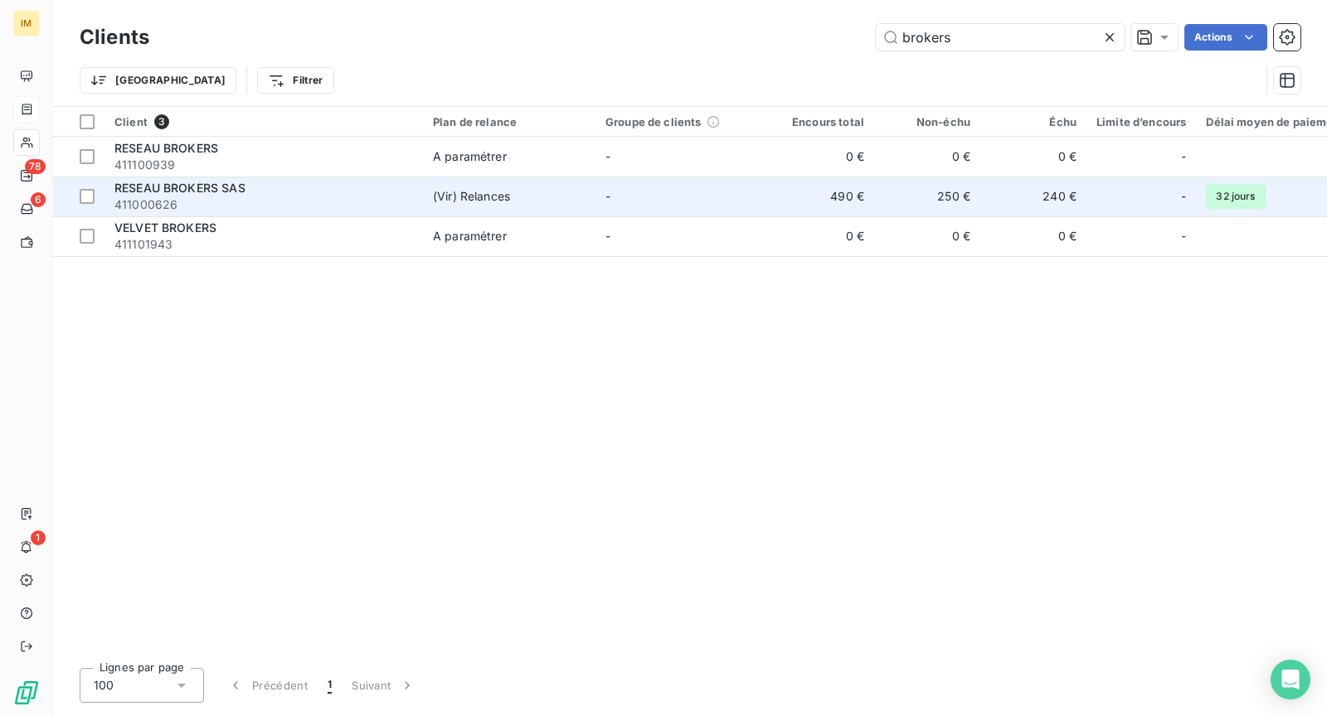
click at [352, 200] on span "411000626" at bounding box center [263, 205] width 299 height 17
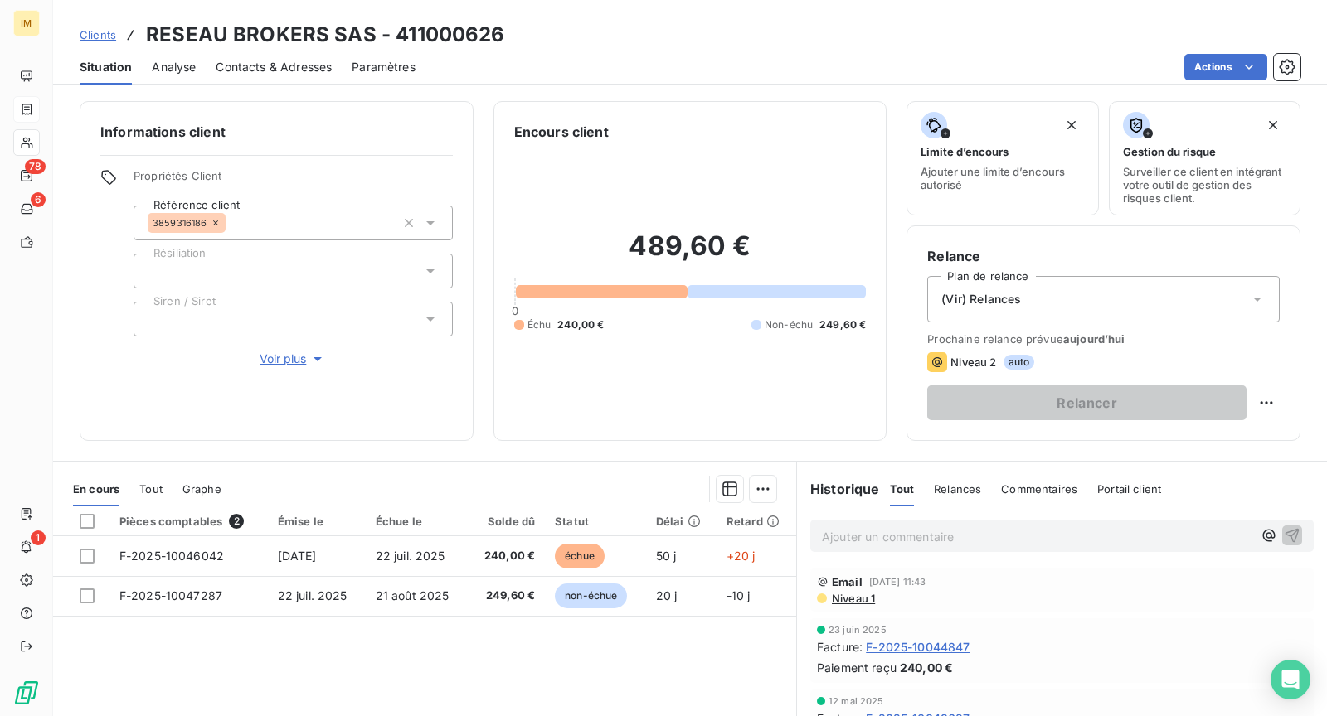
click at [280, 60] on span "Contacts & Adresses" at bounding box center [274, 67] width 116 height 17
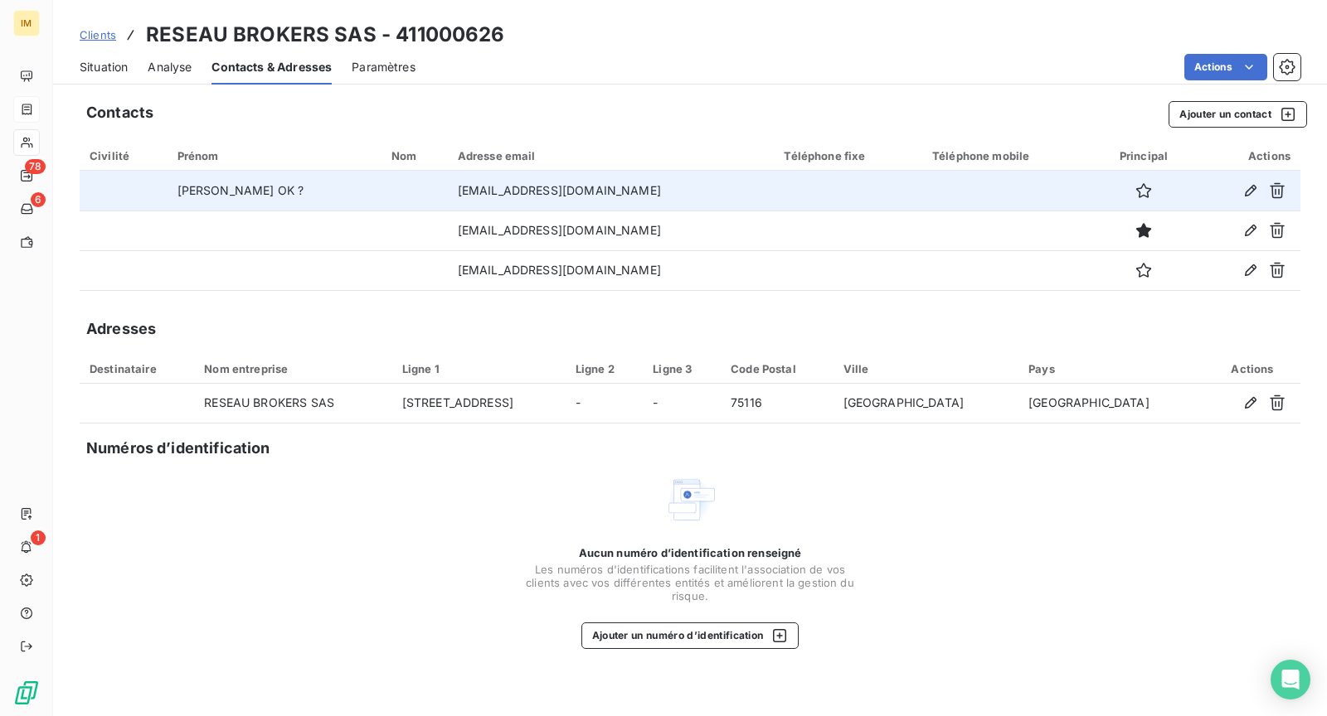
click at [718, 191] on td "[EMAIL_ADDRESS][DOMAIN_NAME]" at bounding box center [611, 191] width 327 height 40
click at [1250, 189] on icon "button" at bounding box center [1250, 190] width 17 height 17
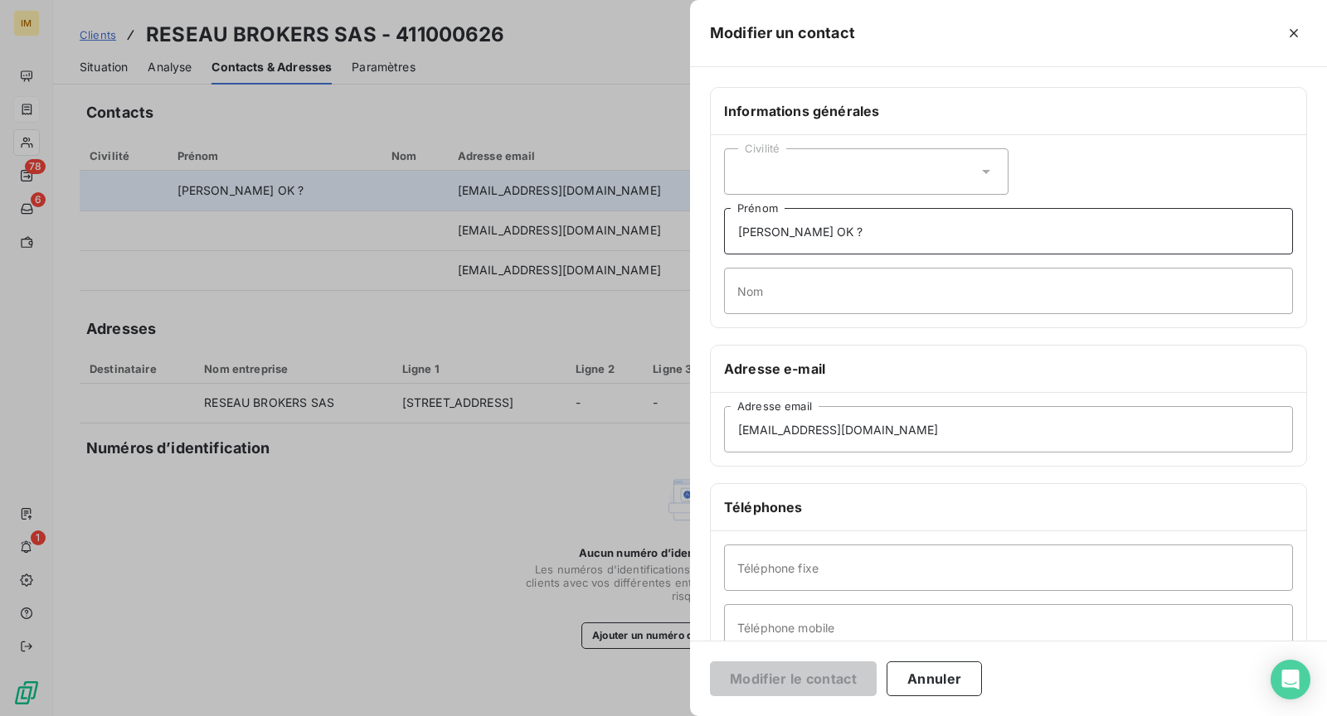
drag, startPoint x: 826, startPoint y: 234, endPoint x: 616, endPoint y: 234, distance: 209.8
click at [616, 716] on div "Modifier un contact Informations générales Civilité MAJ PENNY OK ? Prénom Nom A…" at bounding box center [663, 716] width 1327 height 0
click at [807, 677] on button "Modifier le contact" at bounding box center [793, 679] width 167 height 35
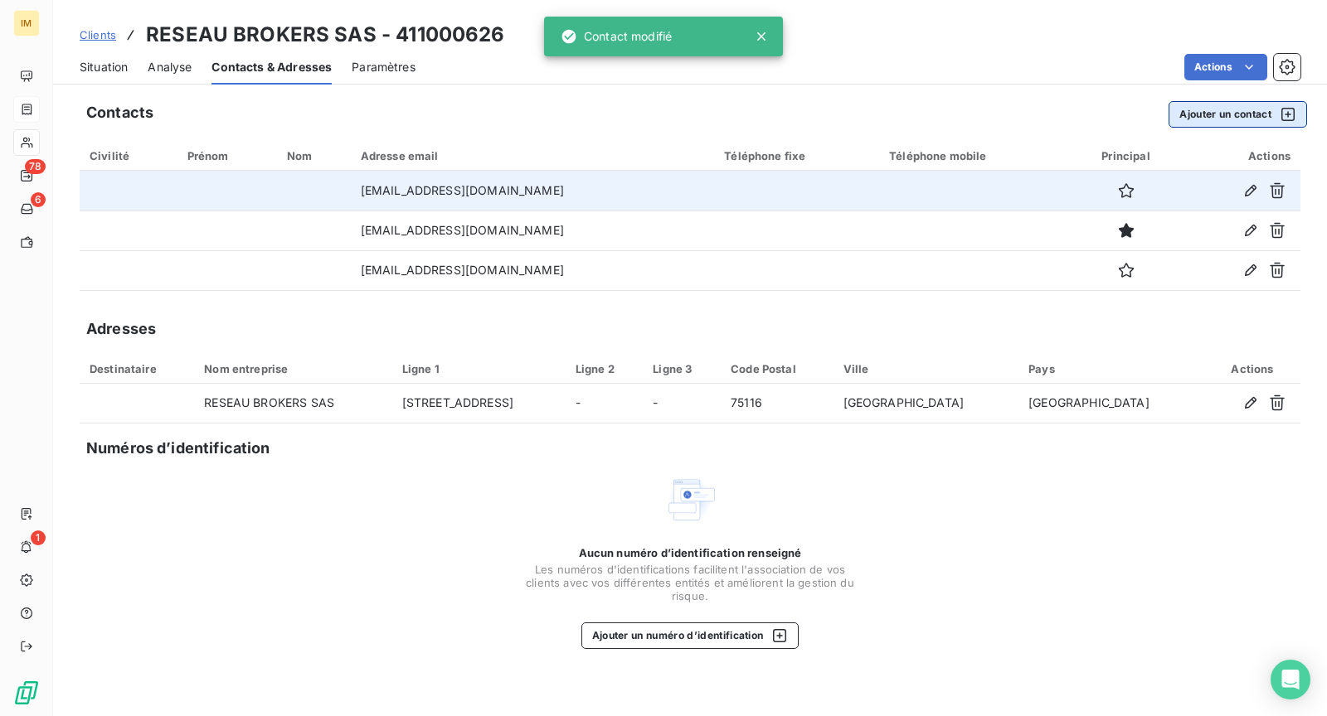
click at [1228, 119] on button "Ajouter un contact" at bounding box center [1237, 114] width 138 height 27
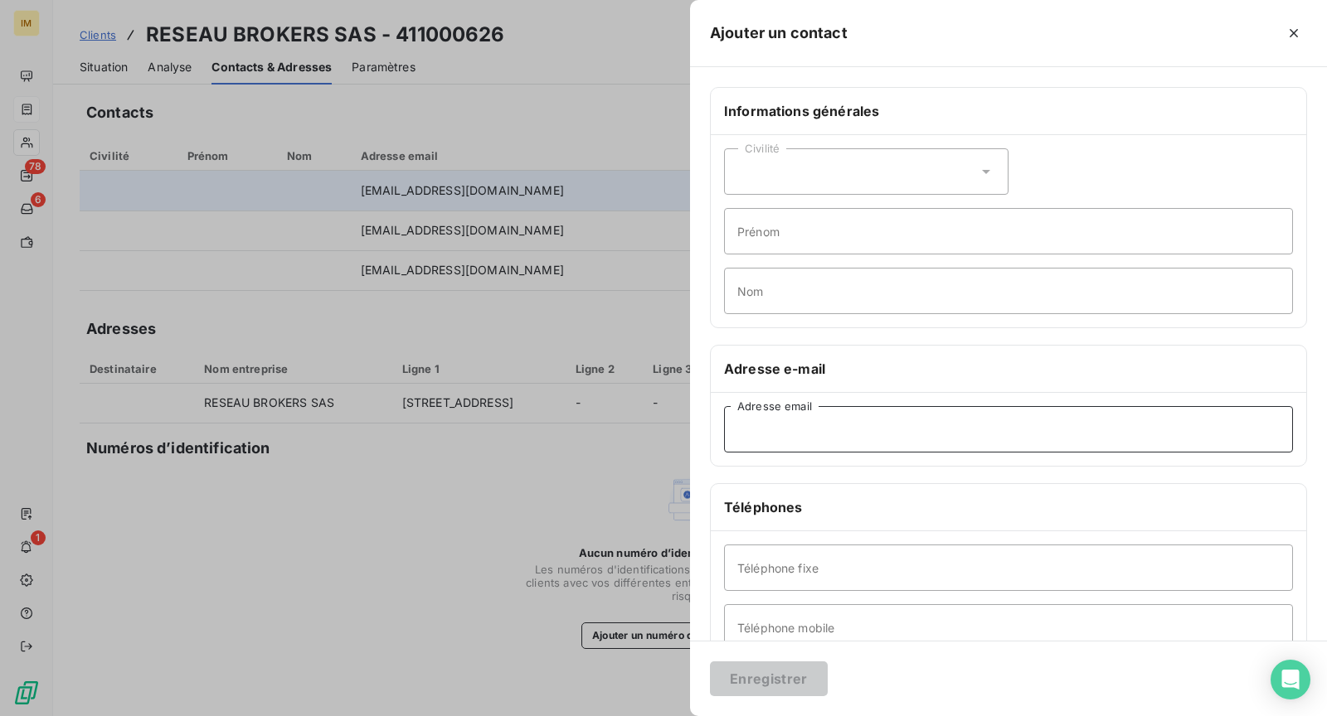
click at [843, 426] on input "Adresse email" at bounding box center [1008, 429] width 569 height 46
paste input "[PERSON_NAME][EMAIL_ADDRESS][DOMAIN_NAME]"
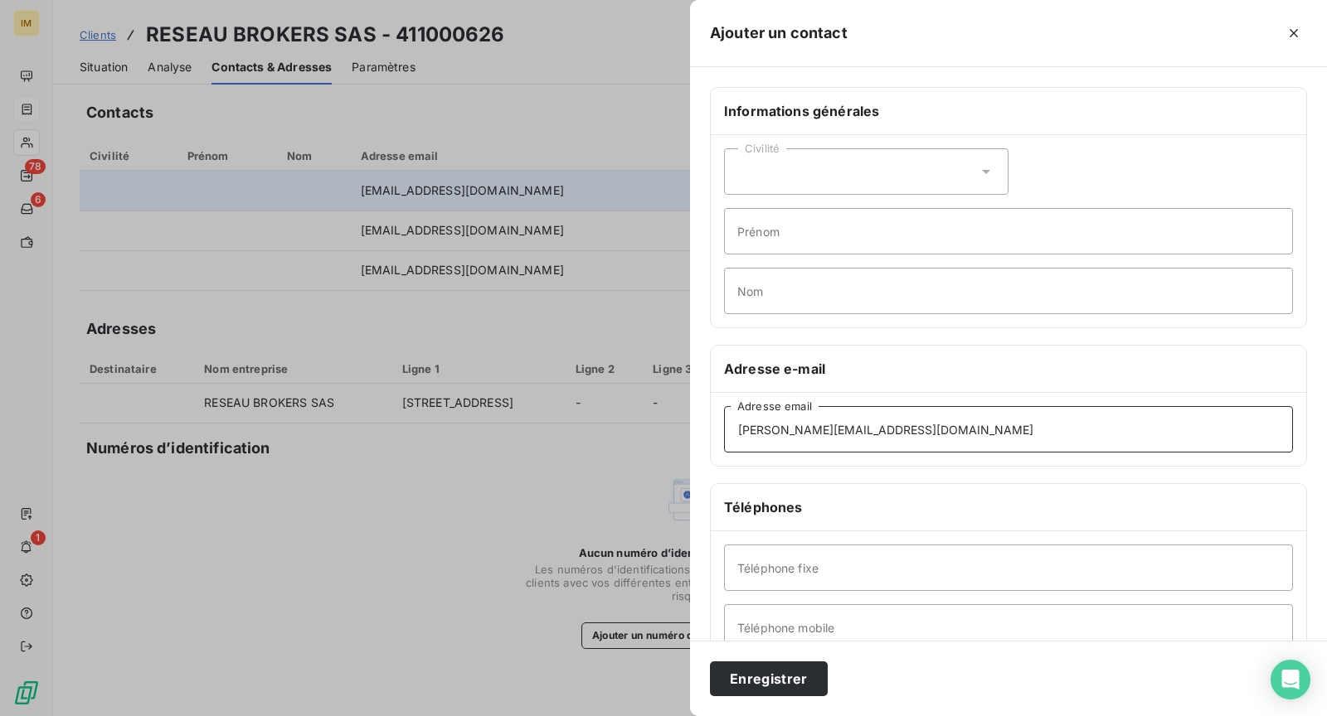
type input "[PERSON_NAME][EMAIL_ADDRESS][DOMAIN_NAME]"
click at [806, 245] on input "Prénom" at bounding box center [1008, 231] width 569 height 46
paste input "Service Comptabilité, [PERSON_NAME]"
drag, startPoint x: 857, startPoint y: 227, endPoint x: 1054, endPoint y: 235, distance: 197.5
click at [1054, 235] on input "Service Comptabilité, [PERSON_NAME]" at bounding box center [1008, 231] width 569 height 46
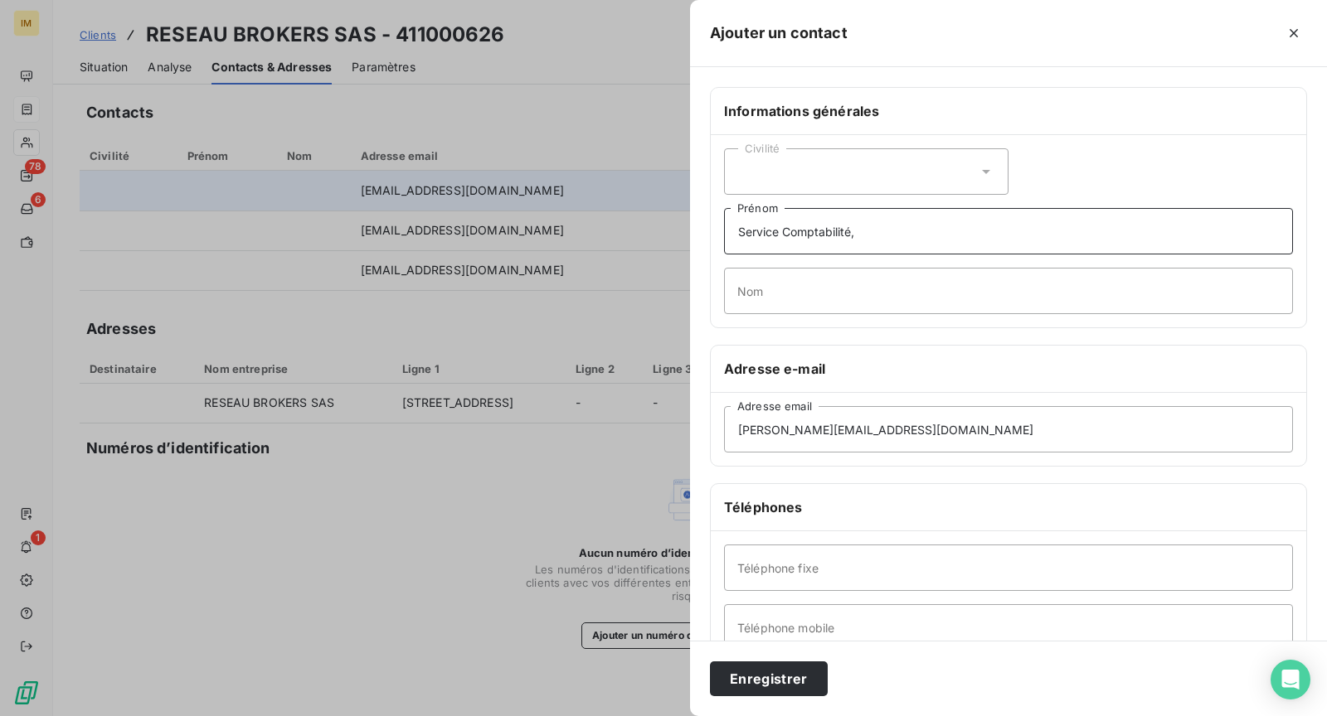
type input "Service Comptabilité,"
click at [828, 301] on input "Nom" at bounding box center [1008, 291] width 569 height 46
paste input "[PERSON_NAME]"
type input "[PERSON_NAME]"
click at [886, 235] on input "Service Comptabilité," at bounding box center [1008, 231] width 569 height 46
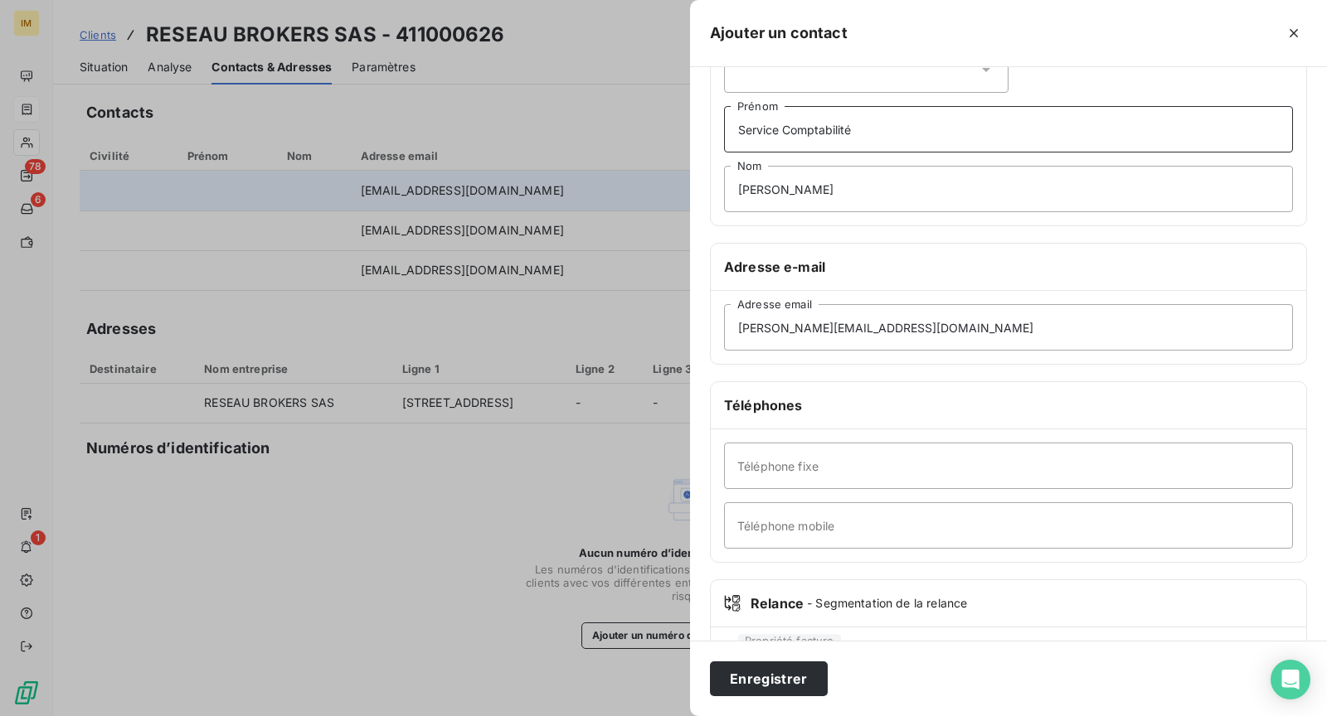
scroll to position [177, 0]
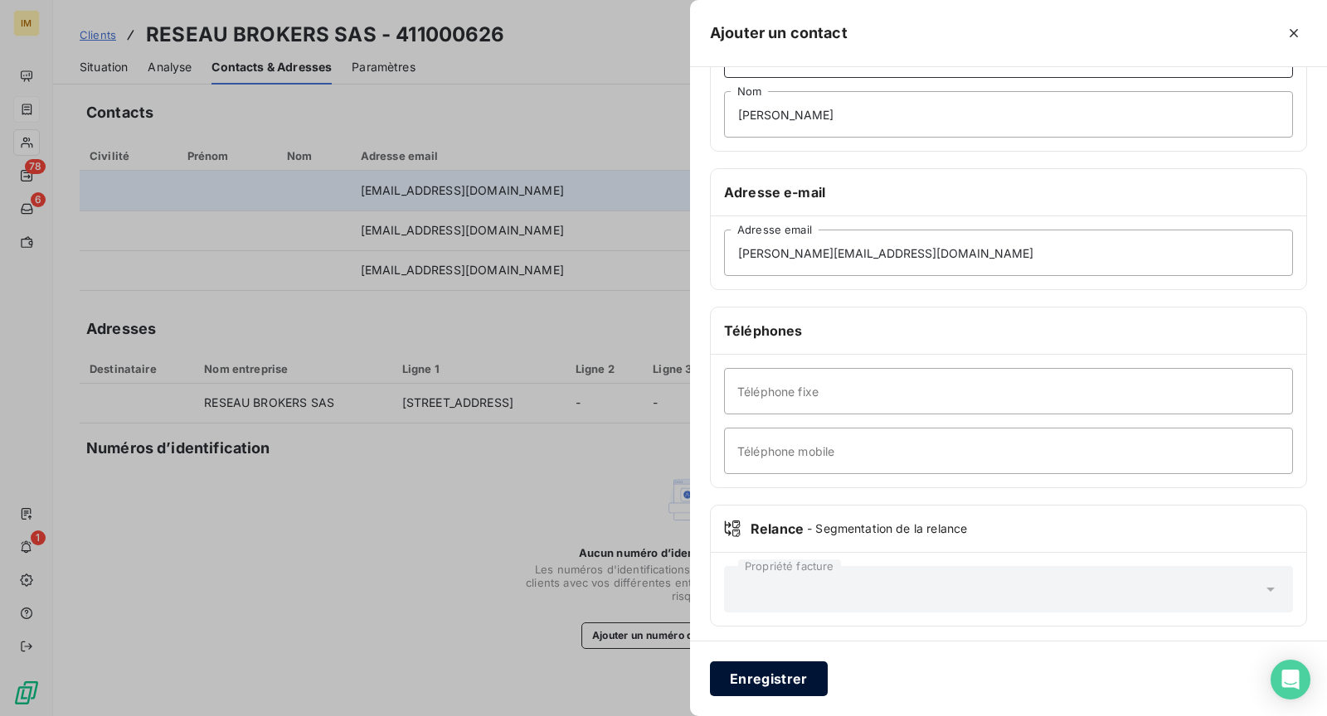
type input "Service Comptabilité"
click at [774, 676] on button "Enregistrer" at bounding box center [769, 679] width 118 height 35
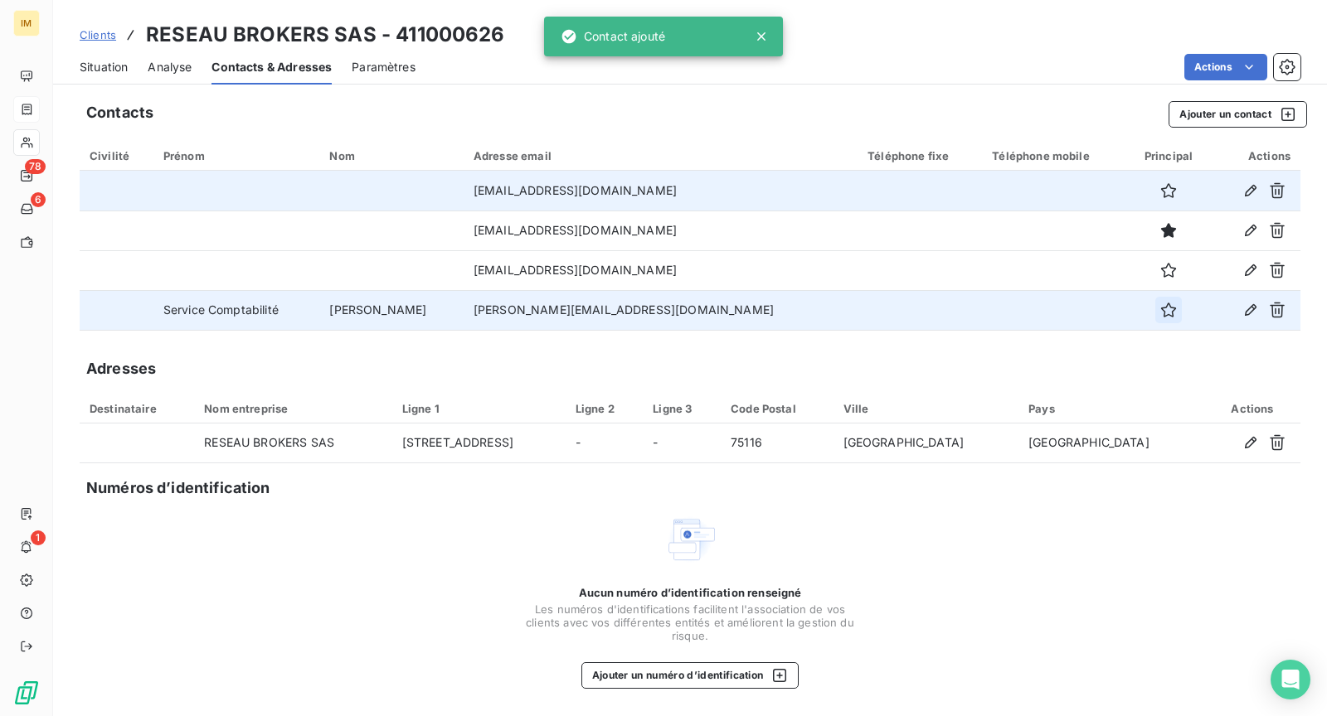
click at [1160, 308] on icon "button" at bounding box center [1168, 310] width 17 height 17
